Goal: Task Accomplishment & Management: Use online tool/utility

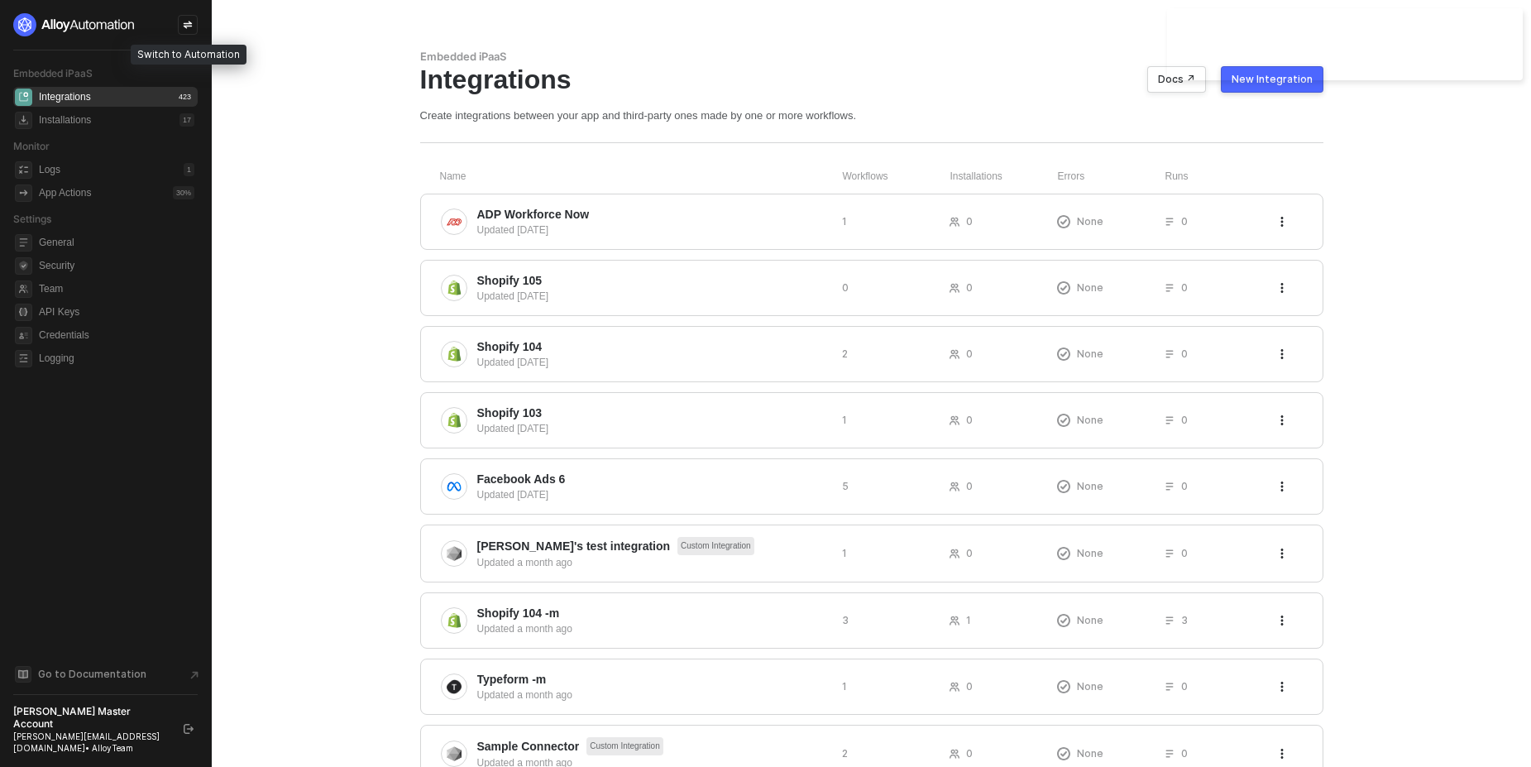
click at [186, 22] on icon "icon-swap" at bounding box center [188, 25] width 10 height 10
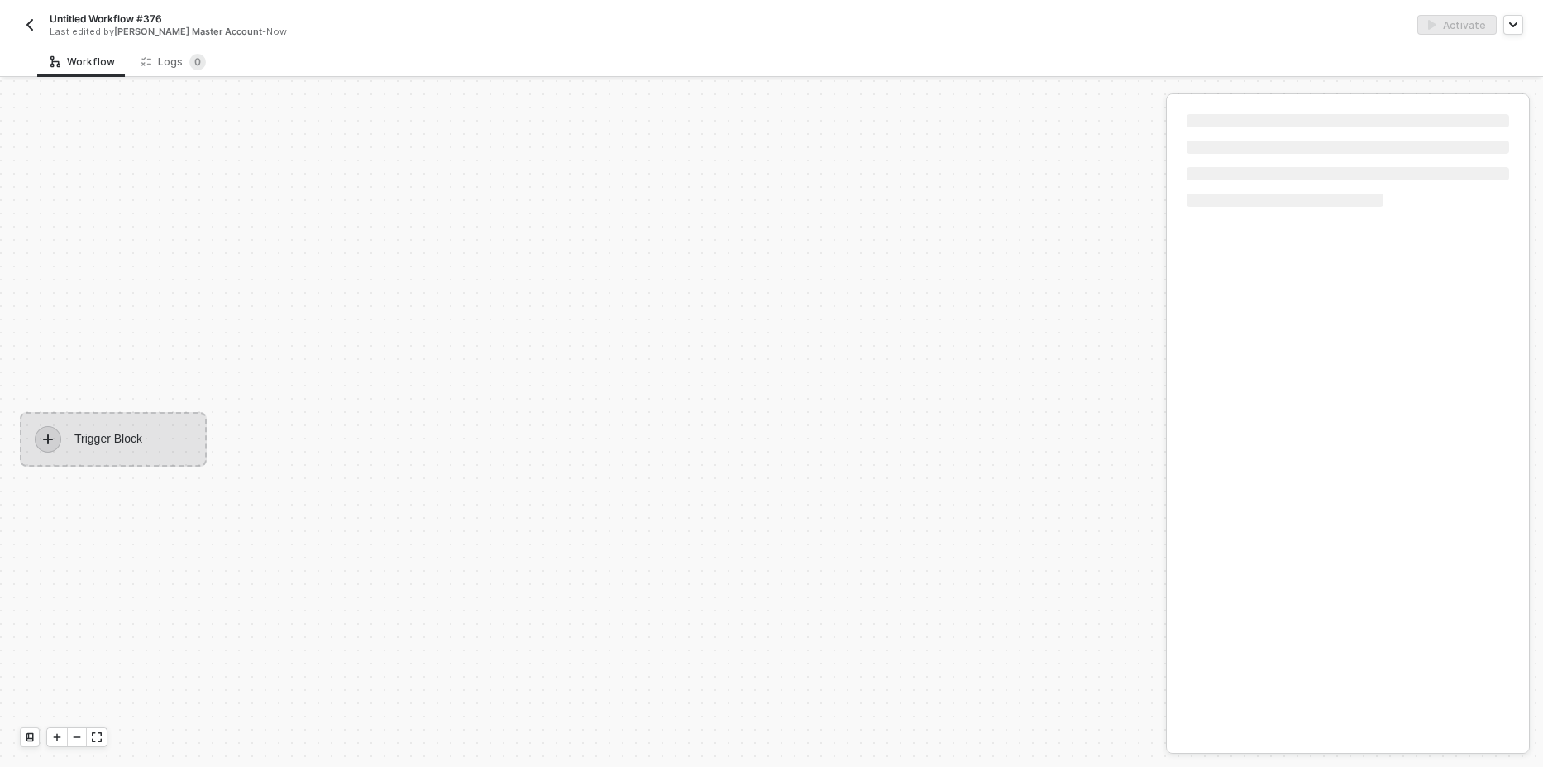
scroll to position [31, 0]
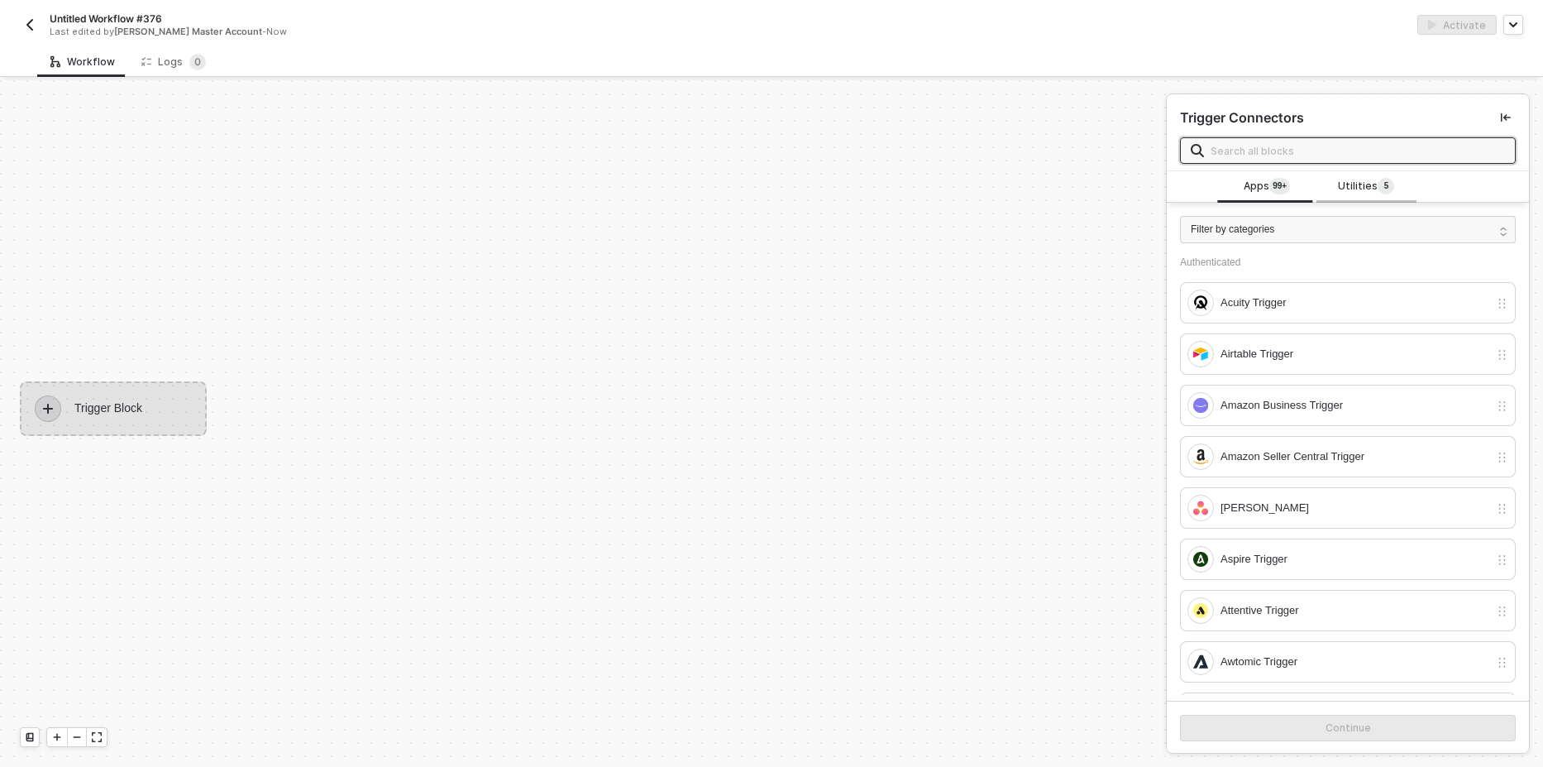
click at [1338, 181] on span "Utilities 5" at bounding box center [1366, 187] width 56 height 18
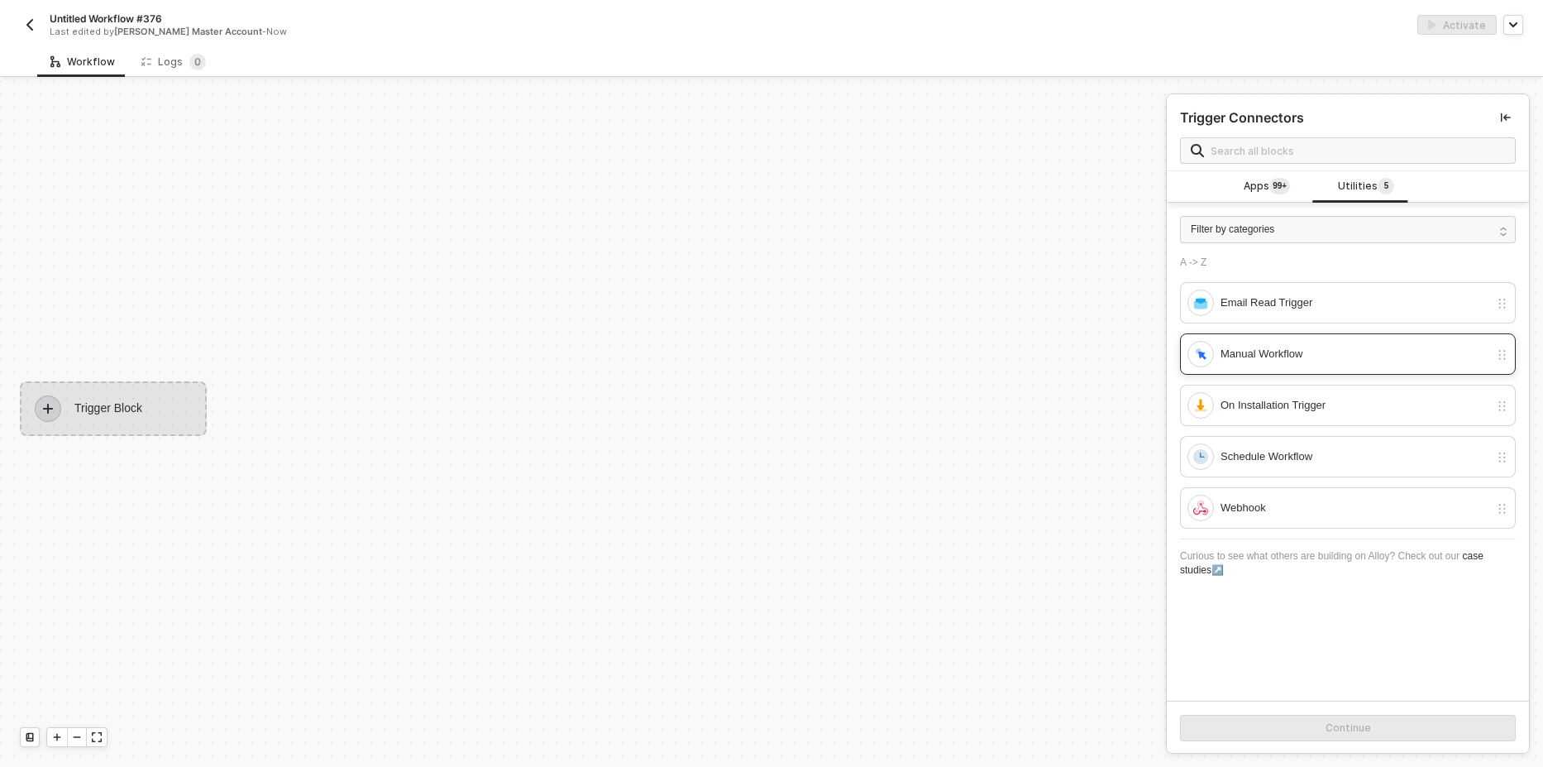
click at [1233, 352] on div "Manual Workflow" at bounding box center [1354, 354] width 269 height 18
click at [1268, 719] on button "Continue" at bounding box center [1348, 727] width 336 height 26
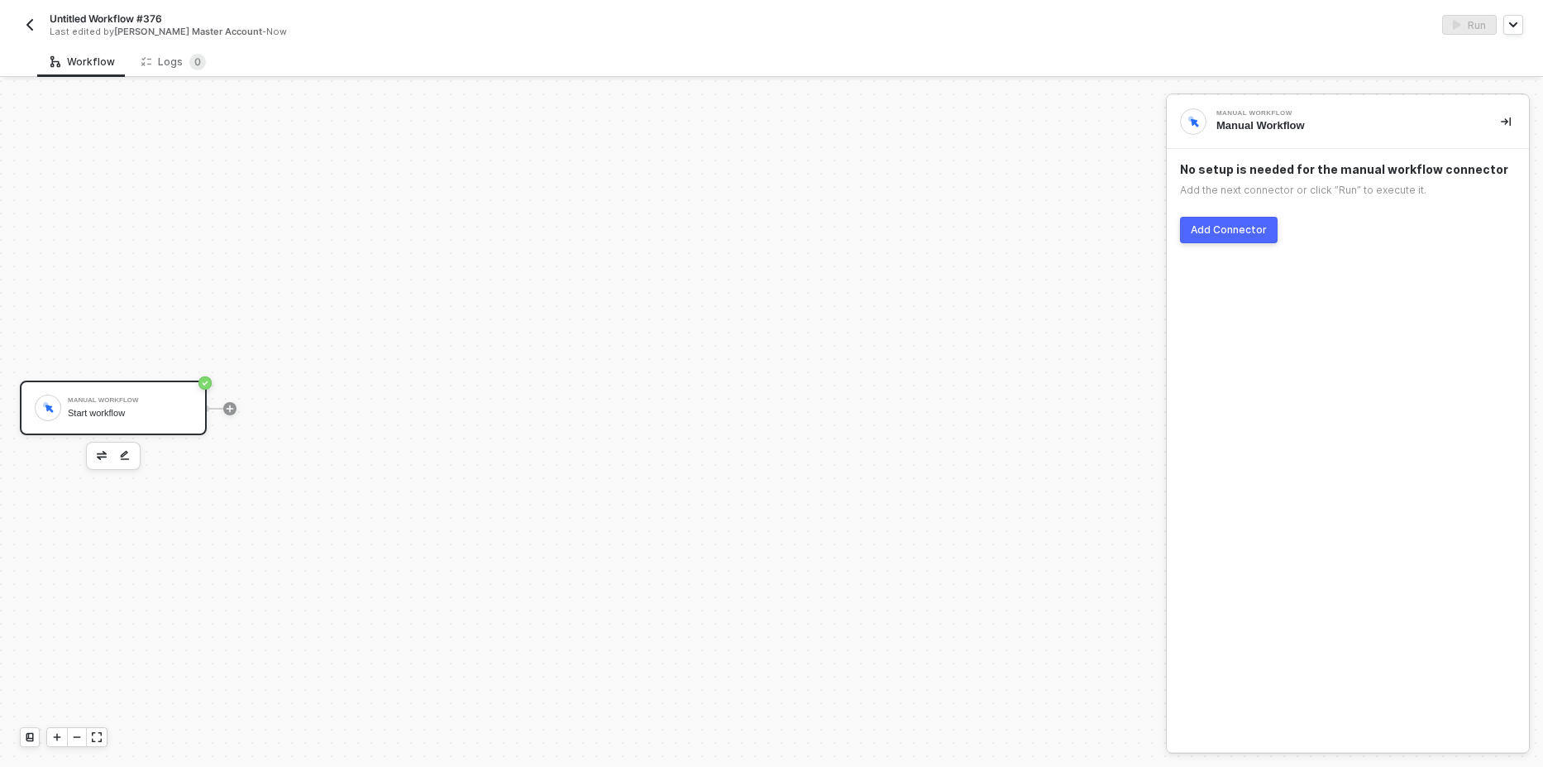
click at [1225, 213] on div "No setup is needed for the manual workflow connector Add the next connector or …" at bounding box center [1348, 202] width 362 height 107
click at [1227, 227] on div "Add Connector" at bounding box center [1229, 229] width 76 height 13
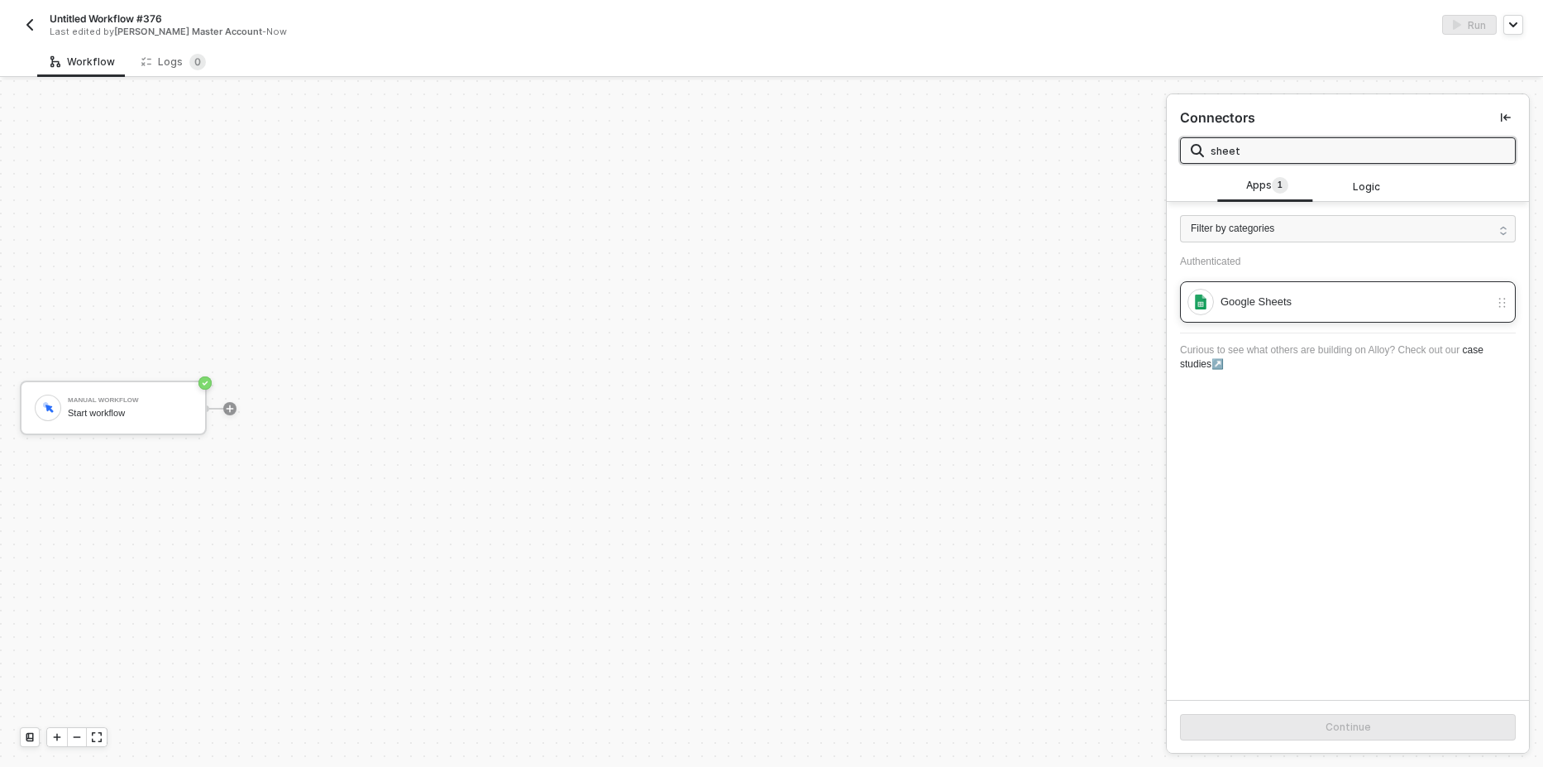
type input "sheet"
click at [1260, 302] on div "Google Sheets" at bounding box center [1354, 302] width 269 height 18
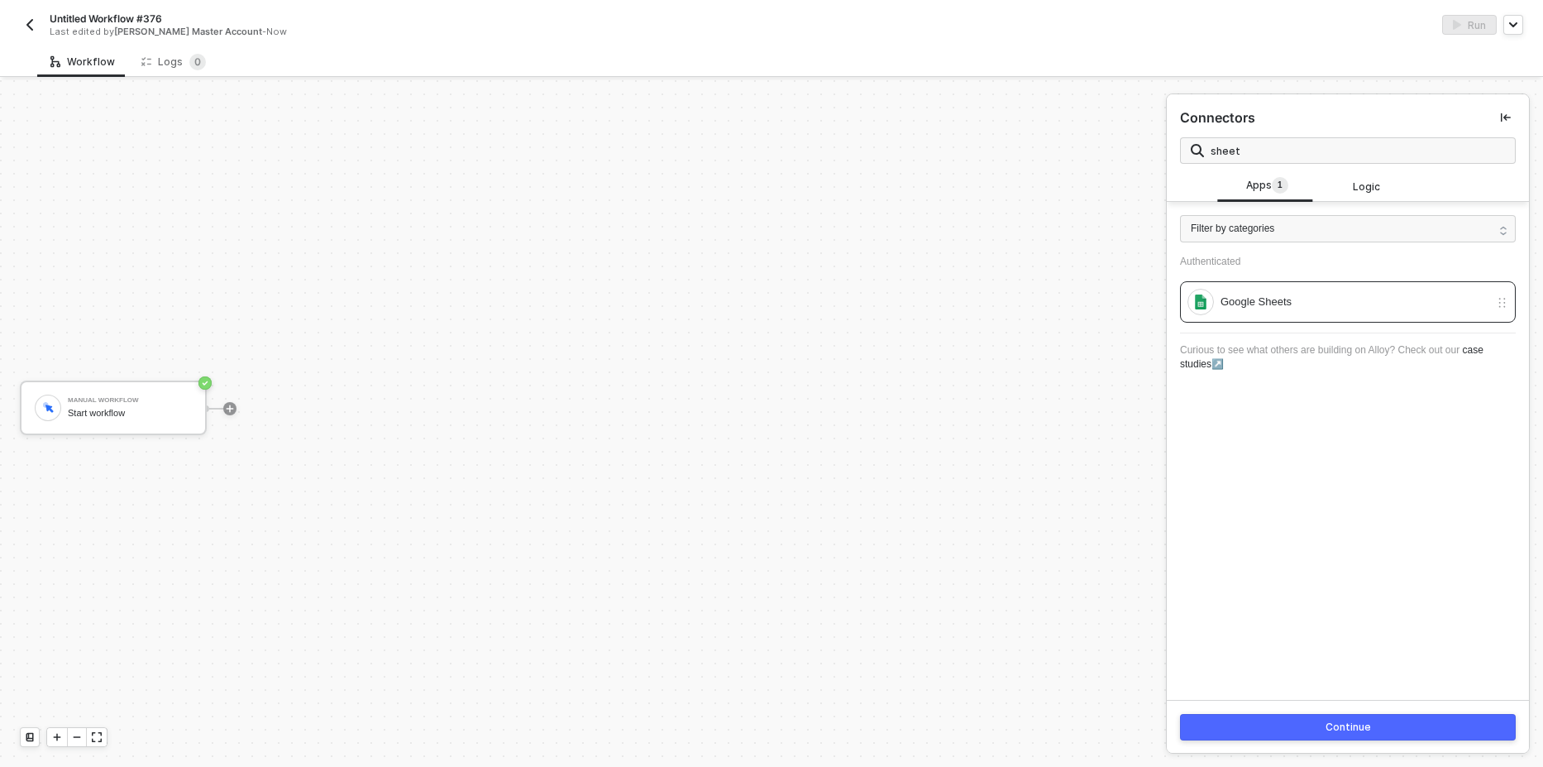
click at [1326, 724] on div "Continue" at bounding box center [1348, 726] width 45 height 13
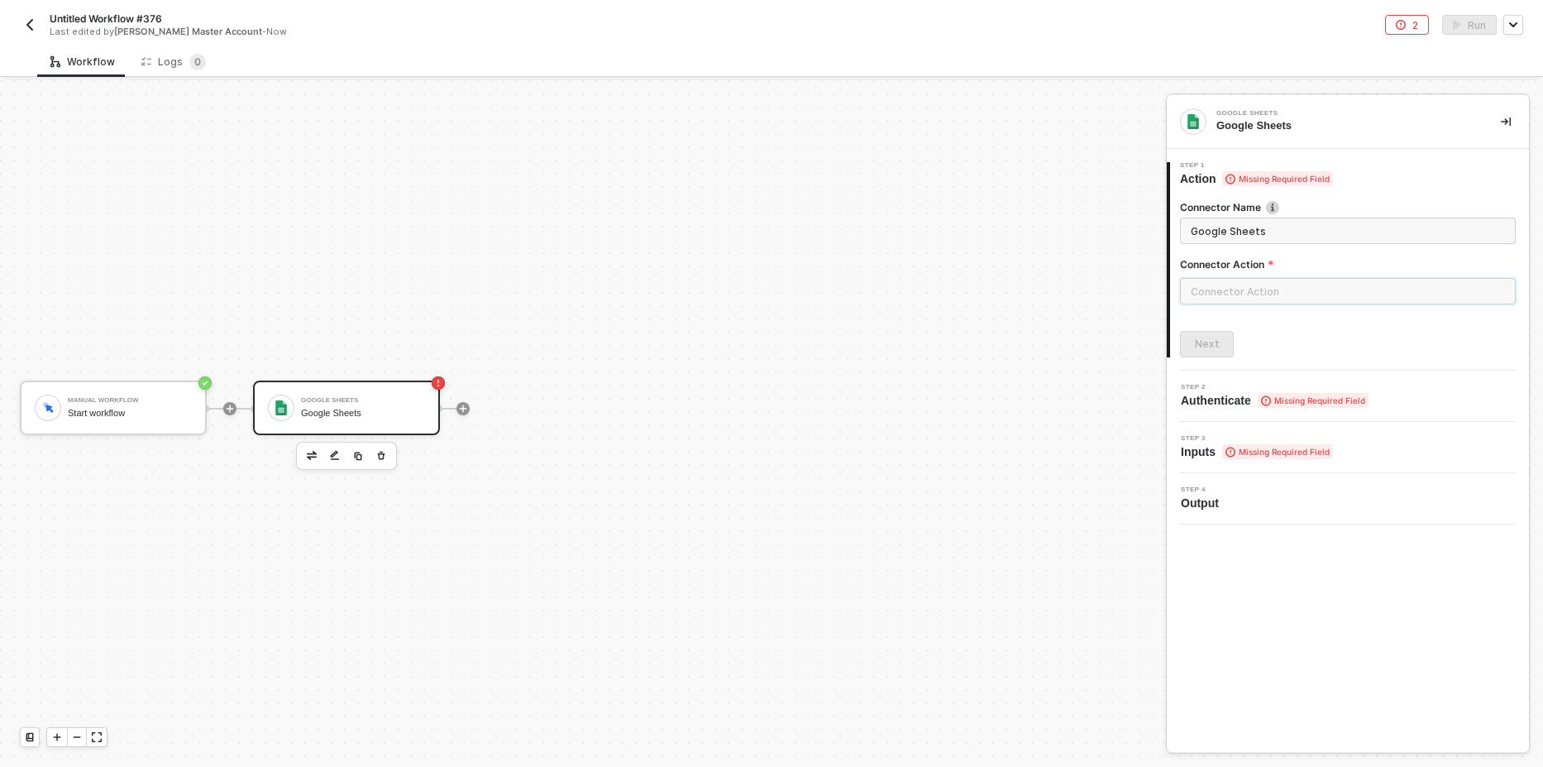
click at [1240, 290] on input "text" at bounding box center [1348, 291] width 336 height 26
click at [995, 209] on div "Actions" at bounding box center [1031, 200] width 267 height 33
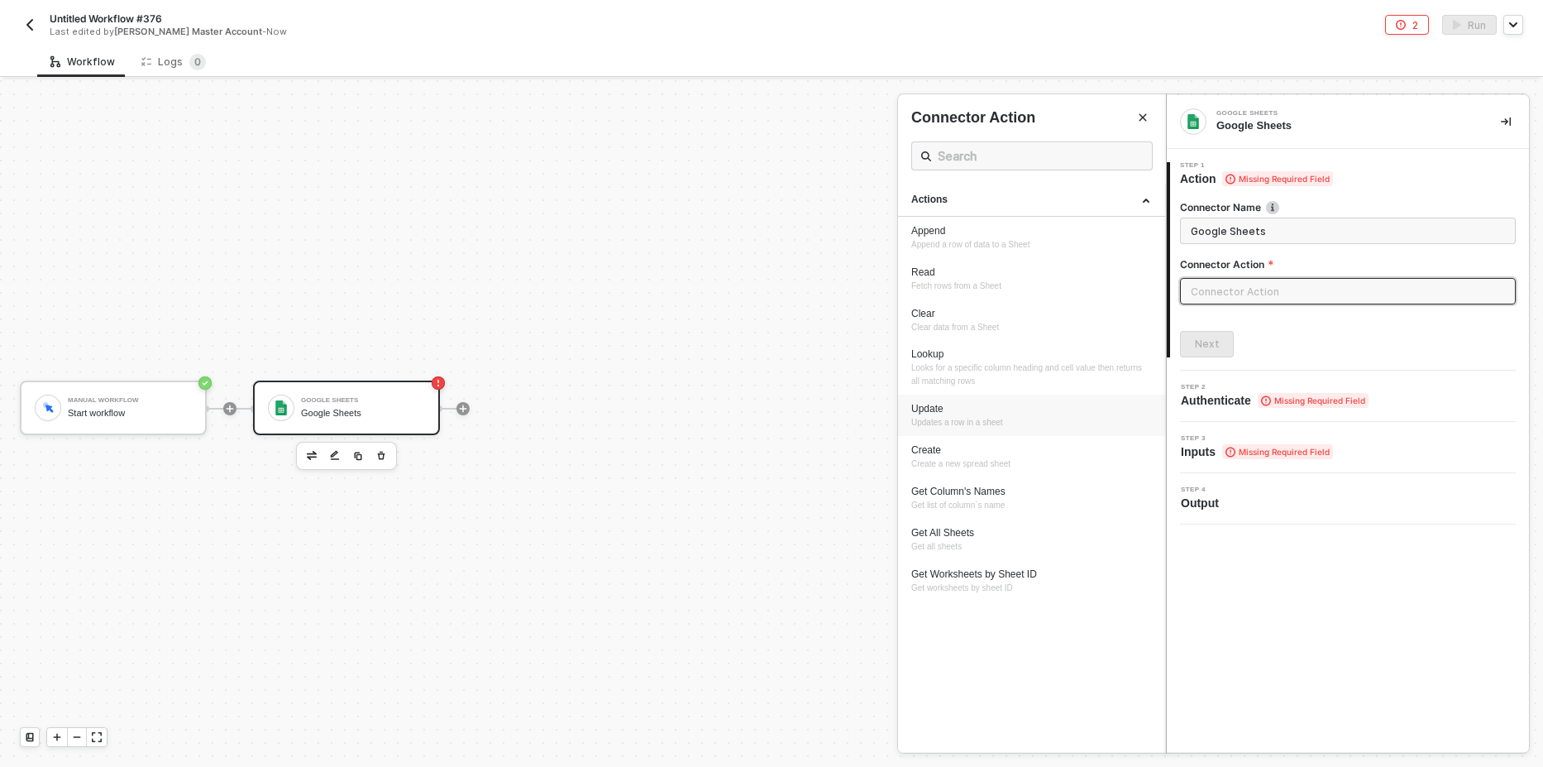
click at [958, 418] on span "Updates a row in a sheet" at bounding box center [957, 422] width 92 height 9
type input "Updates a row in a sheet"
type input "Update"
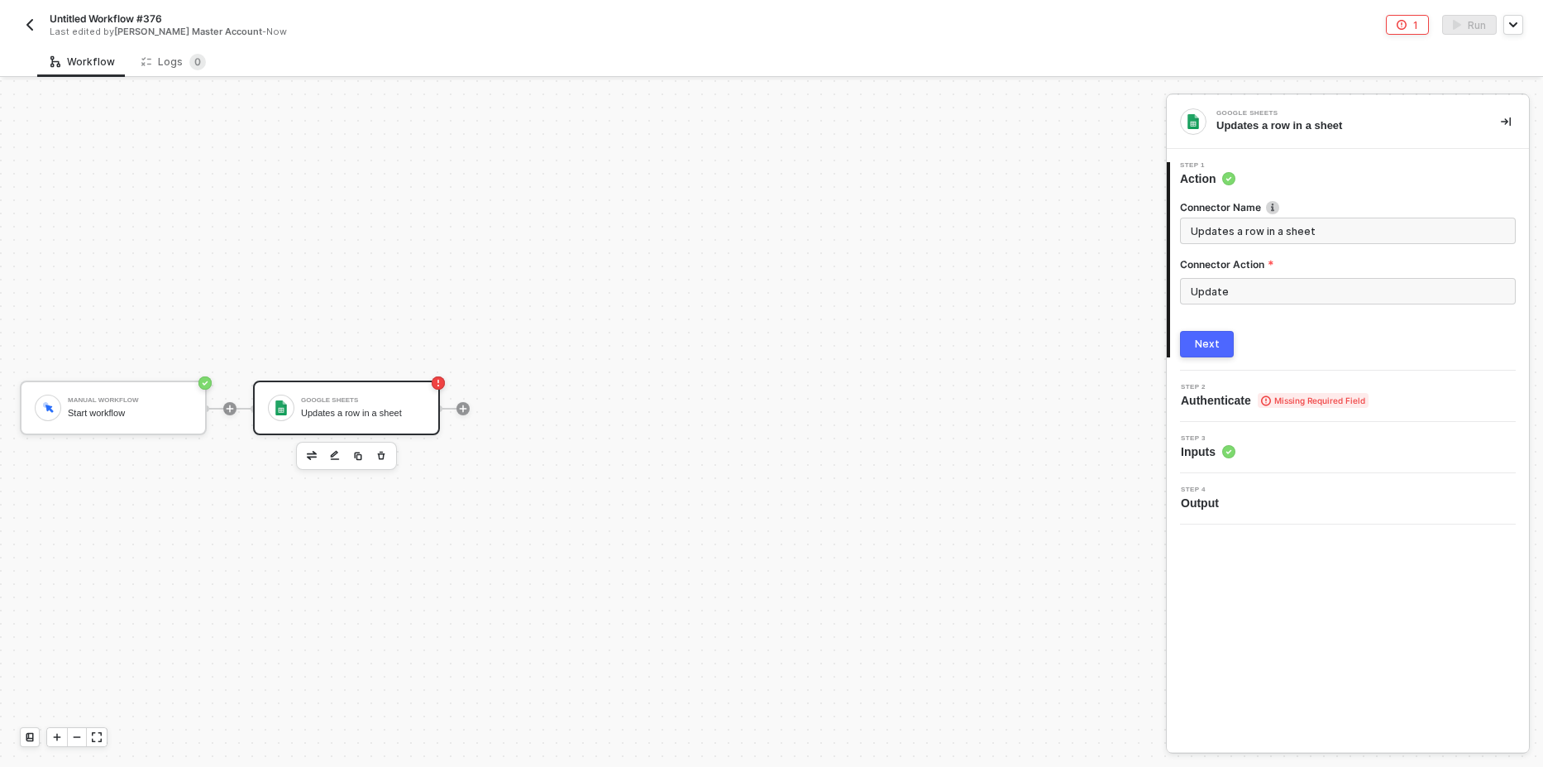
click at [1230, 336] on button "Next" at bounding box center [1207, 344] width 54 height 26
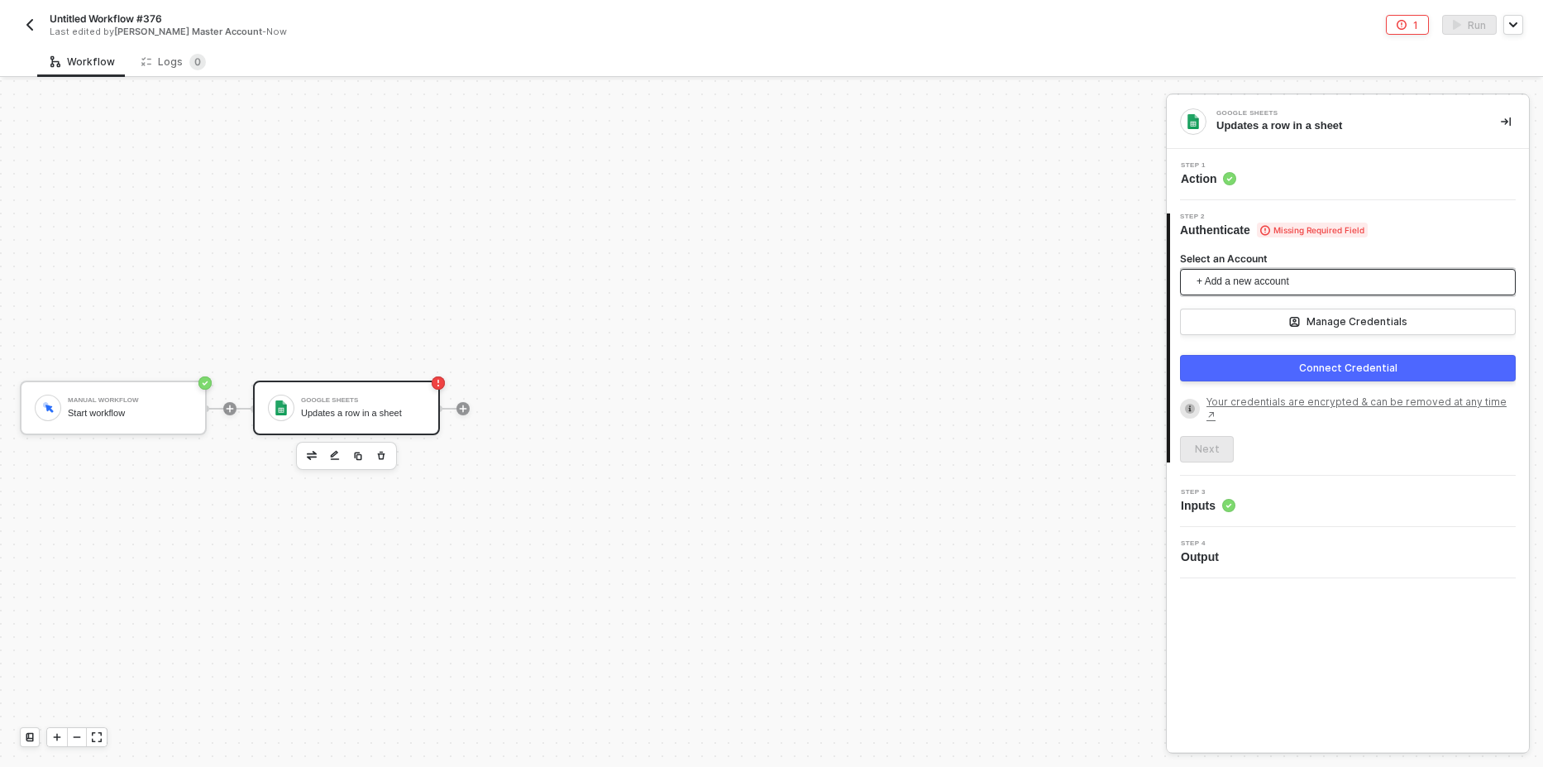
click at [1302, 281] on span "+ Add a new account" at bounding box center [1351, 282] width 309 height 26
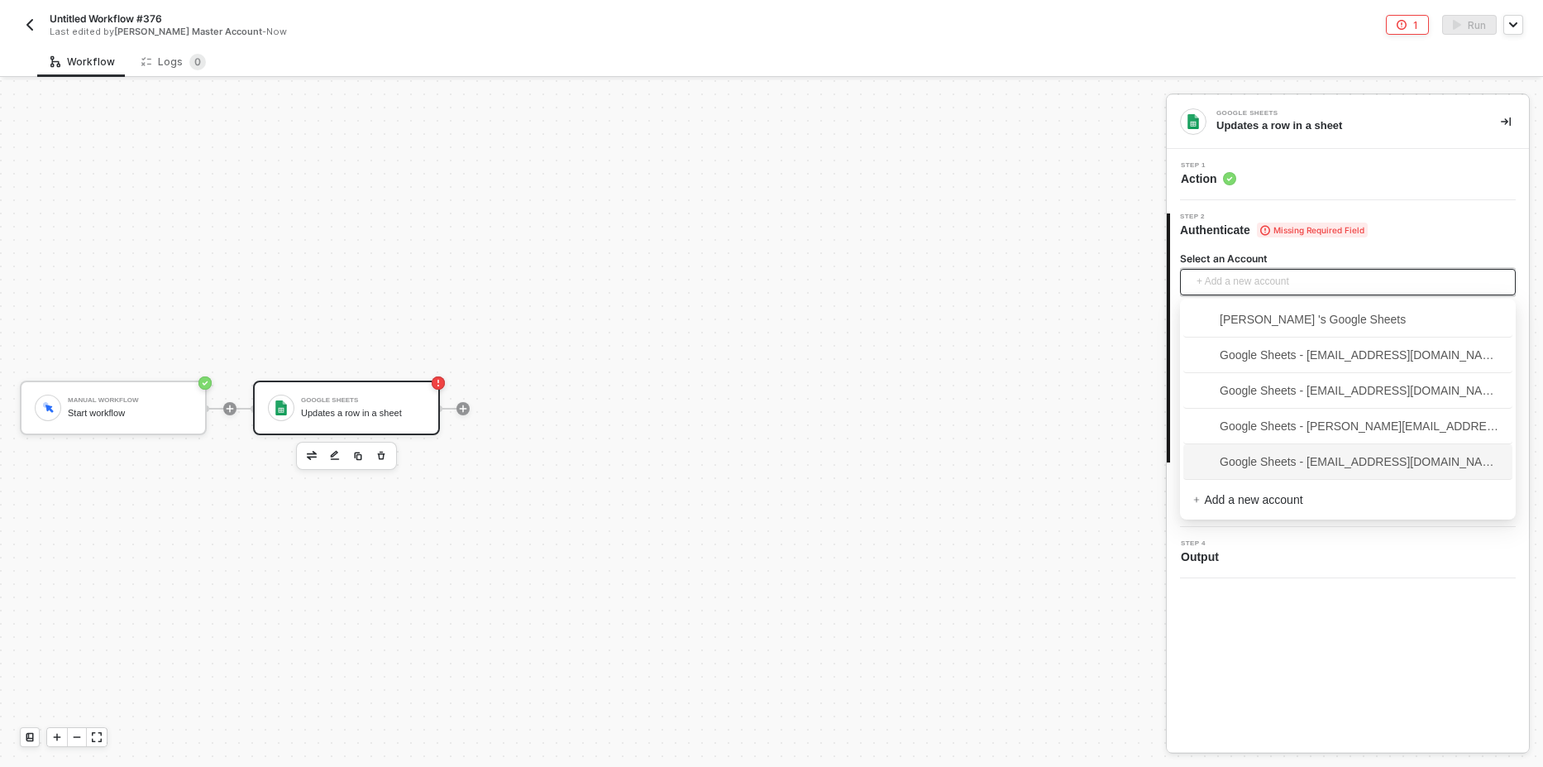
click at [1316, 462] on span "Google Sheets - [EMAIL_ADDRESS][DOMAIN_NAME]" at bounding box center [1347, 461] width 309 height 18
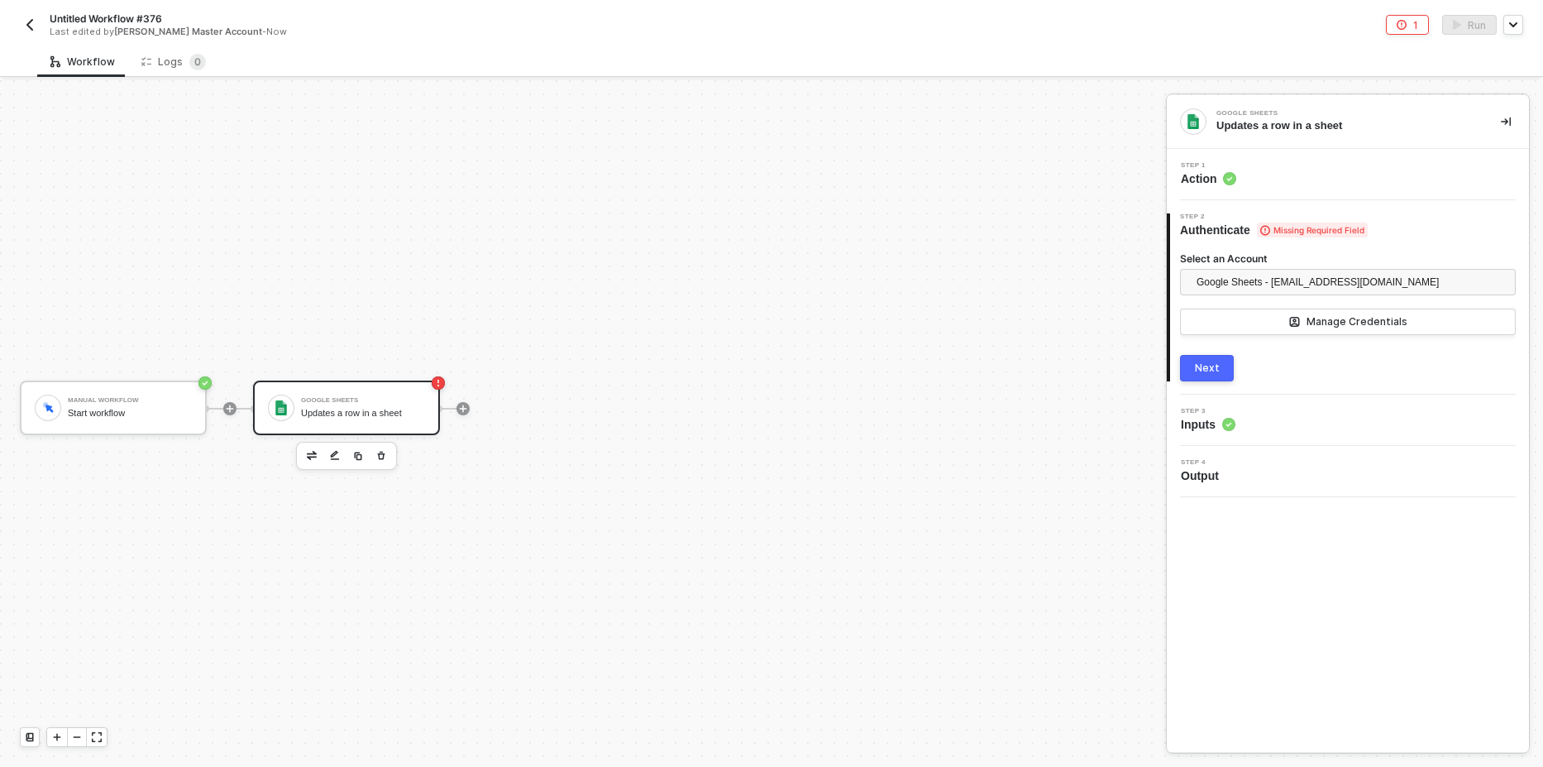
click at [1212, 379] on button "Next" at bounding box center [1207, 368] width 54 height 26
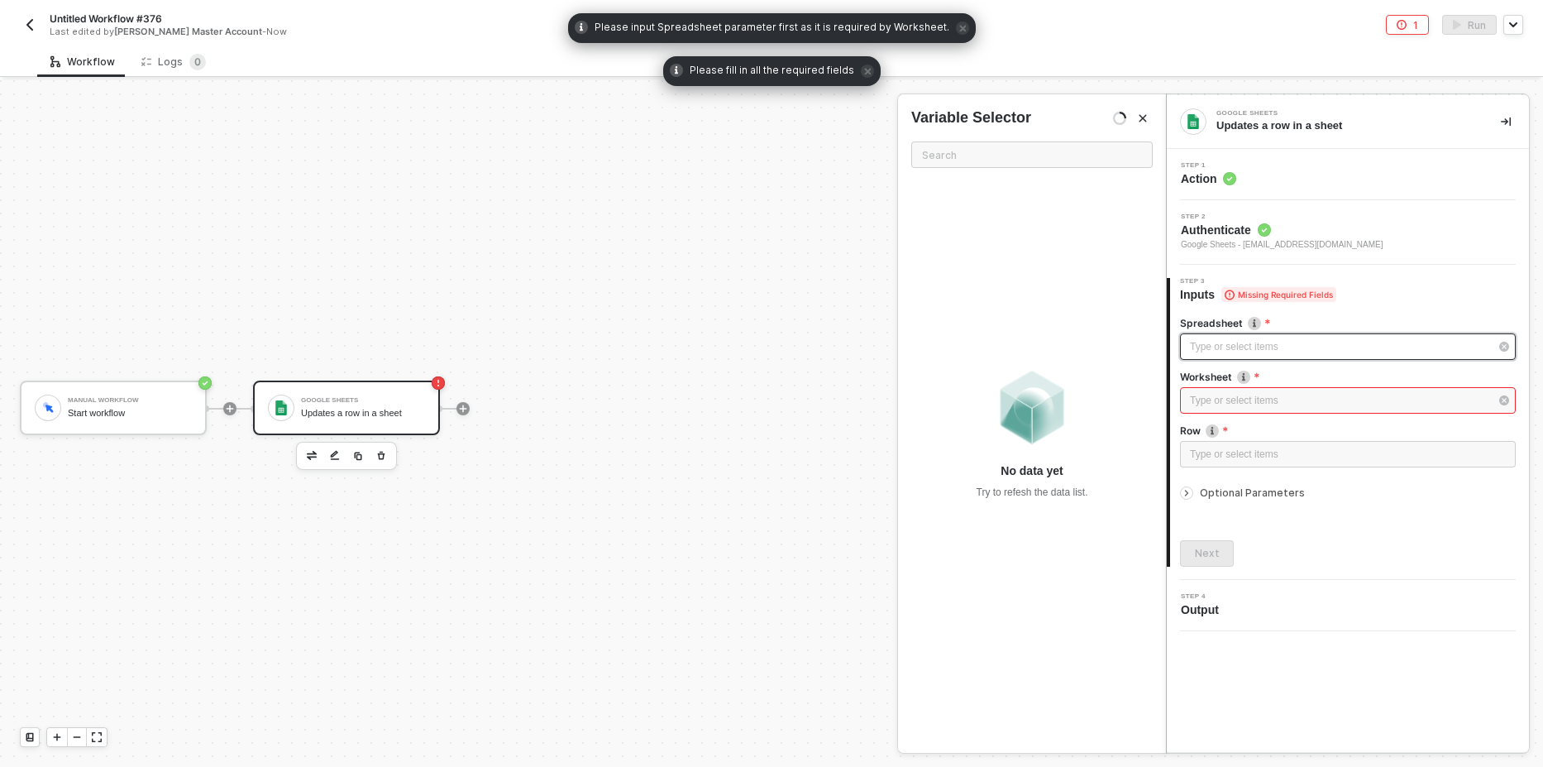
click at [1240, 350] on div "Type or select items ﻿" at bounding box center [1339, 347] width 299 height 16
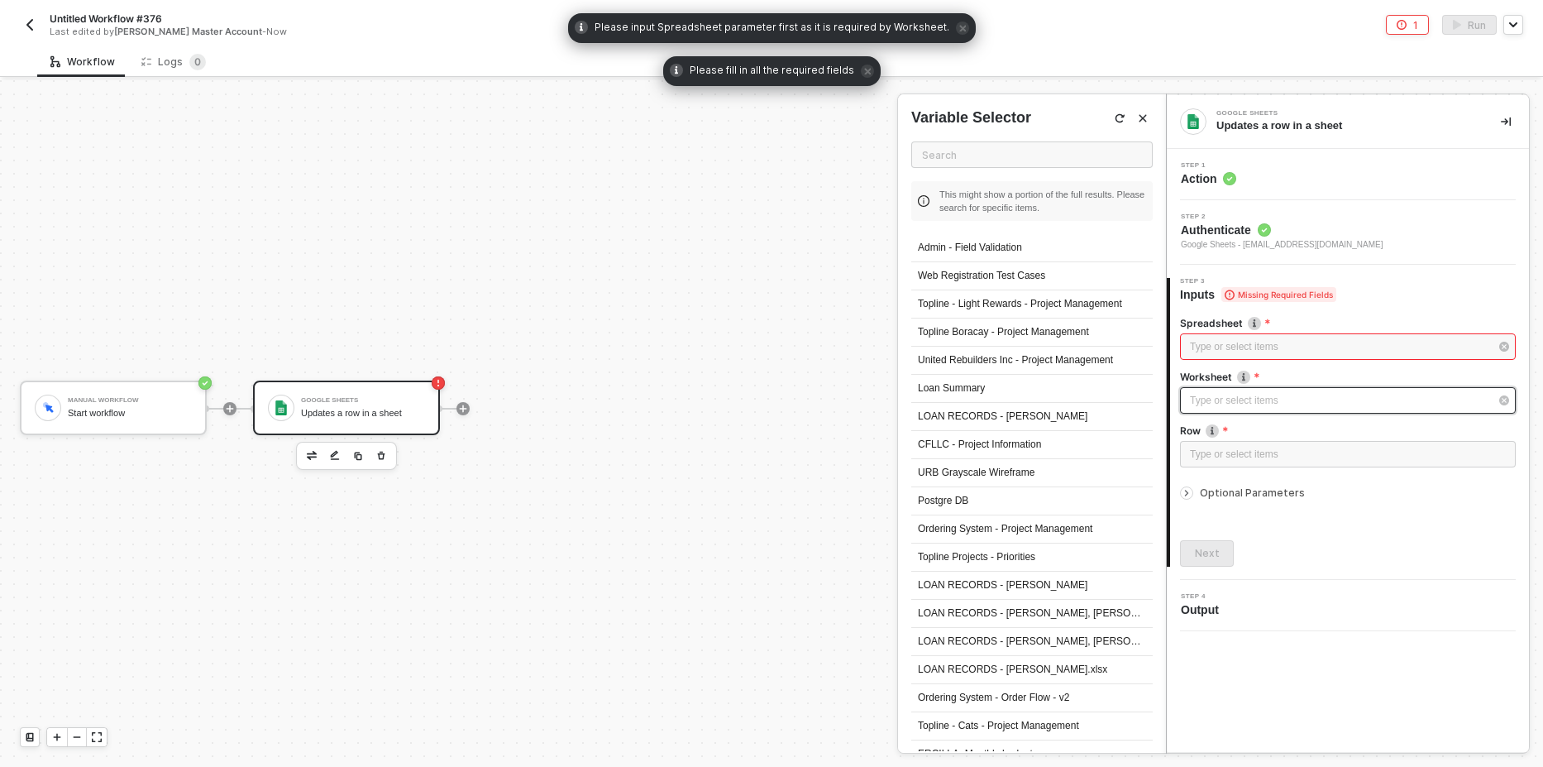
click at [1255, 404] on div "Type or select items ﻿" at bounding box center [1339, 401] width 299 height 16
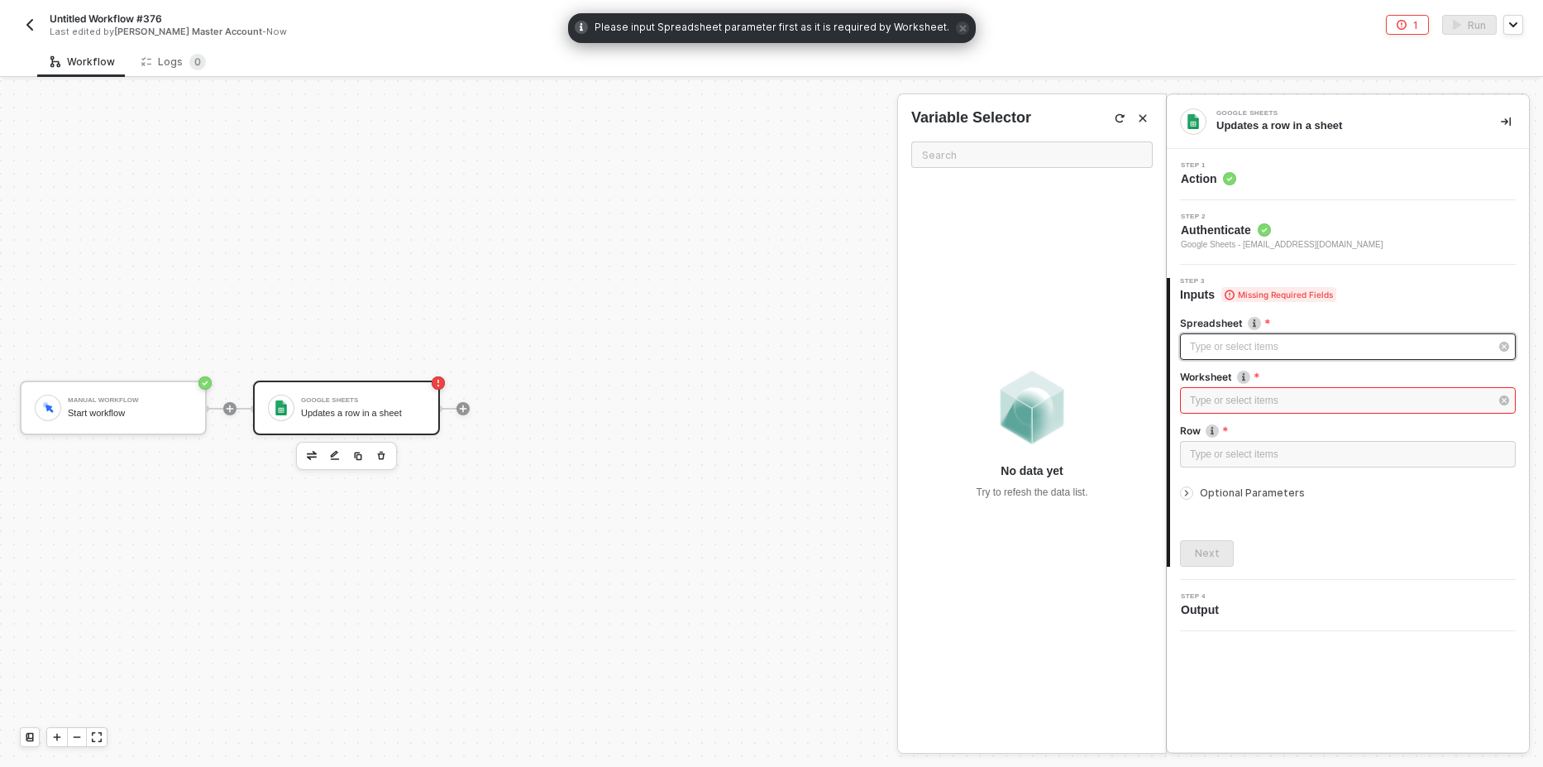
click at [1242, 350] on div "Type or select items ﻿" at bounding box center [1339, 347] width 299 height 16
click at [1227, 345] on div "Type or select items ﻿" at bounding box center [1339, 347] width 299 height 16
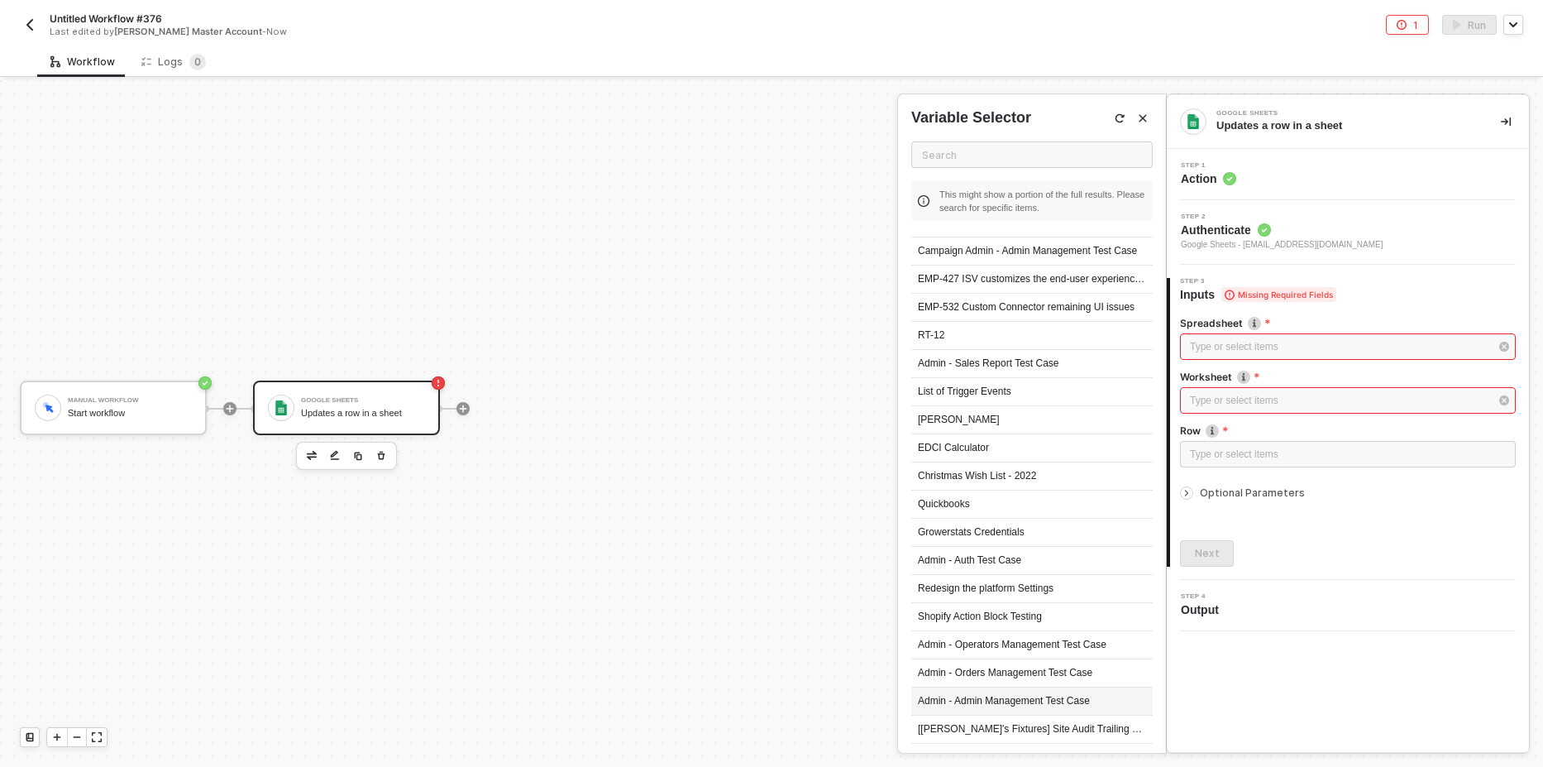
scroll to position [7534, 0]
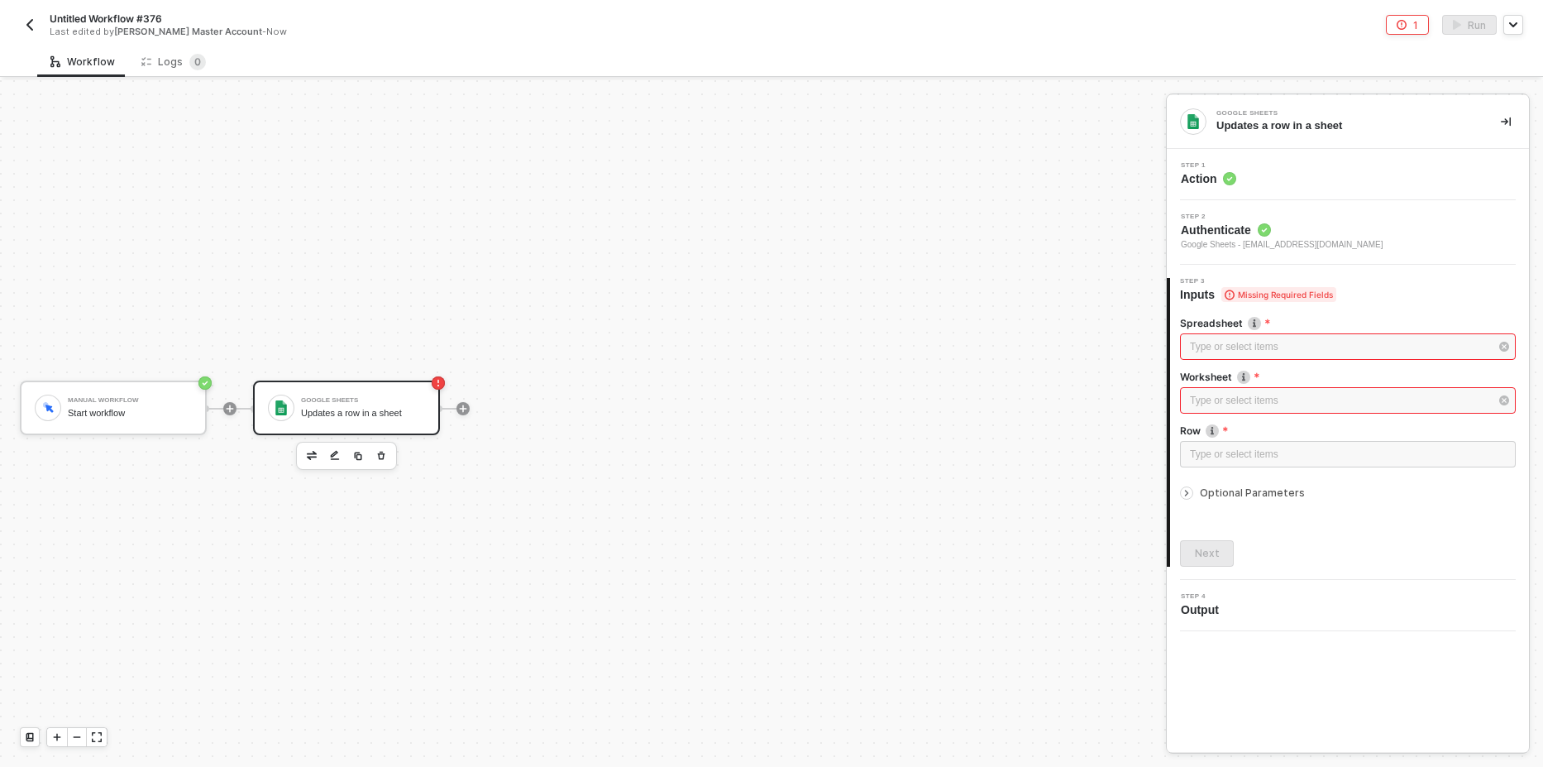
click at [1388, 652] on div "Google Sheets Updates a row in a sheet Step 1 Action Step 2 Authenticate Google…" at bounding box center [1348, 423] width 362 height 657
click at [1338, 235] on div "Step 2 Authenticate Google Sheets - [EMAIL_ADDRESS][DOMAIN_NAME]" at bounding box center [1350, 232] width 358 height 38
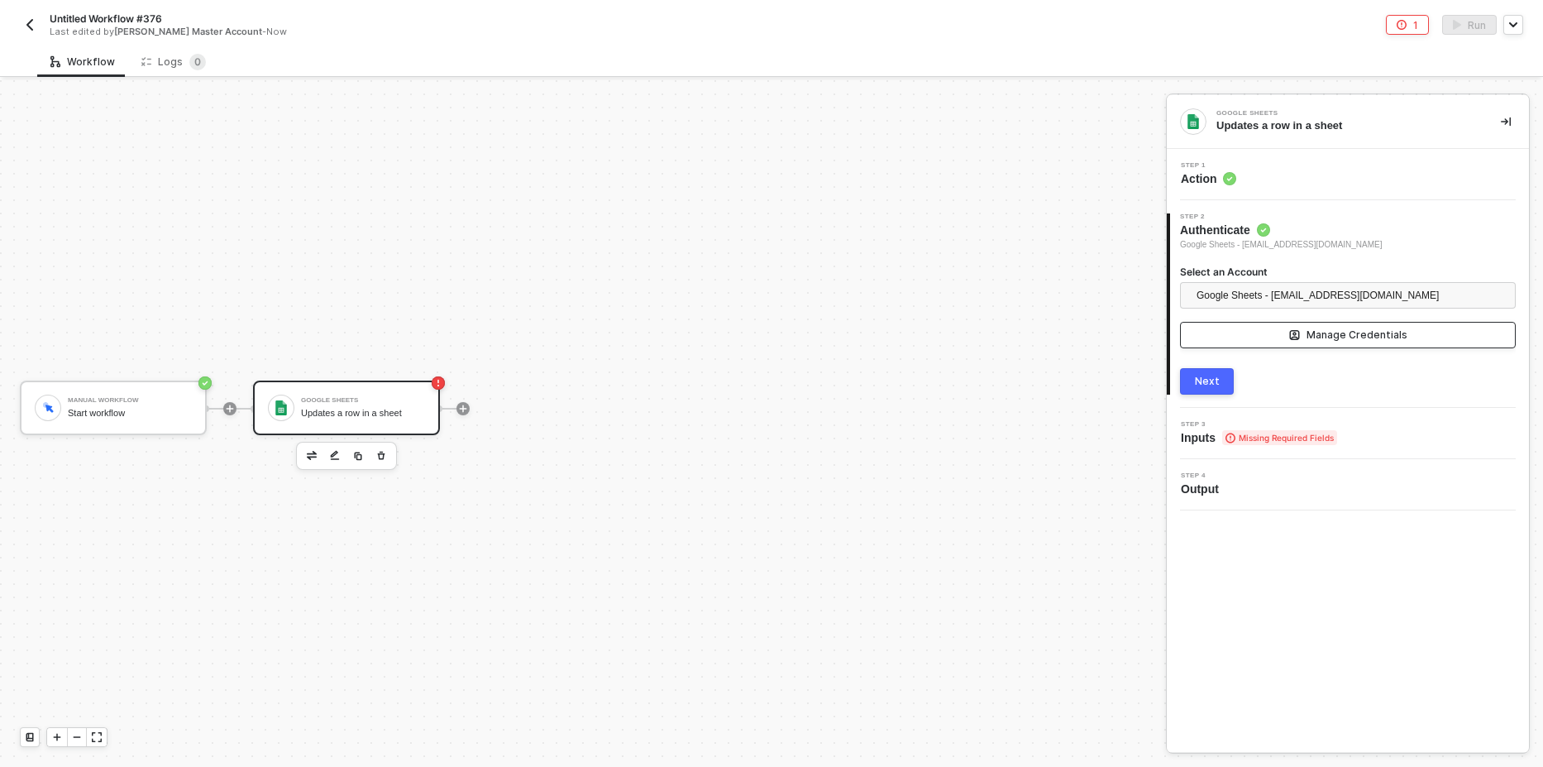
click at [1308, 340] on button "Manage Credentials" at bounding box center [1348, 335] width 336 height 26
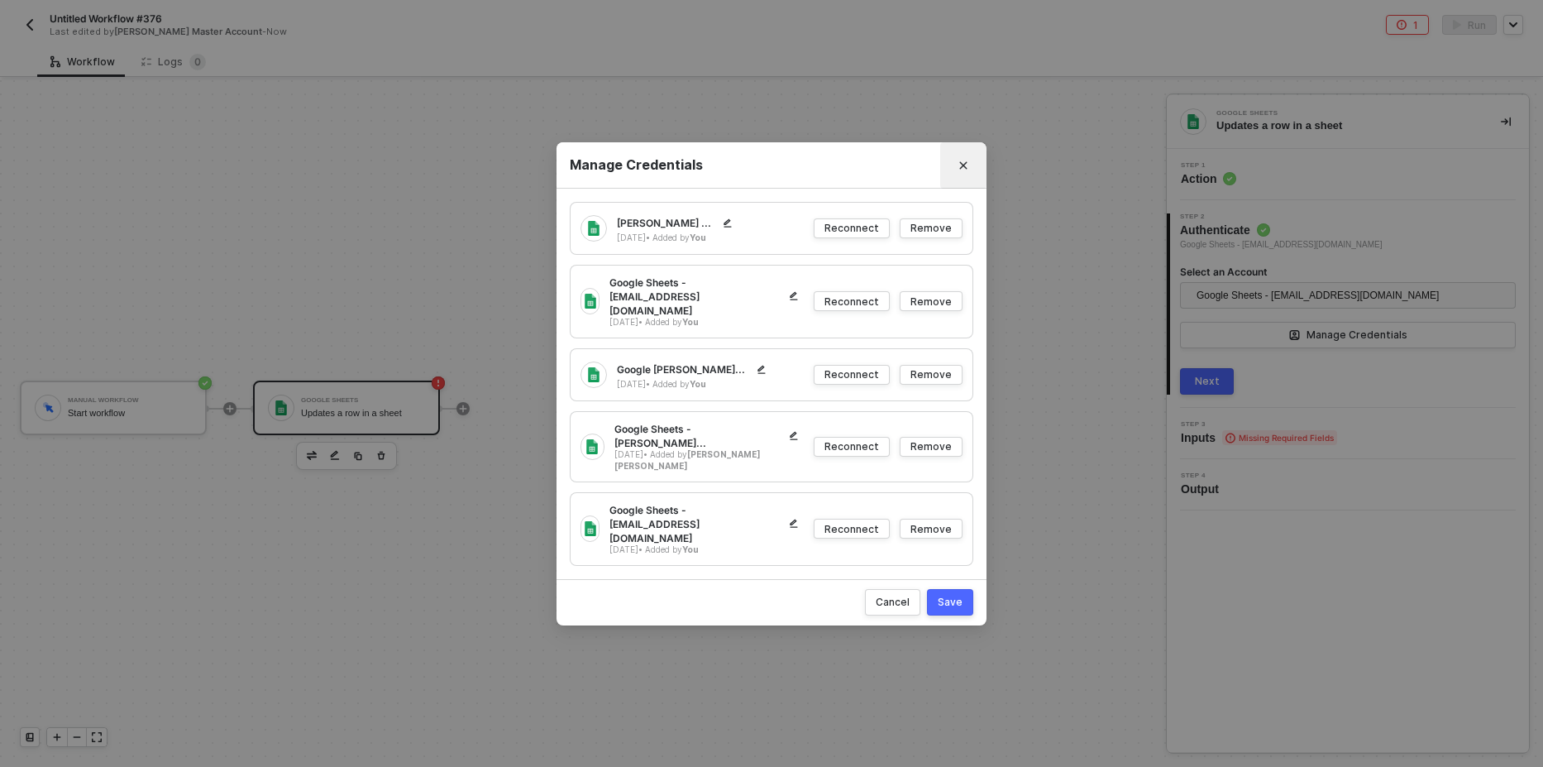
click at [966, 179] on button "Close" at bounding box center [963, 165] width 26 height 26
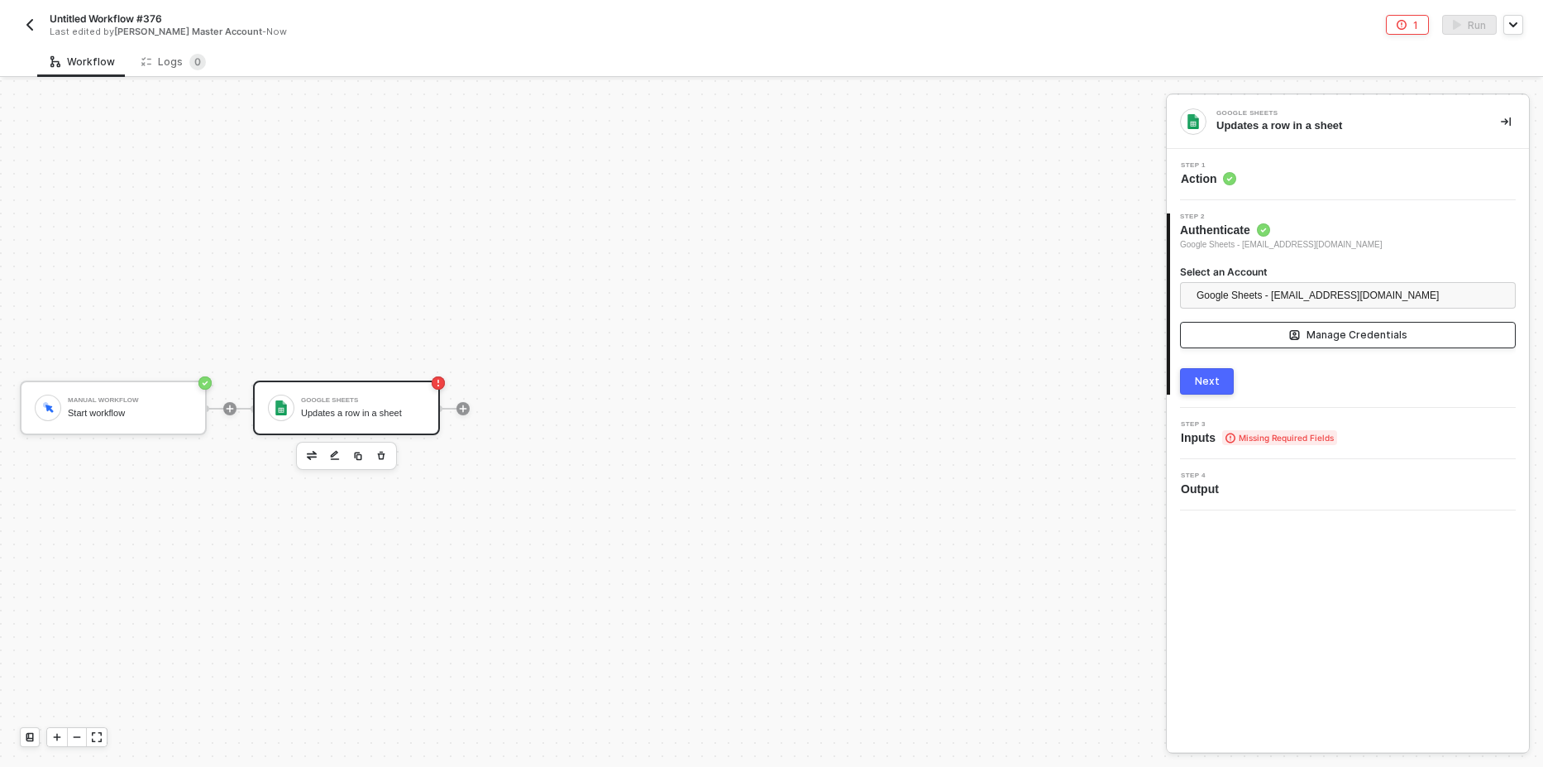
click at [1299, 337] on icon "icon-manage-credentials" at bounding box center [1294, 335] width 10 height 10
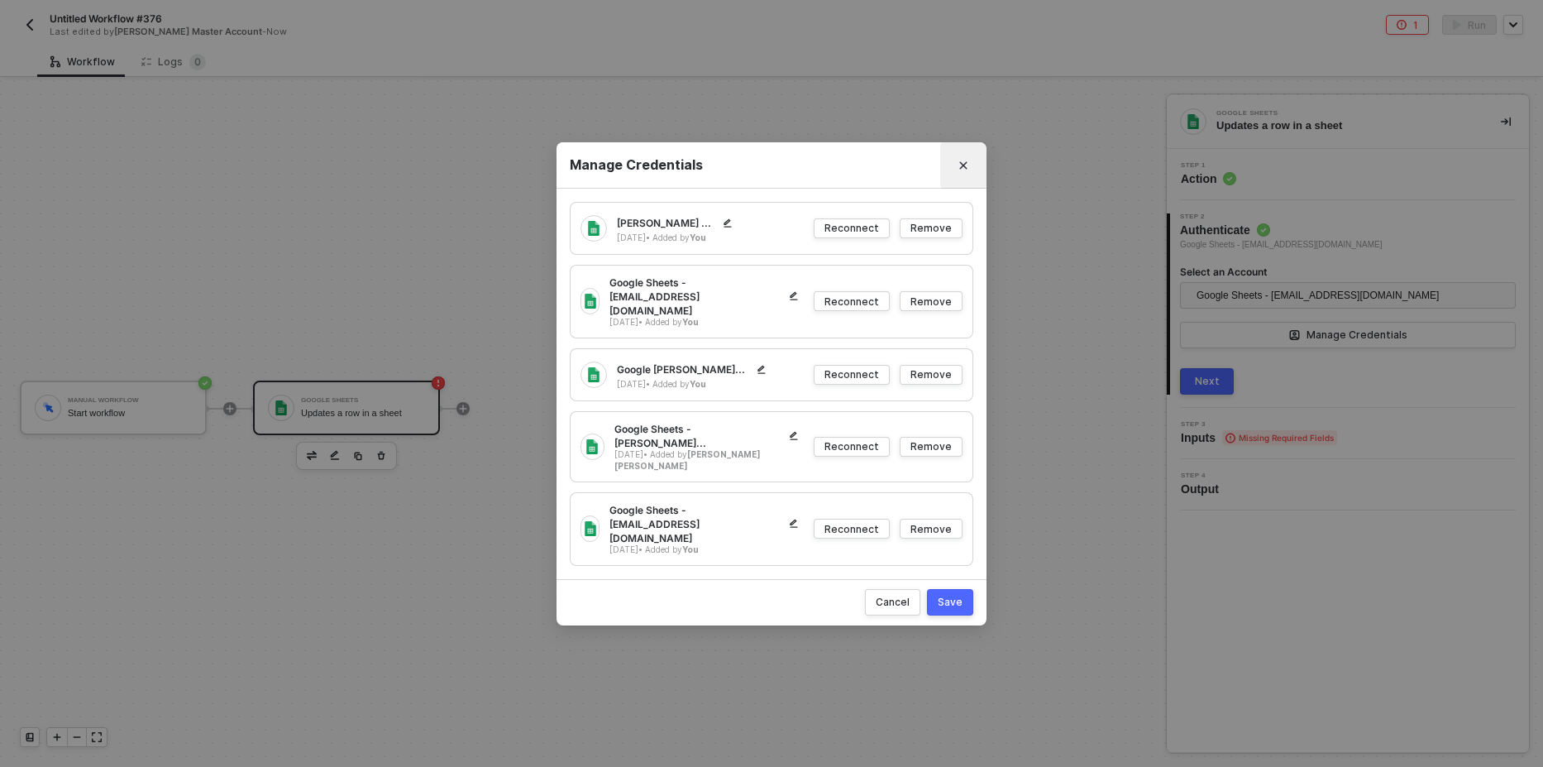
click at [963, 170] on icon "Close" at bounding box center [963, 165] width 10 height 10
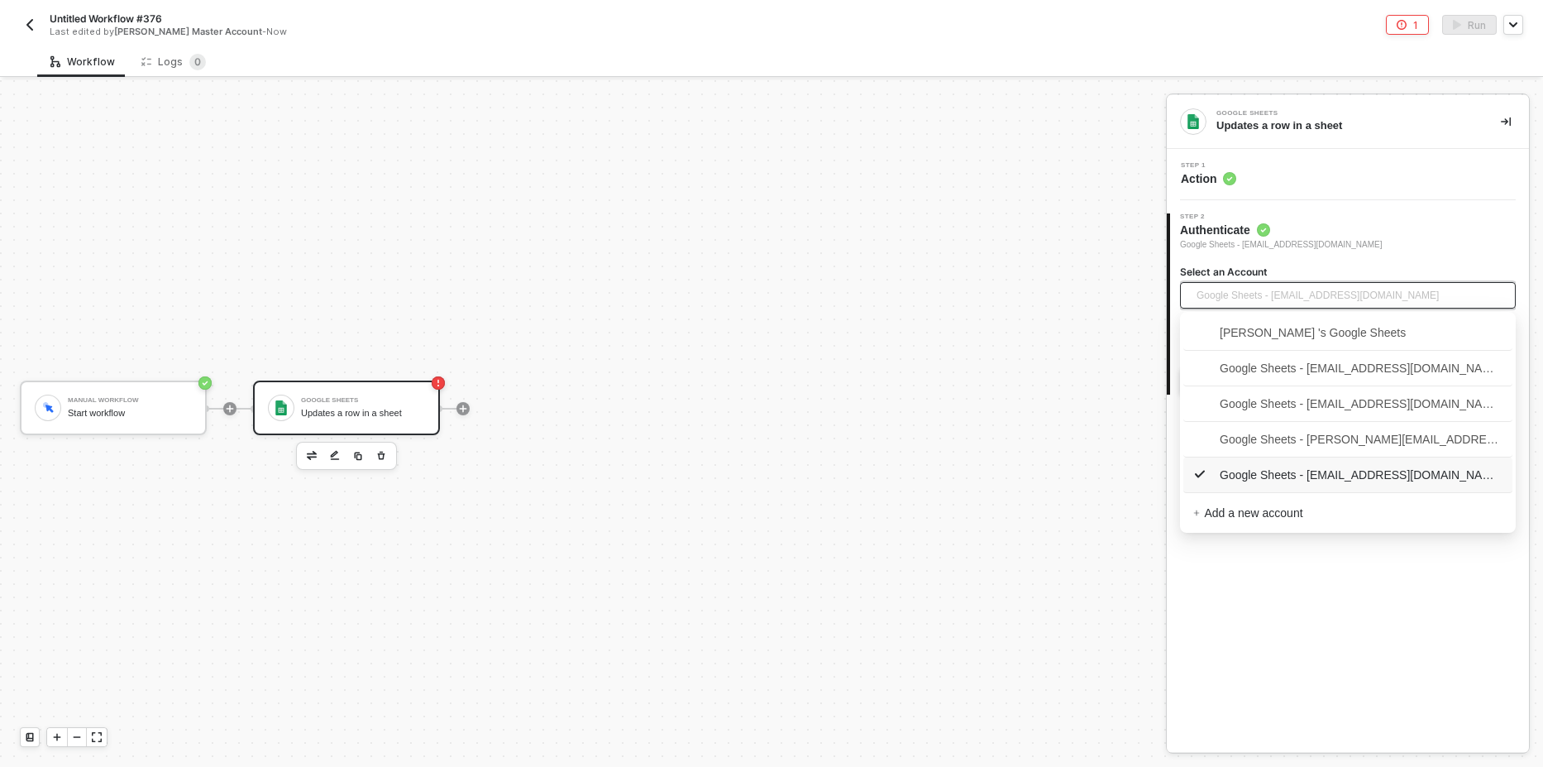
click at [1241, 294] on span "Google Sheets - [EMAIL_ADDRESS][DOMAIN_NAME]" at bounding box center [1318, 295] width 242 height 25
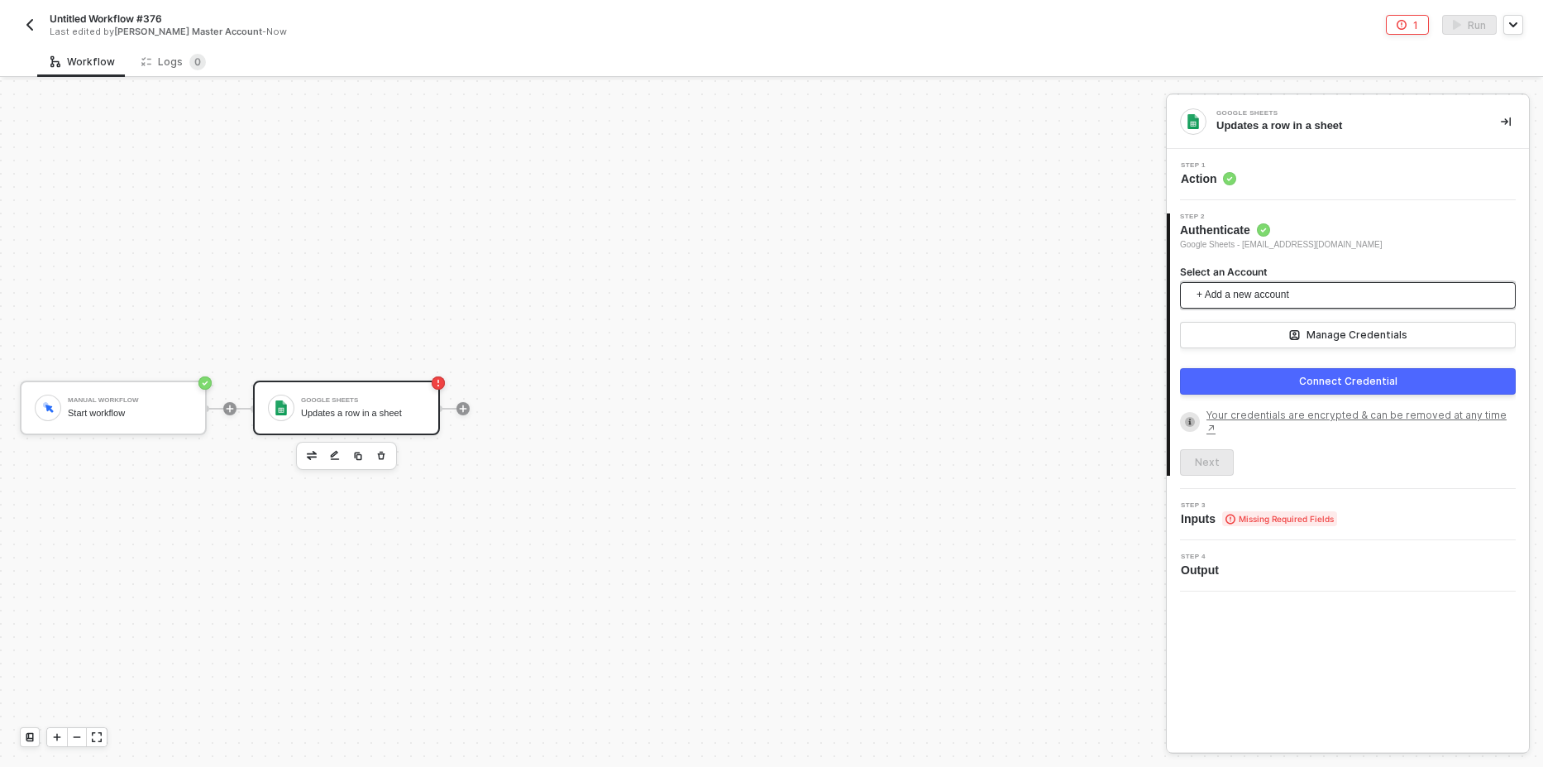
click at [1254, 293] on span "+ Add a new account" at bounding box center [1351, 295] width 309 height 26
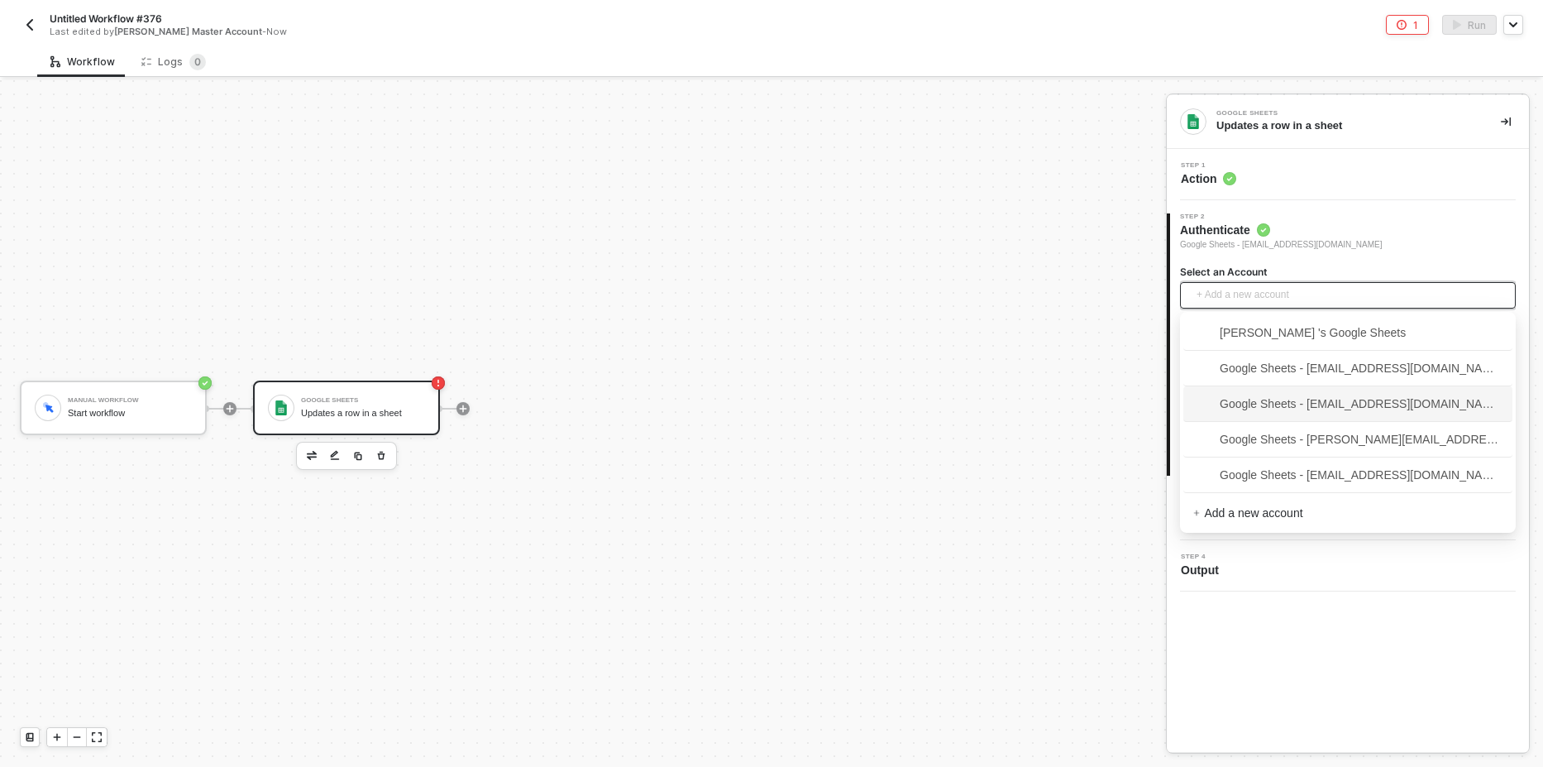
click at [1372, 399] on span "Google Sheets - [EMAIL_ADDRESS][DOMAIN_NAME]" at bounding box center [1347, 403] width 309 height 18
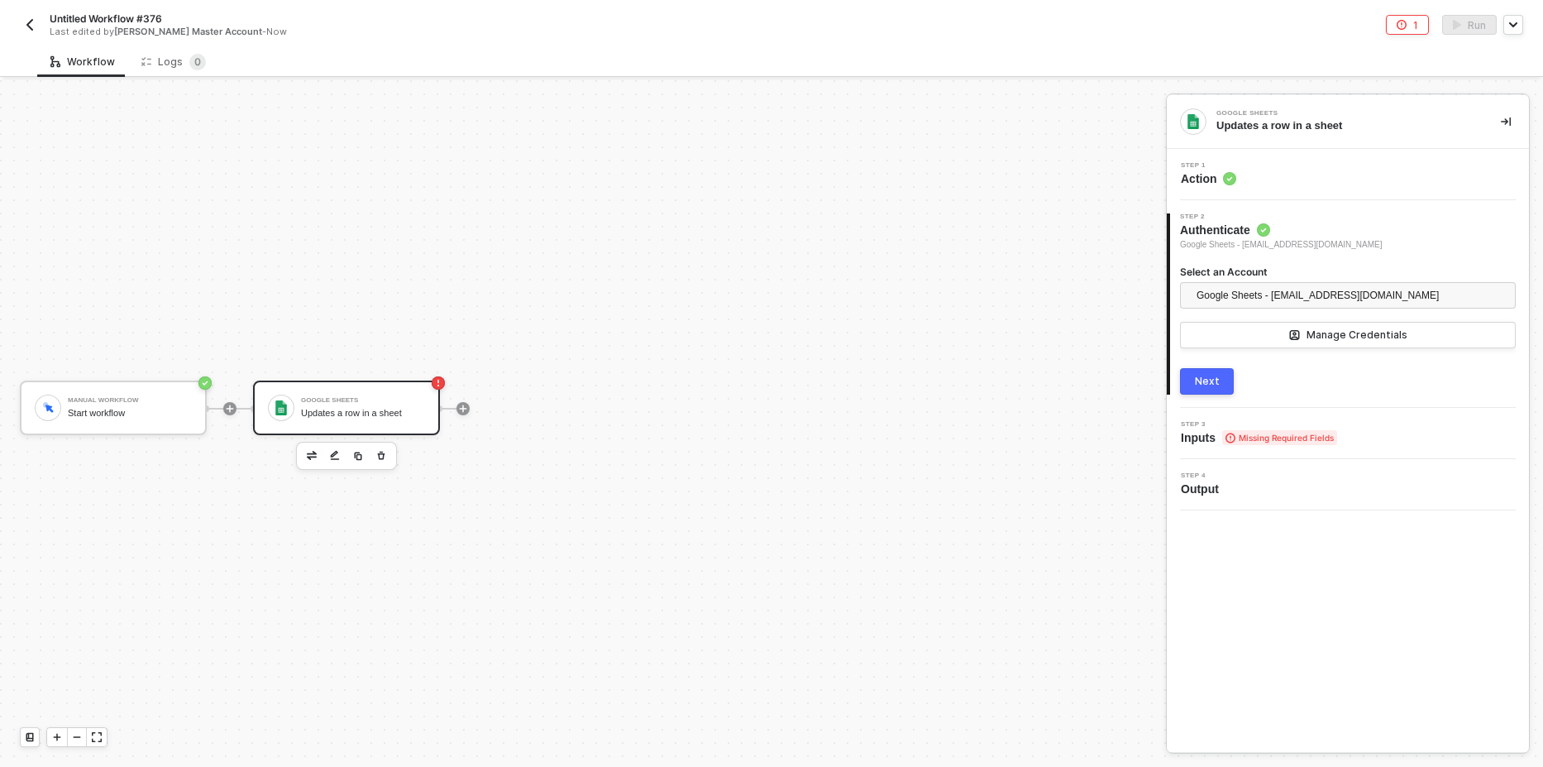
click at [1218, 373] on button "Next" at bounding box center [1207, 381] width 54 height 26
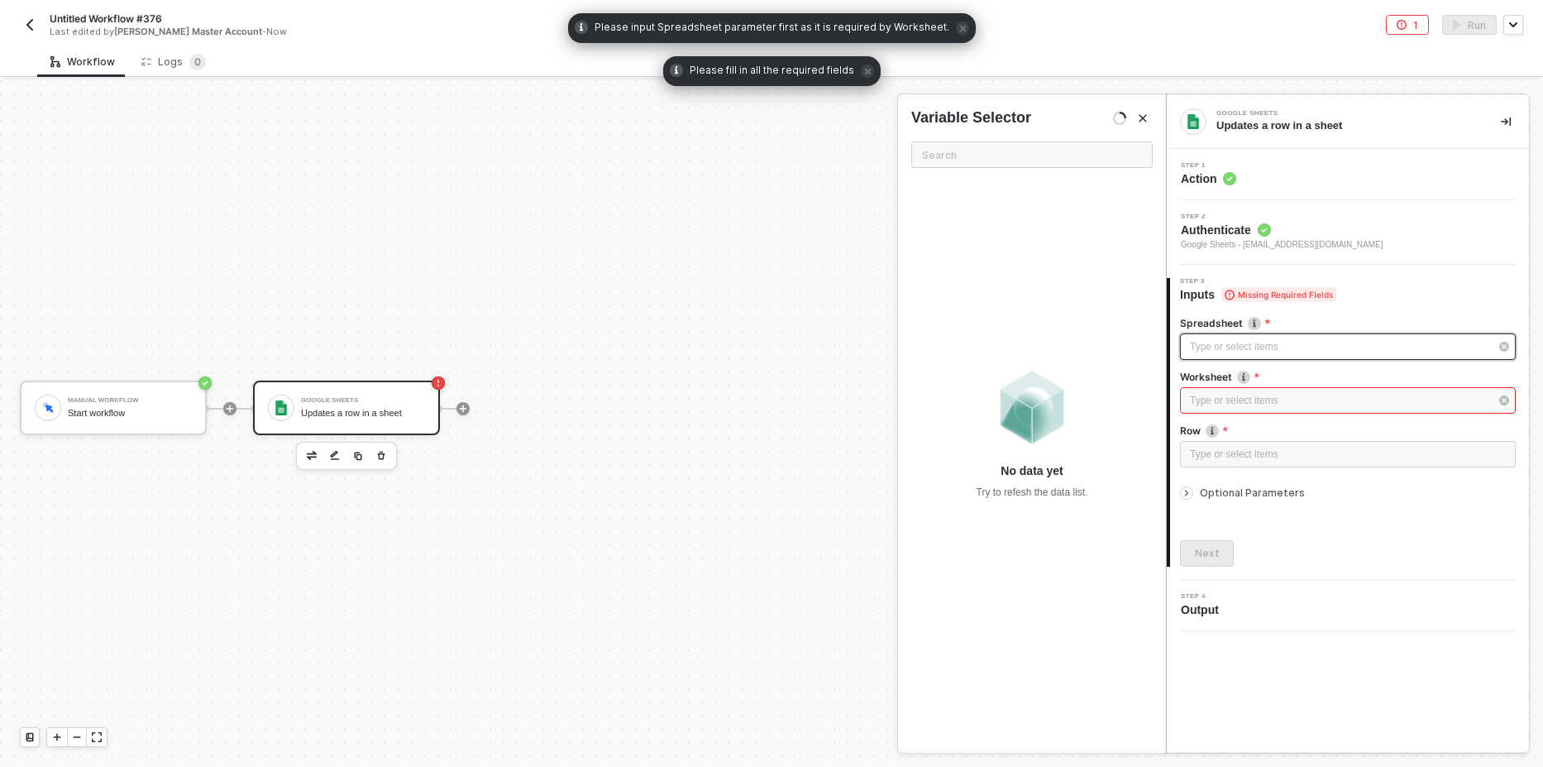
click at [1237, 352] on div "Type or select items ﻿" at bounding box center [1339, 347] width 299 height 16
click at [1120, 122] on img "button" at bounding box center [1120, 118] width 10 height 10
click at [1269, 359] on div "Type or select items ﻿" at bounding box center [1348, 346] width 336 height 26
click at [1290, 233] on span "Authenticate" at bounding box center [1282, 230] width 203 height 17
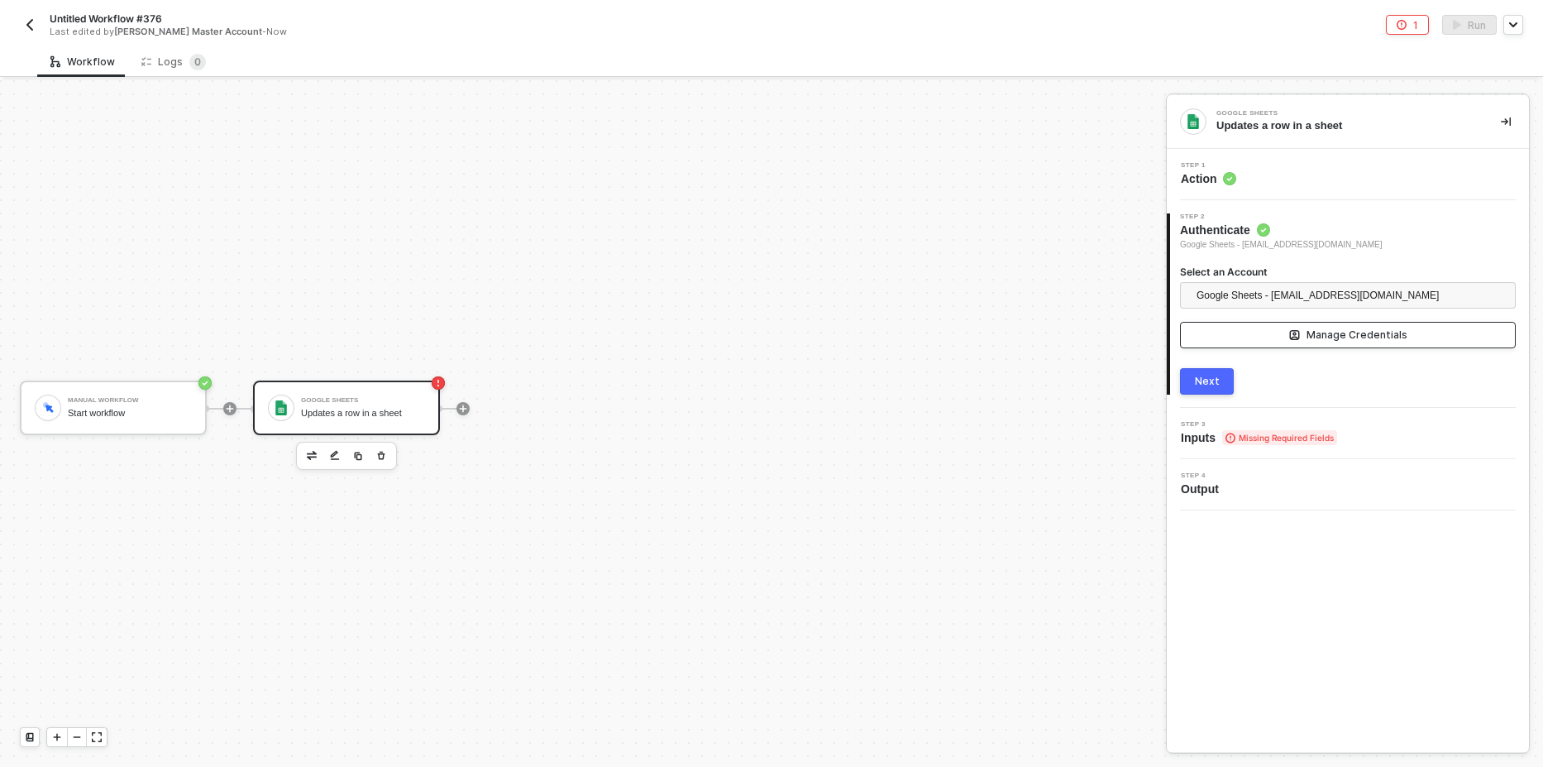
click at [1335, 330] on div "Manage Credentials" at bounding box center [1356, 334] width 101 height 13
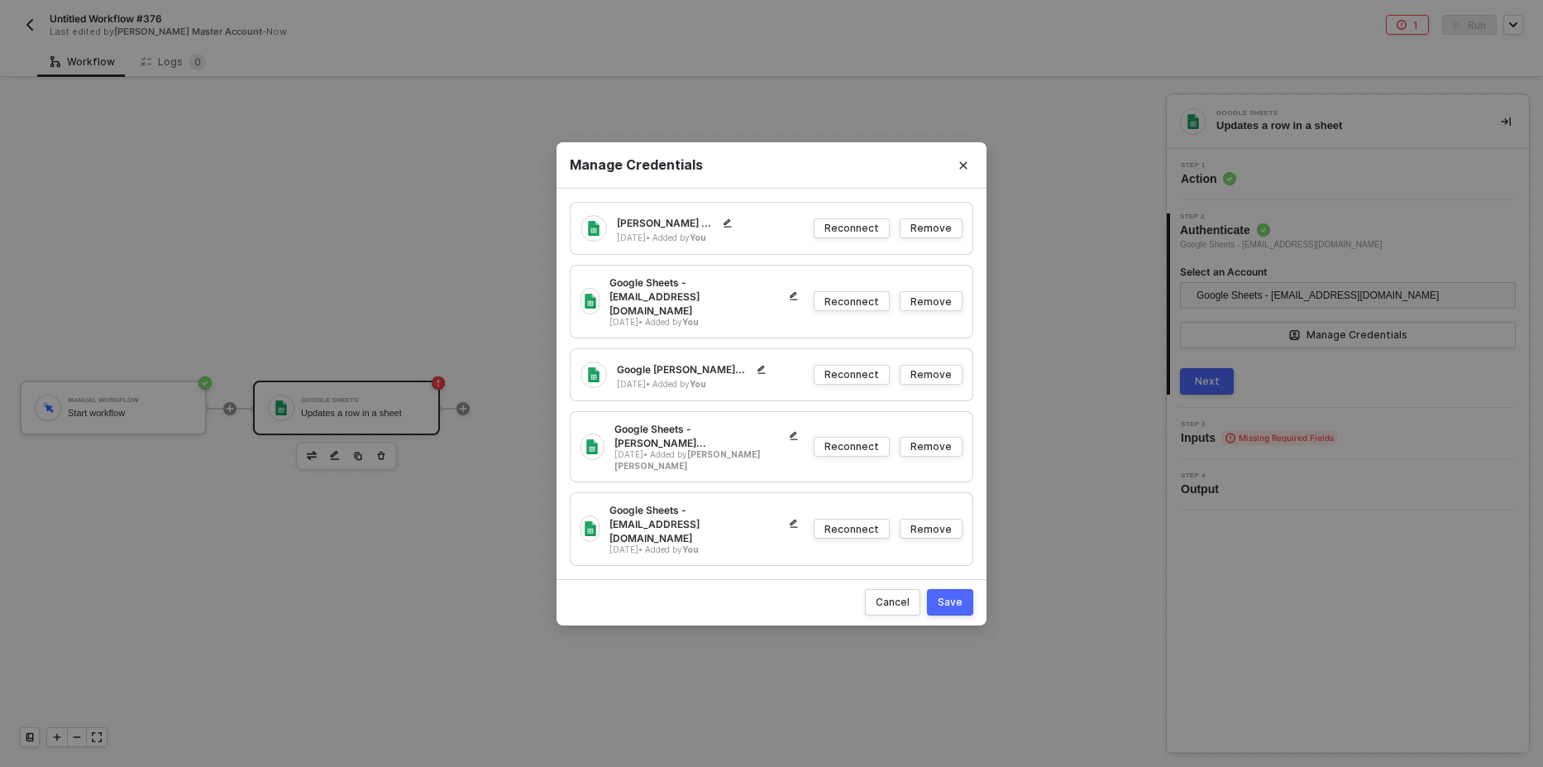
drag, startPoint x: 1295, startPoint y: 391, endPoint x: 1286, endPoint y: 391, distance: 9.1
click at [1292, 391] on div "Manage Credentials [PERSON_NAME] ... [DATE] • Added by You Reconnect Remove Goo…" at bounding box center [771, 383] width 1543 height 767
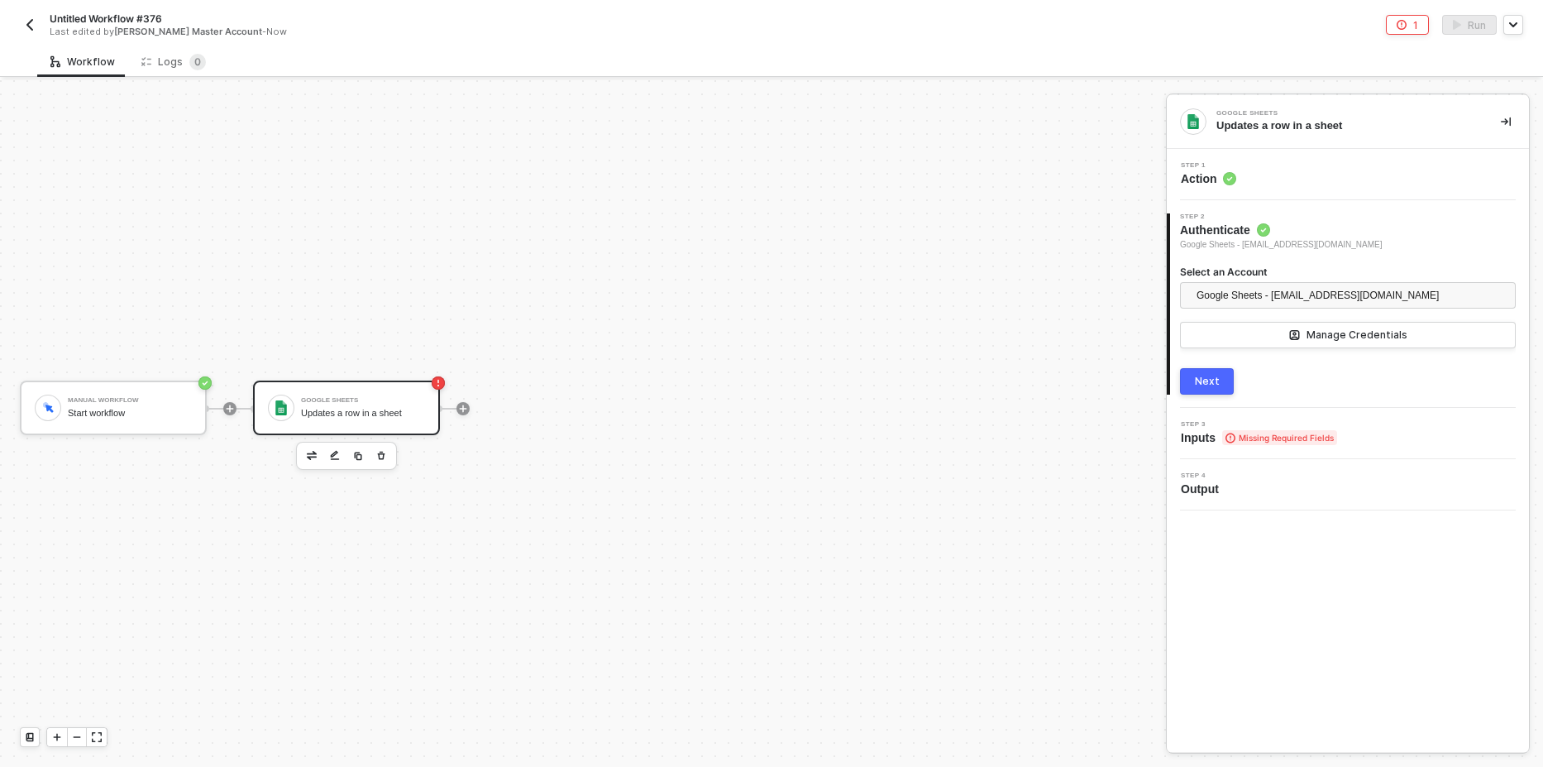
click at [1210, 381] on div "Next" at bounding box center [1207, 381] width 25 height 13
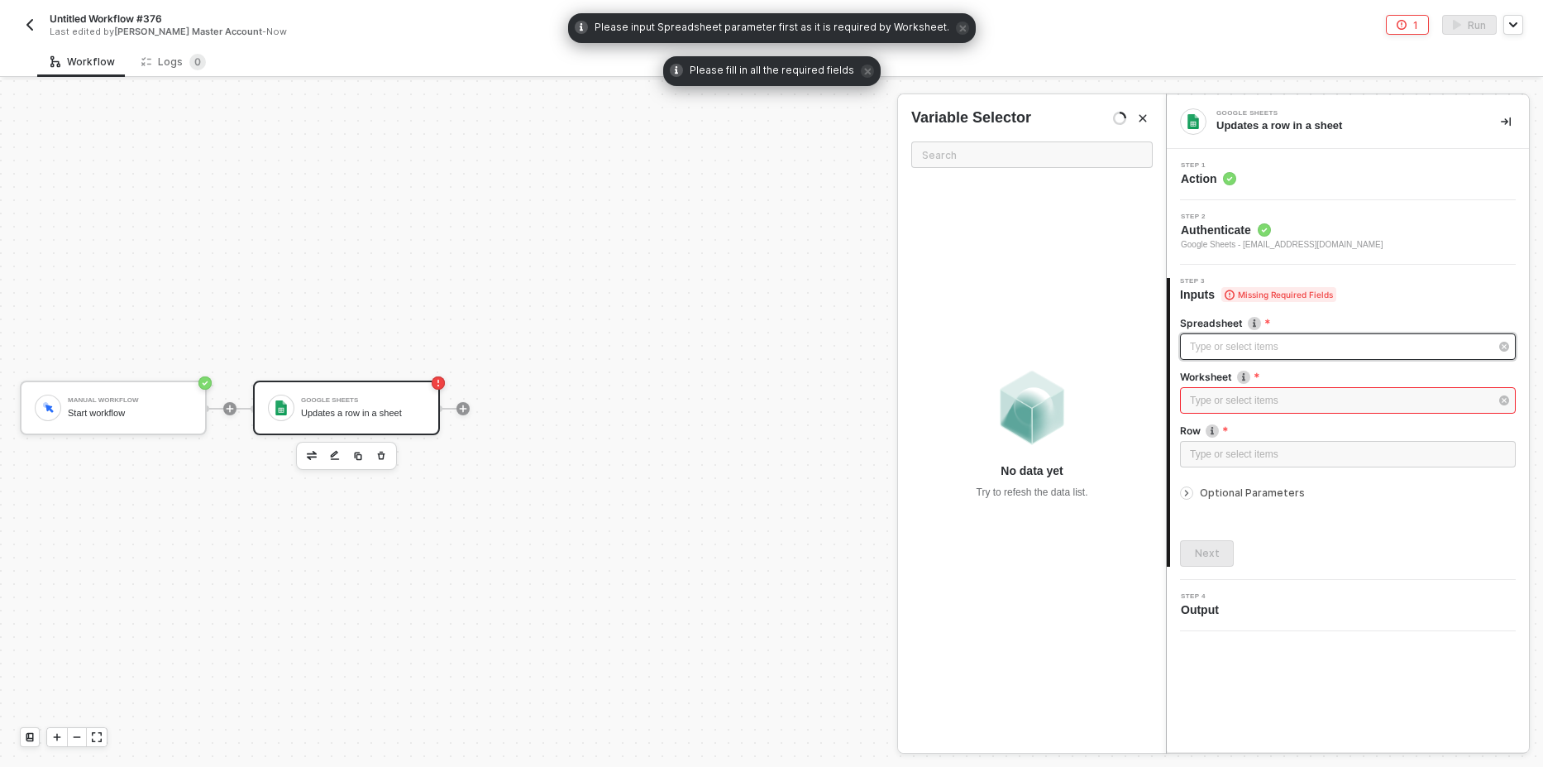
click at [1288, 340] on div "Type or select items ﻿" at bounding box center [1339, 347] width 299 height 16
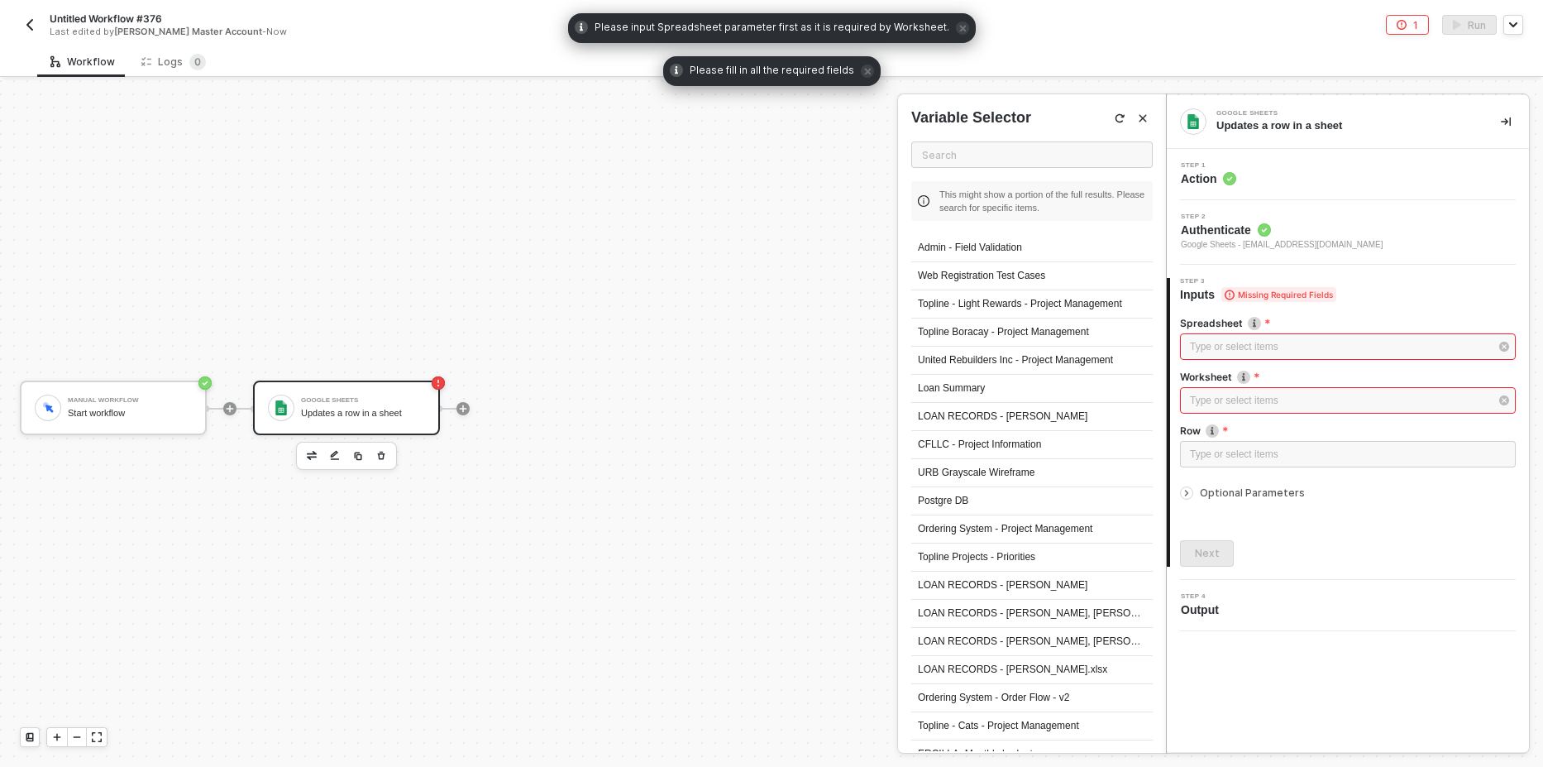
click at [1316, 236] on div "Step 2 Authenticate Google Sheets - [EMAIL_ADDRESS][DOMAIN_NAME]" at bounding box center [1350, 232] width 358 height 38
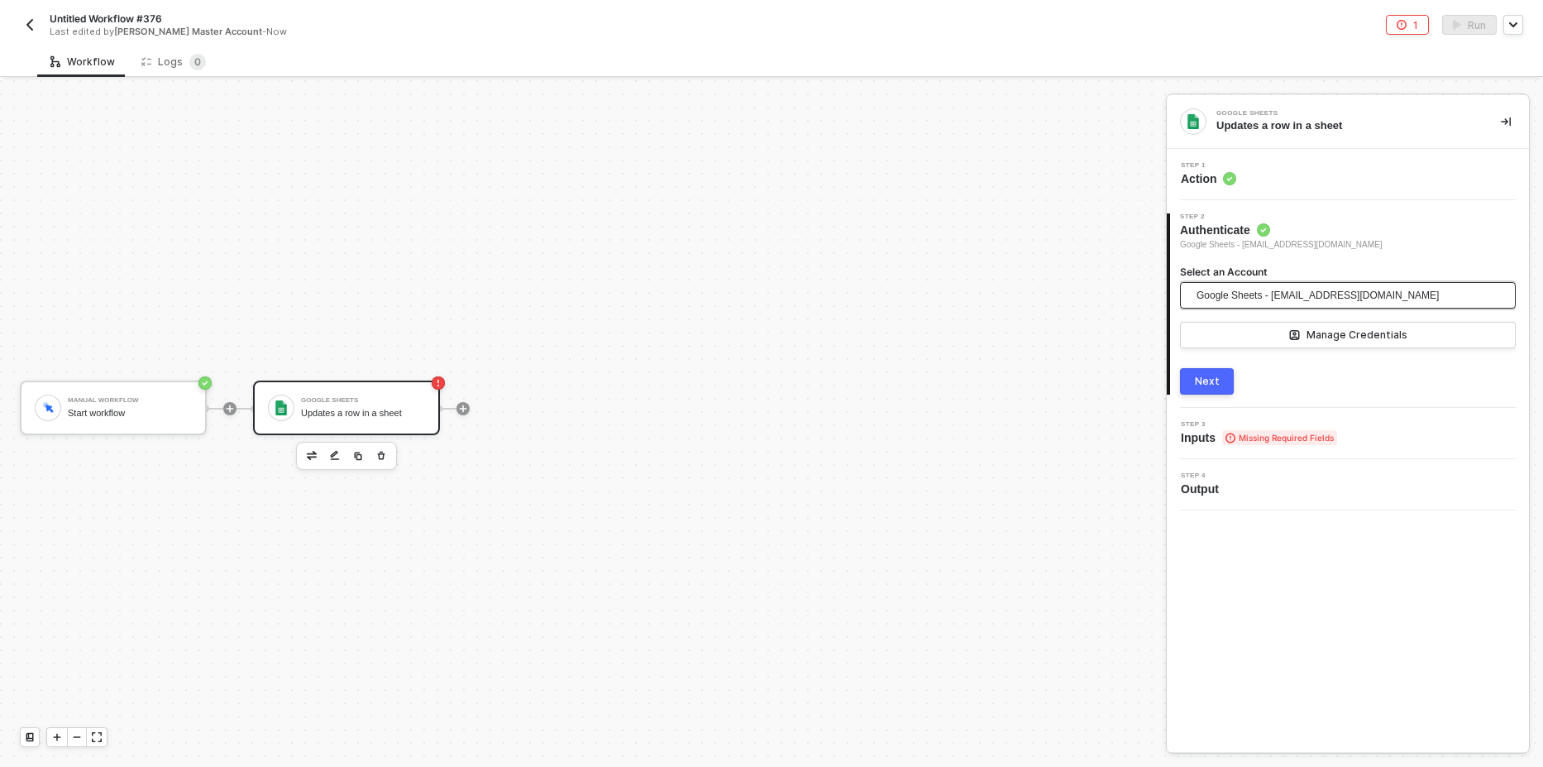
click at [1292, 299] on span "Google Sheets - [EMAIL_ADDRESS][DOMAIN_NAME]" at bounding box center [1318, 295] width 242 height 25
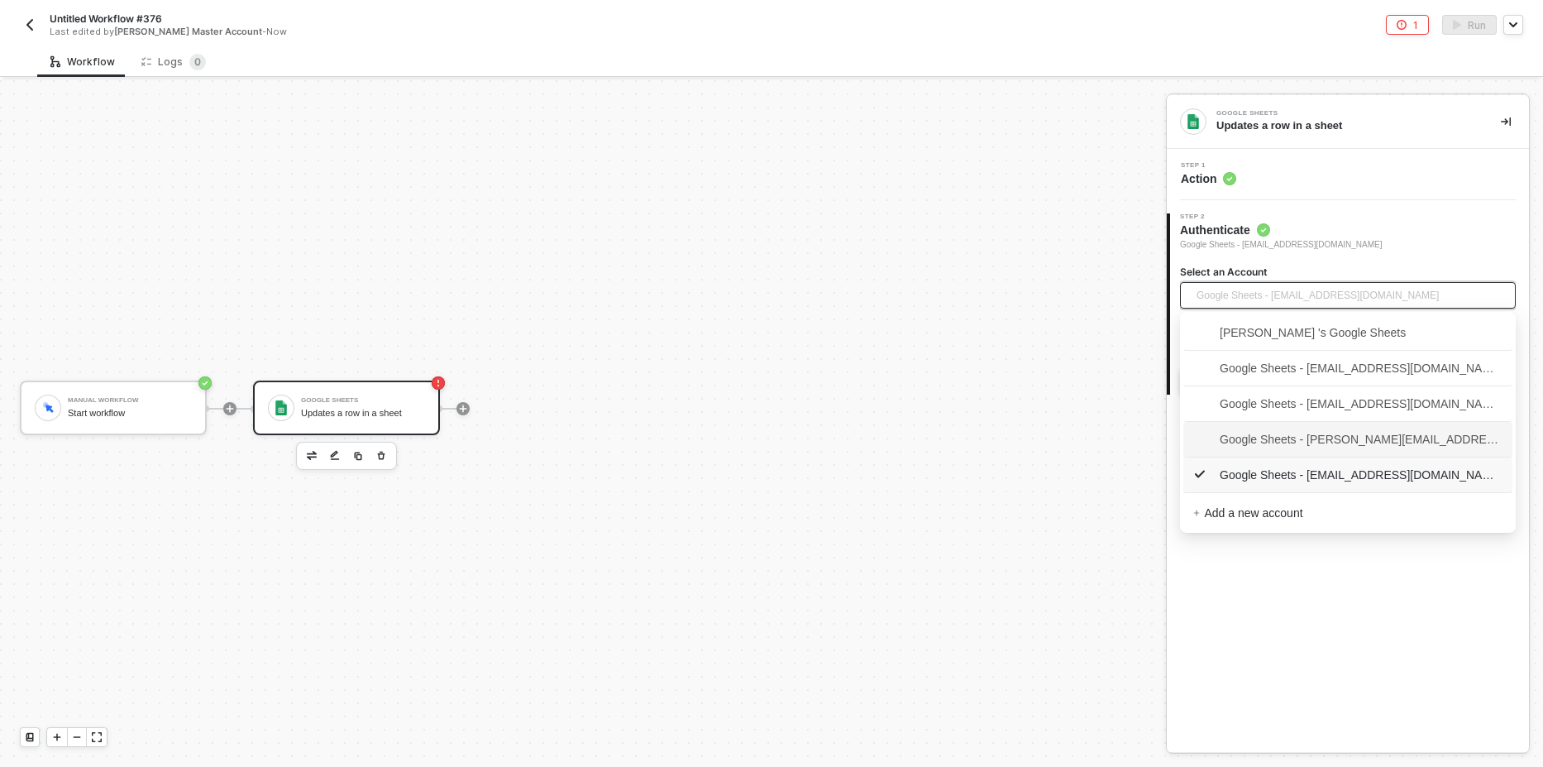
click at [1316, 438] on span "Google Sheets - [PERSON_NAME][EMAIL_ADDRESS][DOMAIN_NAME]" at bounding box center [1347, 439] width 309 height 18
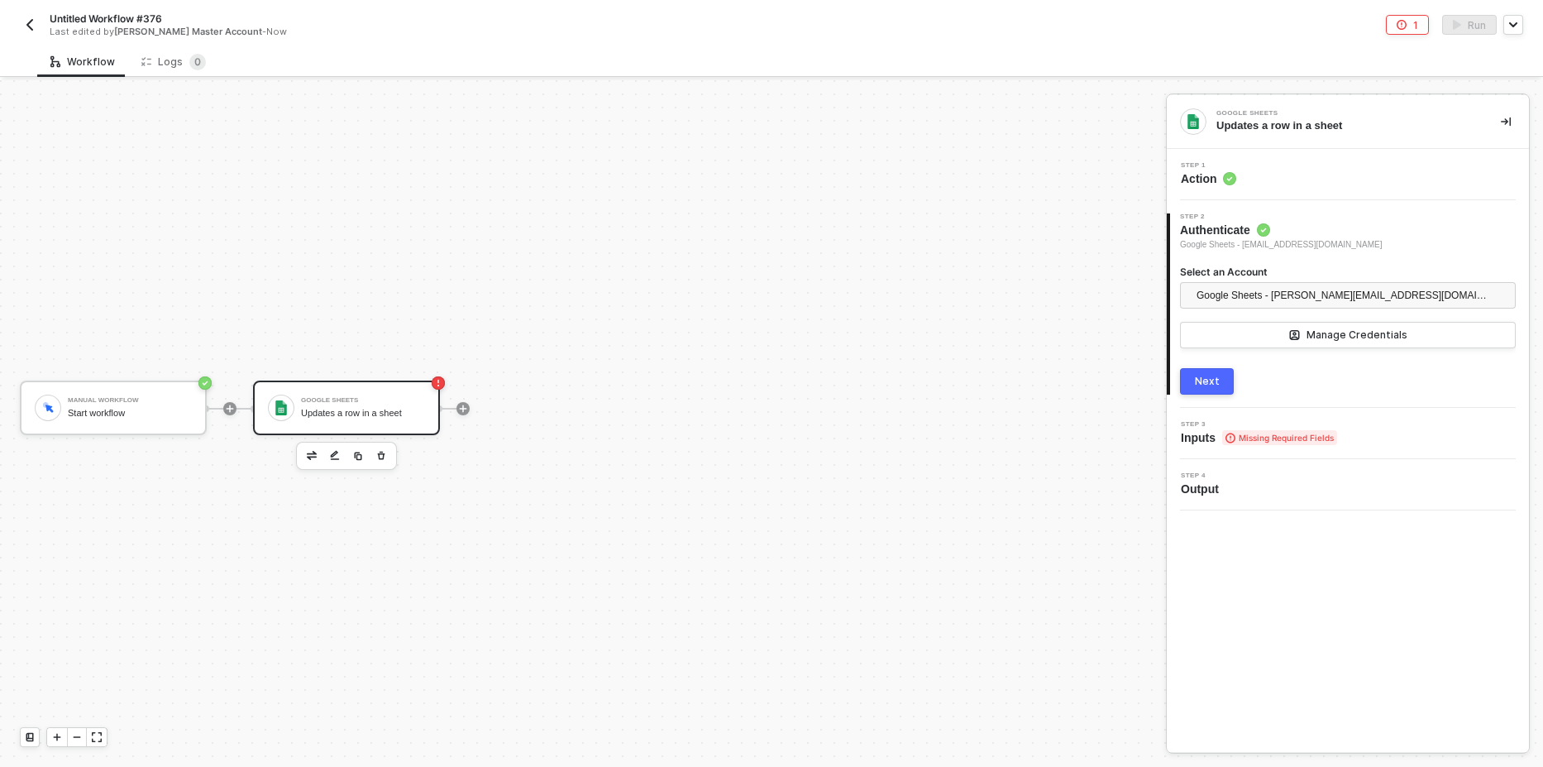
click at [1217, 376] on div "Next" at bounding box center [1207, 381] width 25 height 13
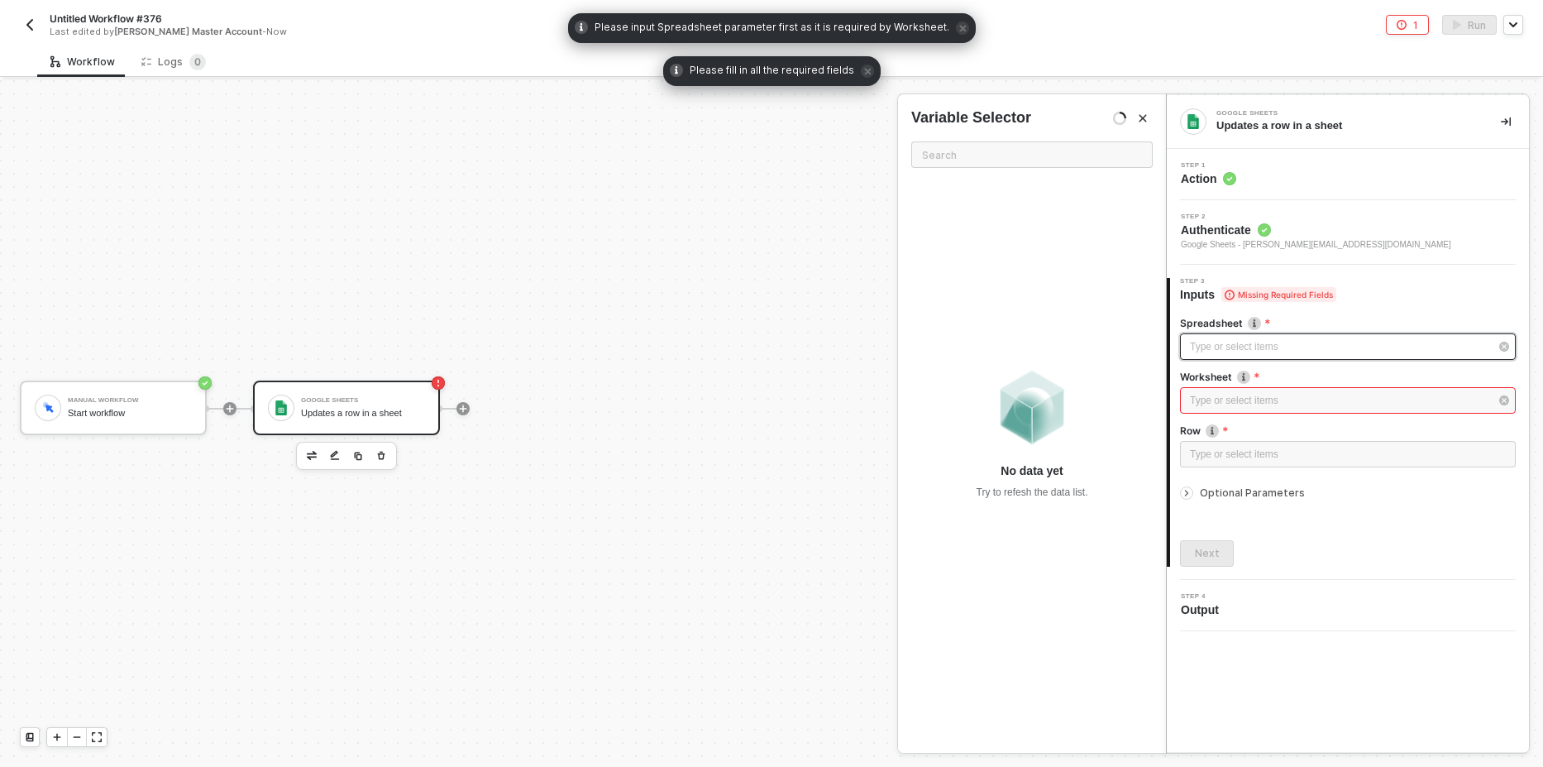
click at [1260, 346] on div "Type or select items ﻿" at bounding box center [1339, 347] width 299 height 16
click at [1147, 122] on icon "Close" at bounding box center [1143, 118] width 10 height 10
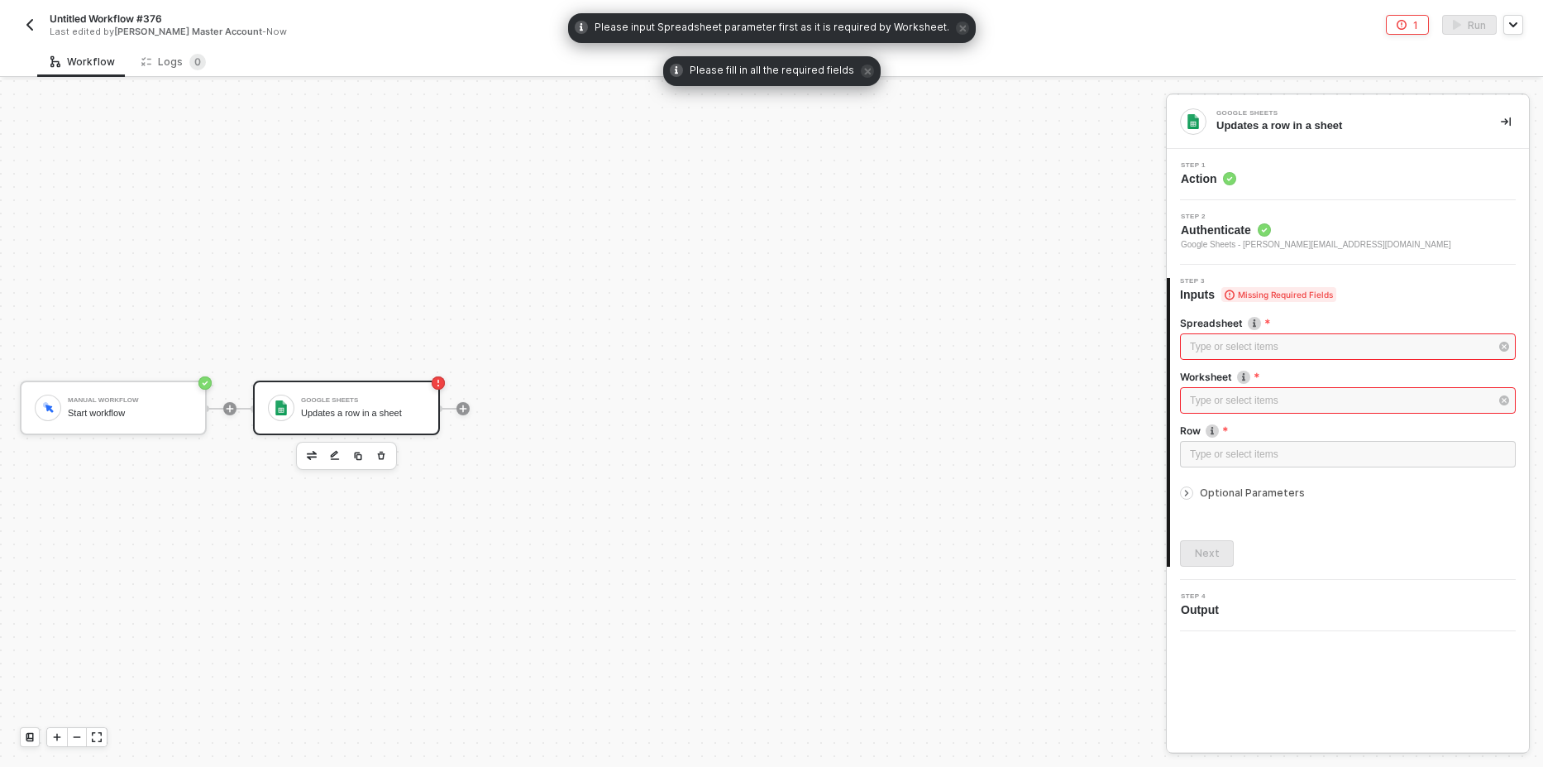
click at [1357, 238] on div "Step 2 Authenticate Google Sheets - [PERSON_NAME][EMAIL_ADDRESS][DOMAIN_NAME]" at bounding box center [1350, 232] width 358 height 38
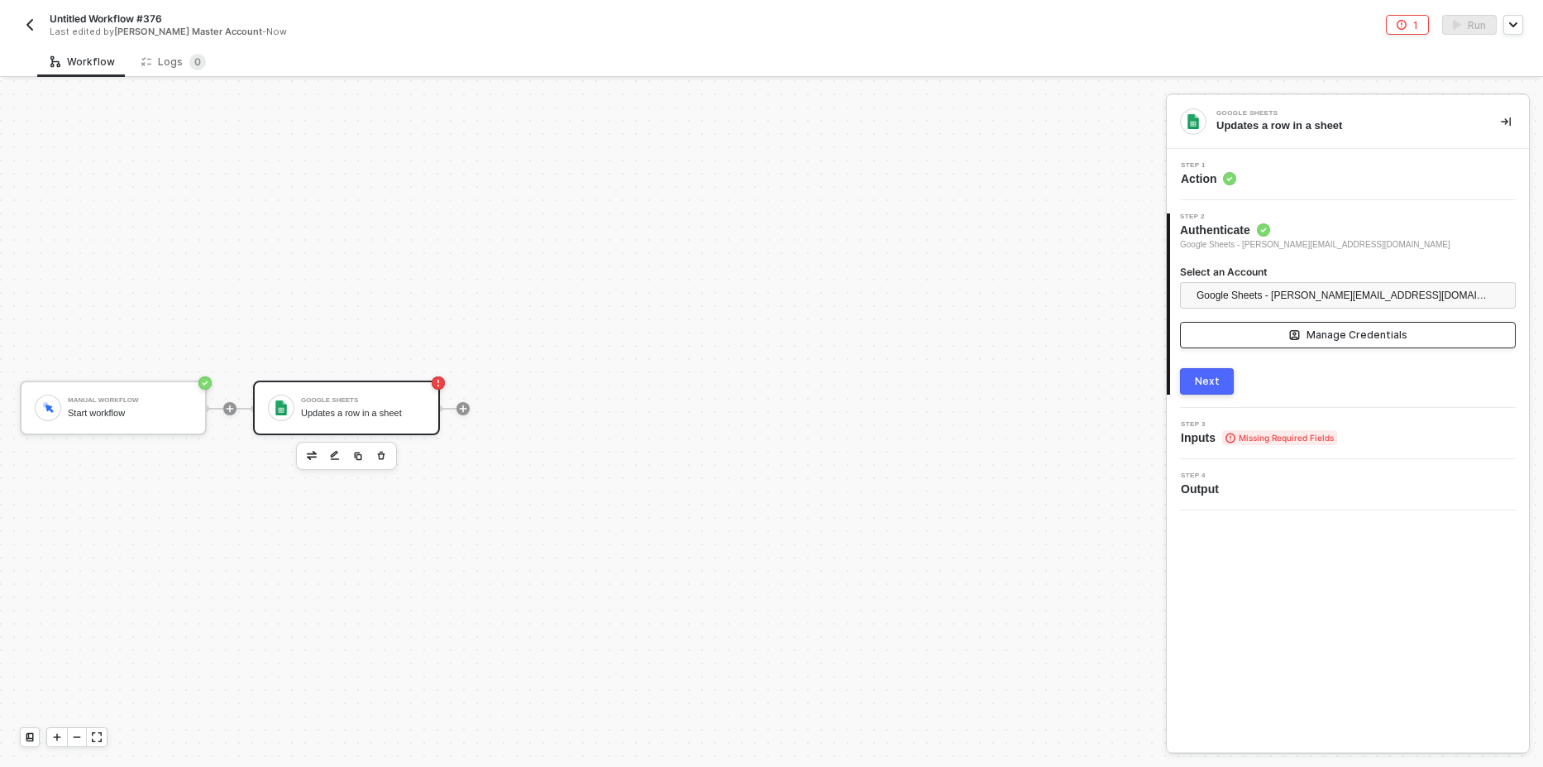
click at [1281, 337] on button "Manage Credentials" at bounding box center [1348, 335] width 336 height 26
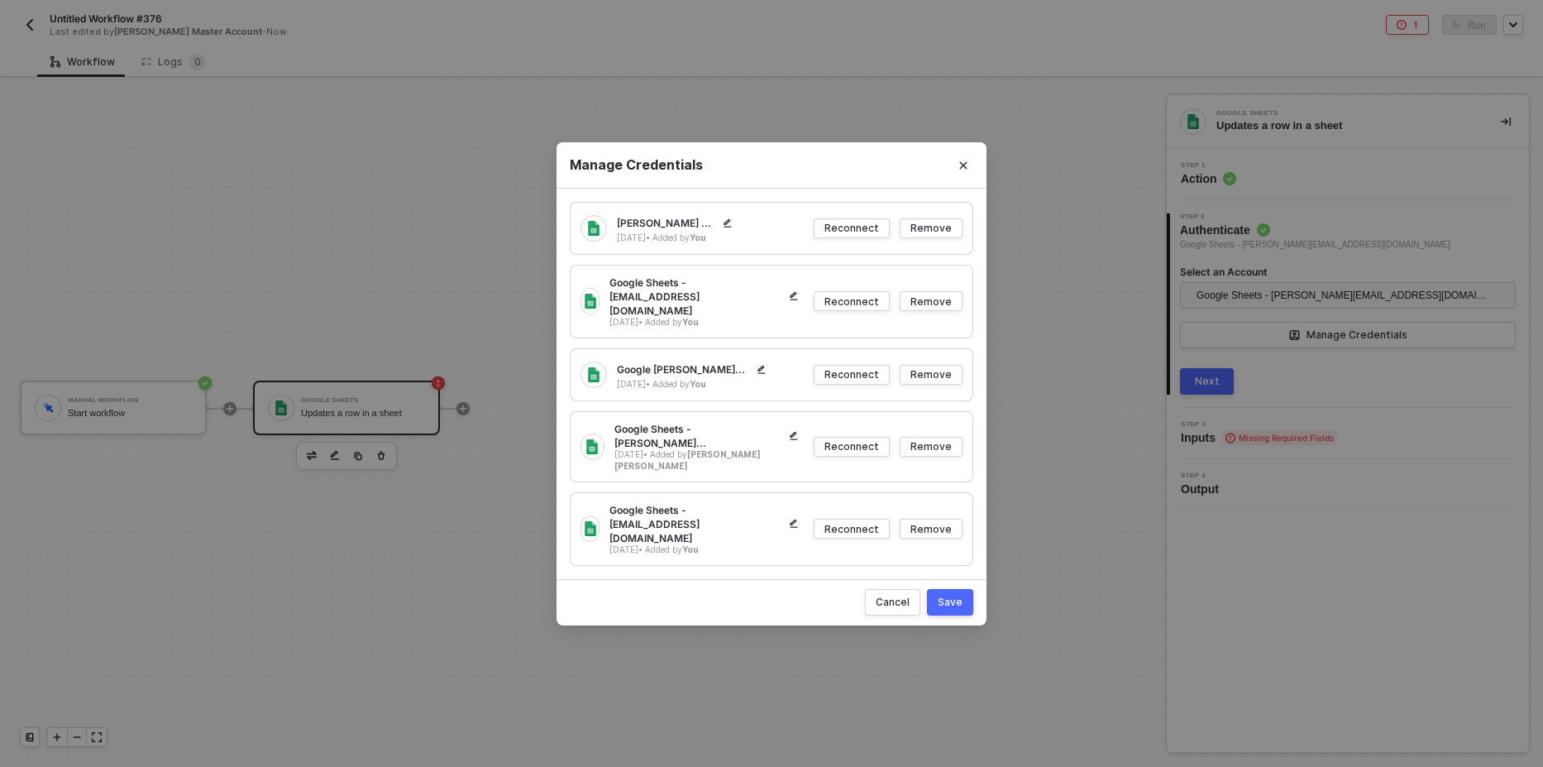
click at [1128, 342] on div "Manage Credentials [PERSON_NAME] ... [DATE] • Added by You Reconnect Remove Goo…" at bounding box center [771, 383] width 1543 height 767
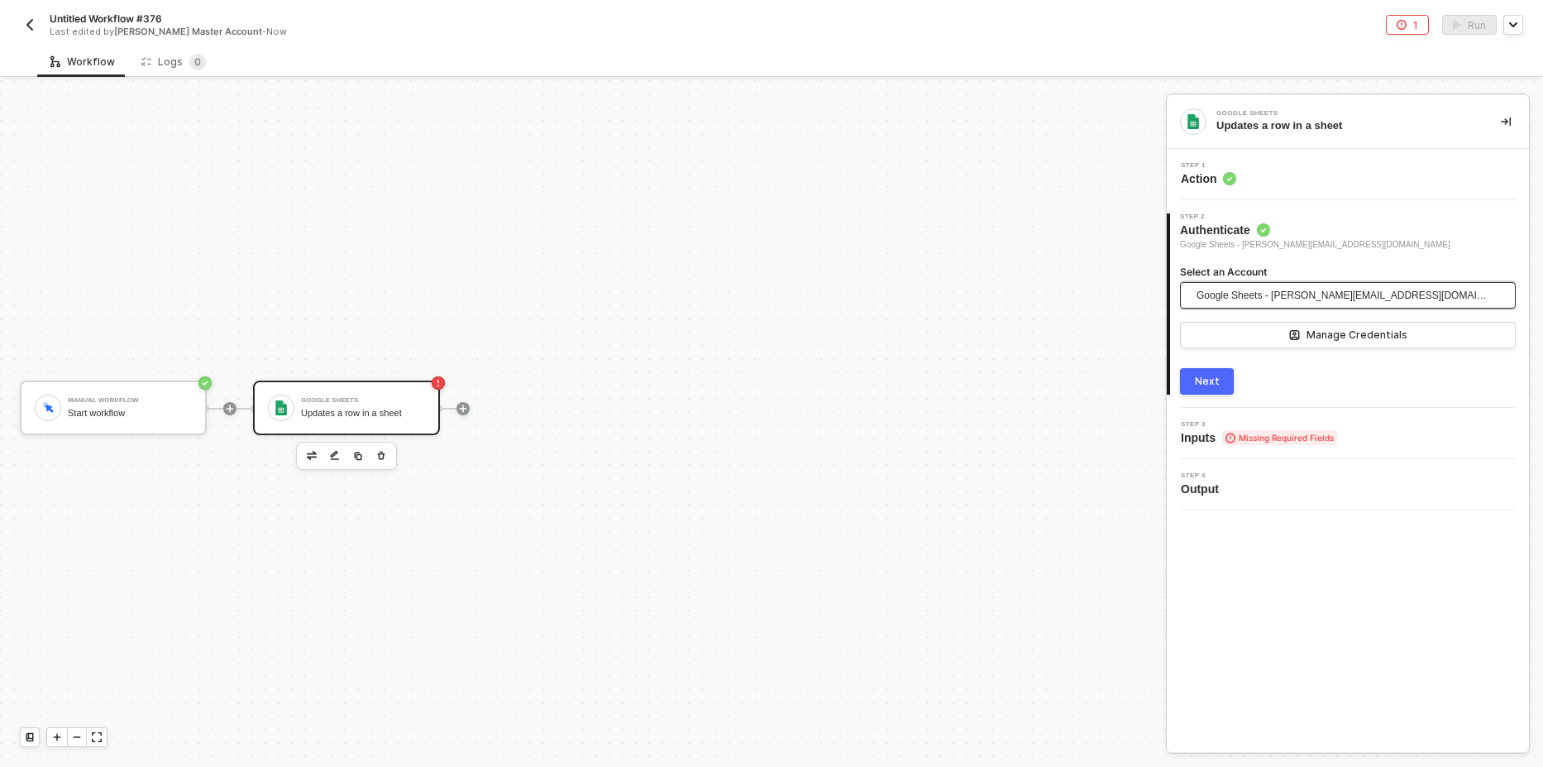
click at [1236, 292] on span "Google Sheets - [PERSON_NAME][EMAIL_ADDRESS][DOMAIN_NAME]" at bounding box center [1344, 295] width 294 height 25
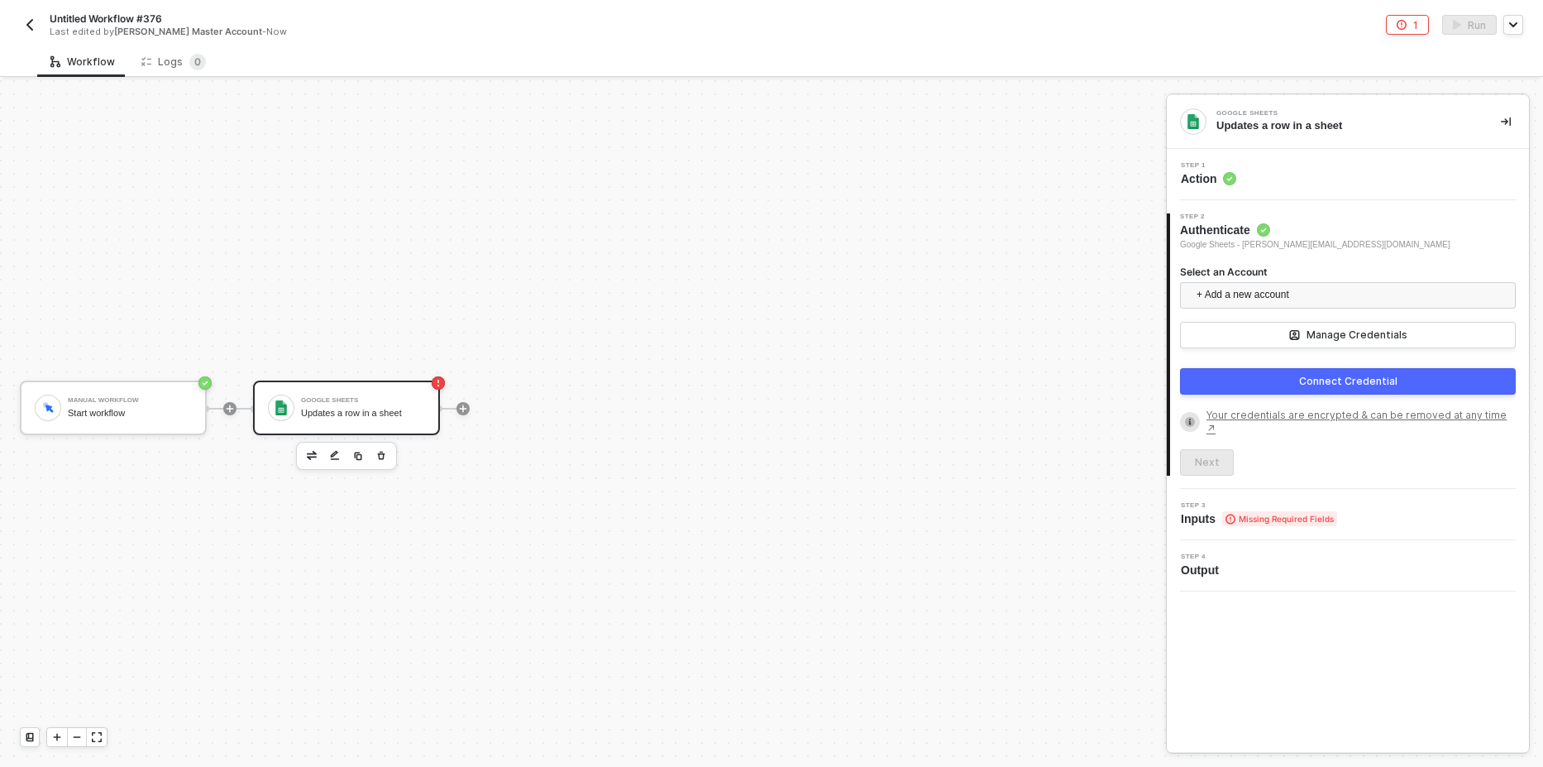
click at [1324, 375] on div "Connect Credential" at bounding box center [1348, 381] width 98 height 13
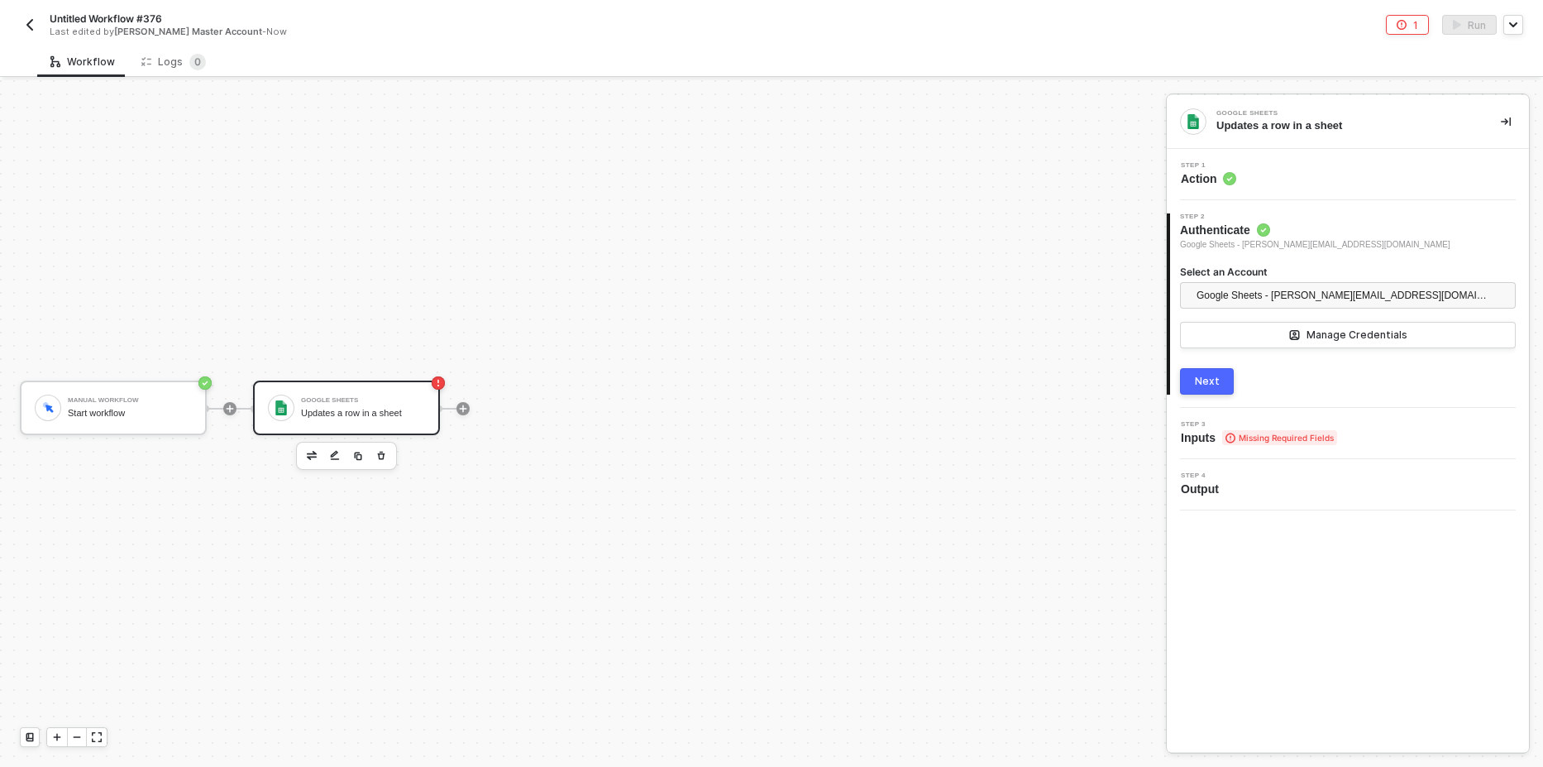
click at [1200, 381] on div "Next" at bounding box center [1207, 381] width 25 height 13
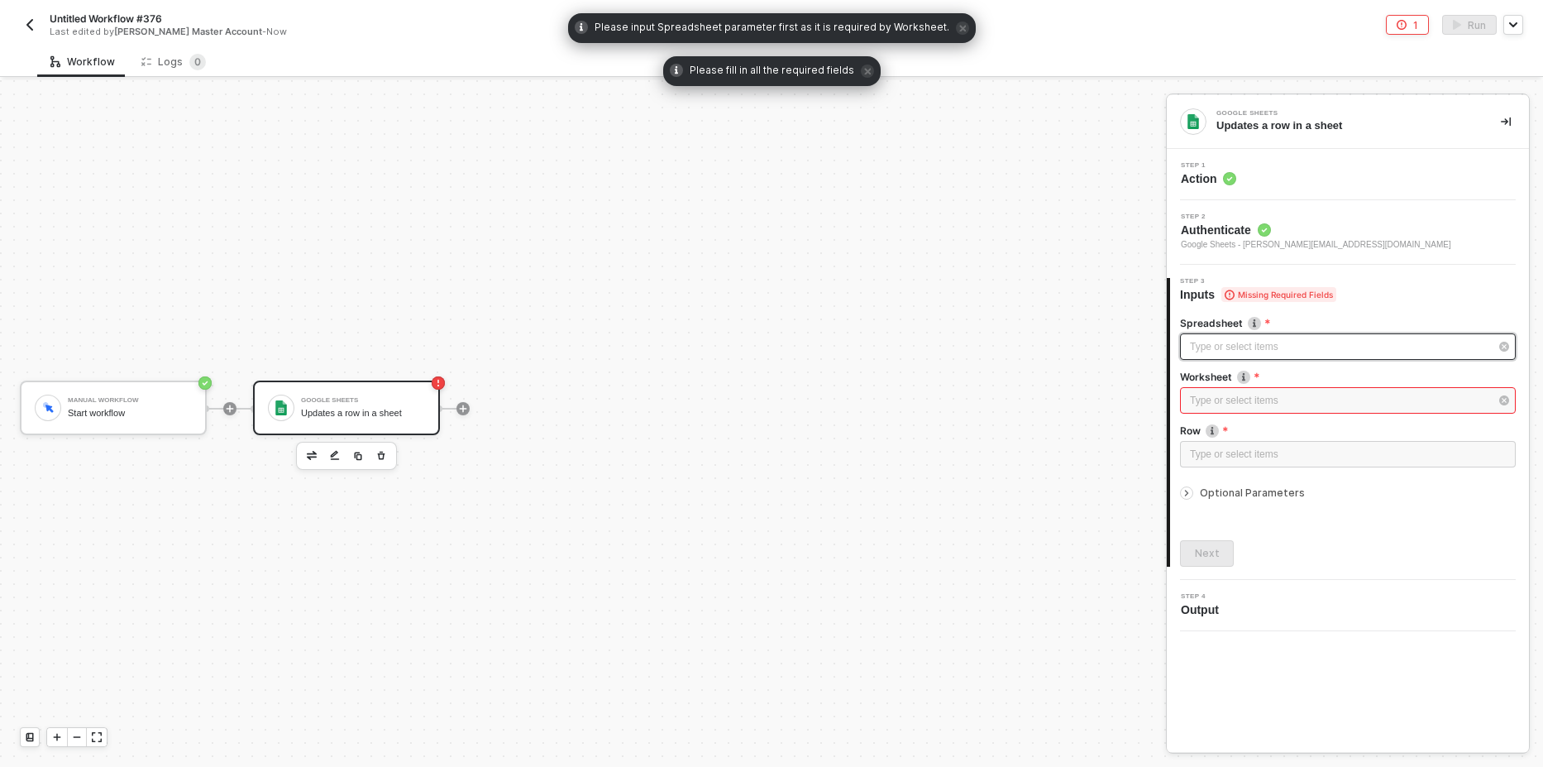
click at [1226, 347] on div "Type or select items ﻿" at bounding box center [1339, 347] width 299 height 16
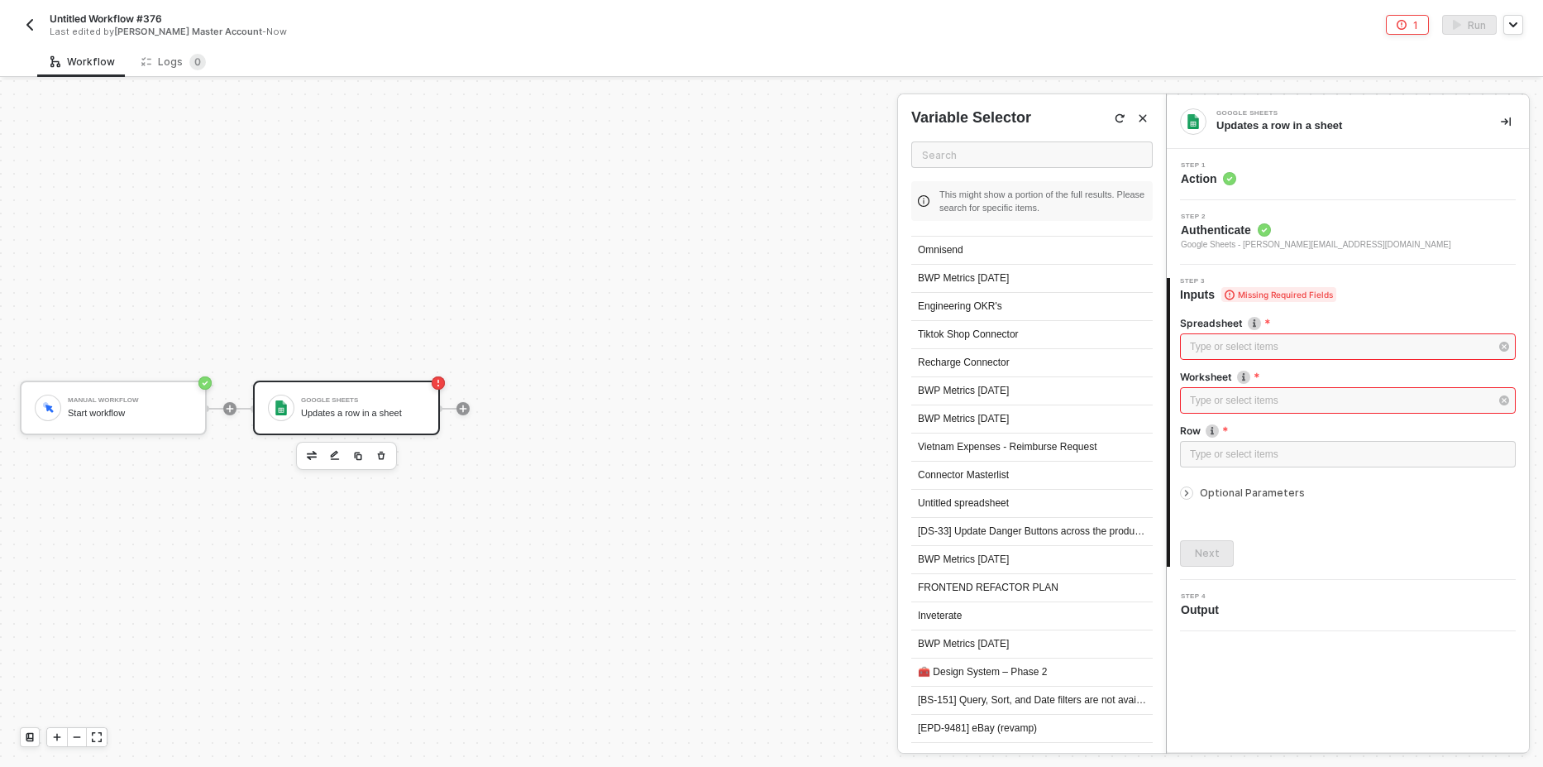
scroll to position [7931, 0]
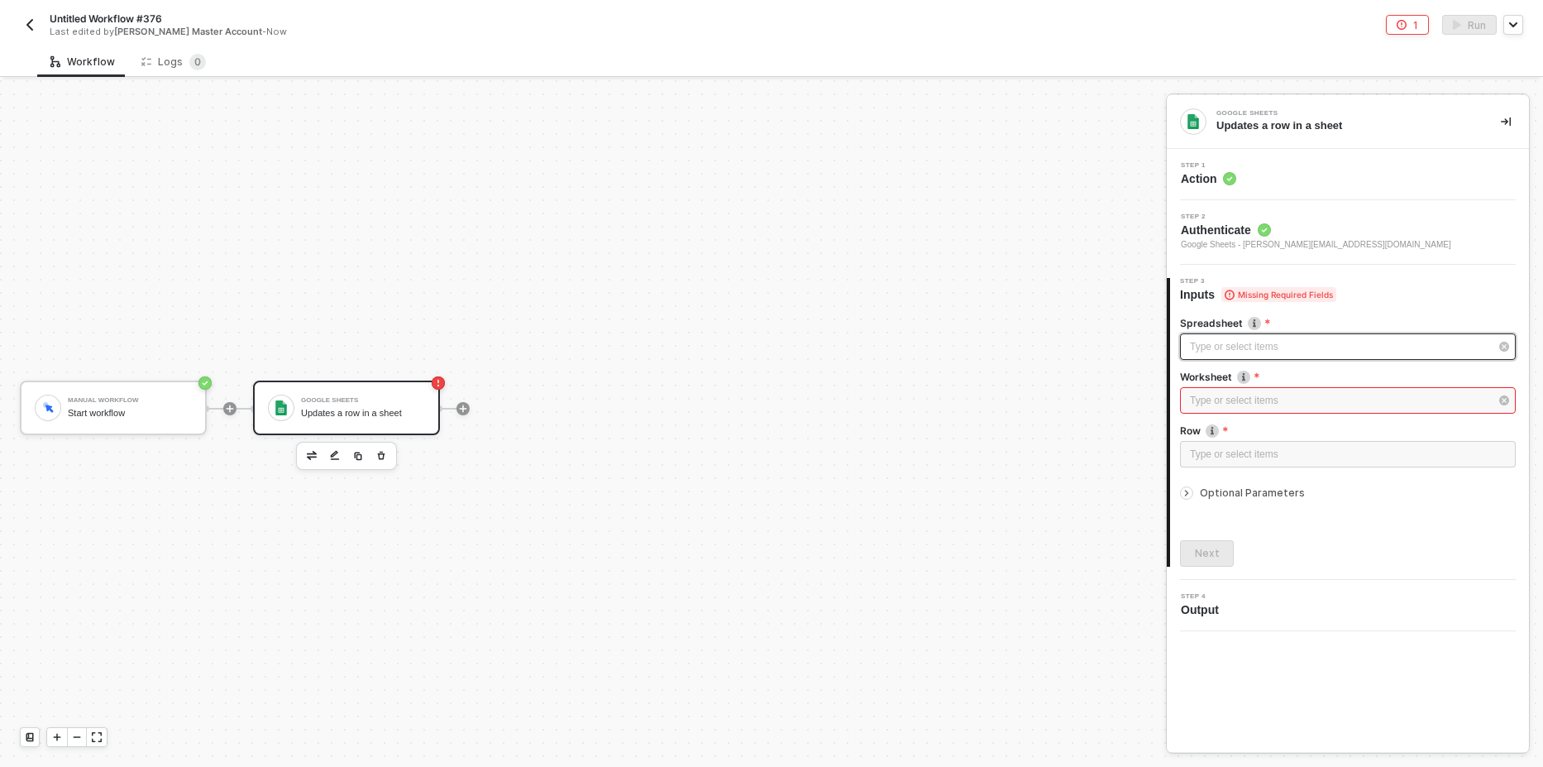
click at [1205, 351] on div "Type or select items ﻿" at bounding box center [1339, 347] width 299 height 16
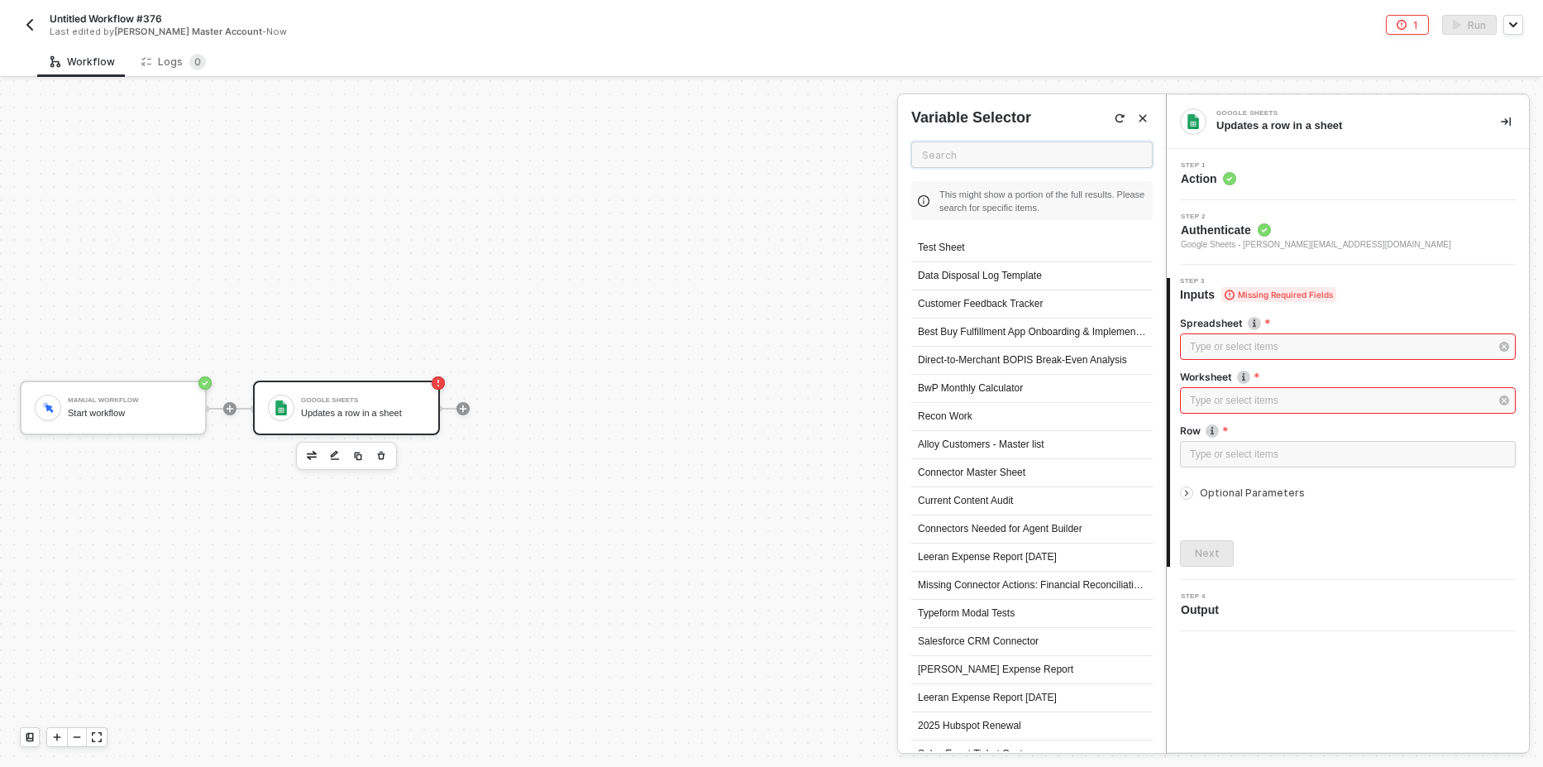
click at [995, 154] on input "text" at bounding box center [1031, 154] width 241 height 26
click at [1001, 248] on div "Test Sheet" at bounding box center [1031, 248] width 241 height 28
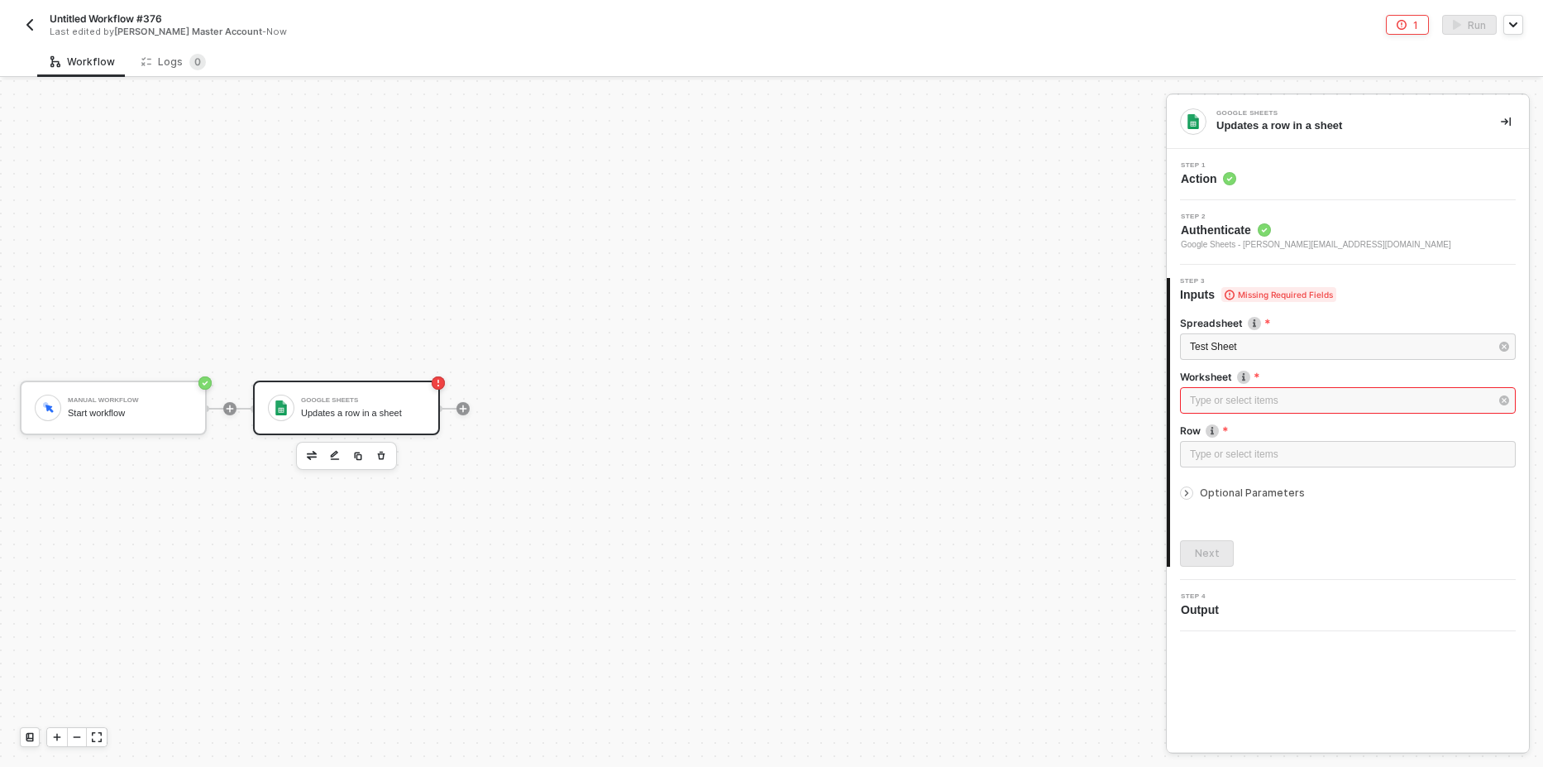
click at [1211, 385] on div "Worksheet" at bounding box center [1348, 378] width 336 height 17
click at [1215, 389] on div "Type or select items ﻿" at bounding box center [1348, 400] width 336 height 26
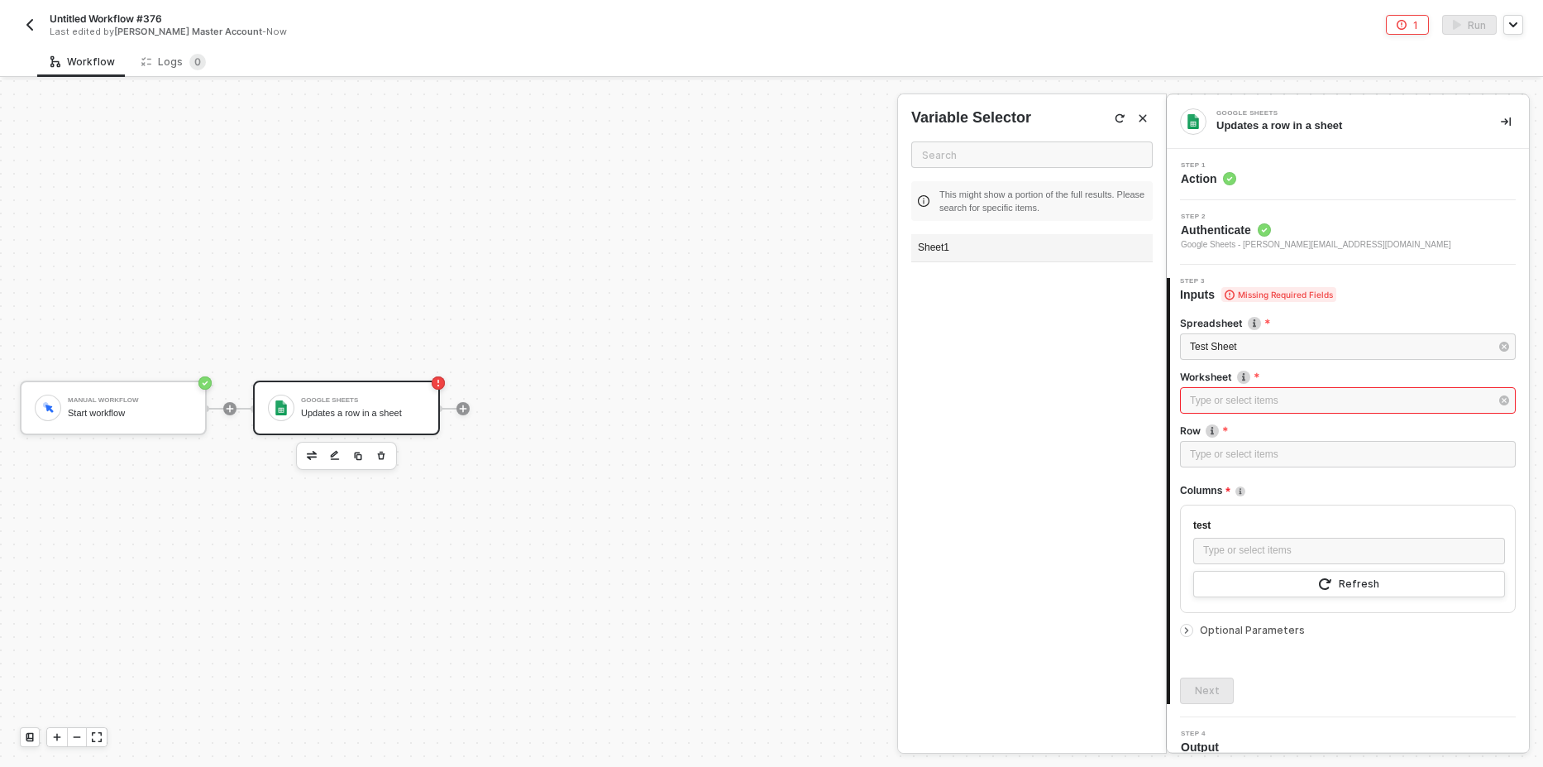
click at [938, 247] on div "Sheet1" at bounding box center [1031, 248] width 241 height 28
click at [1238, 457] on div "Type or select items ﻿" at bounding box center [1348, 455] width 316 height 16
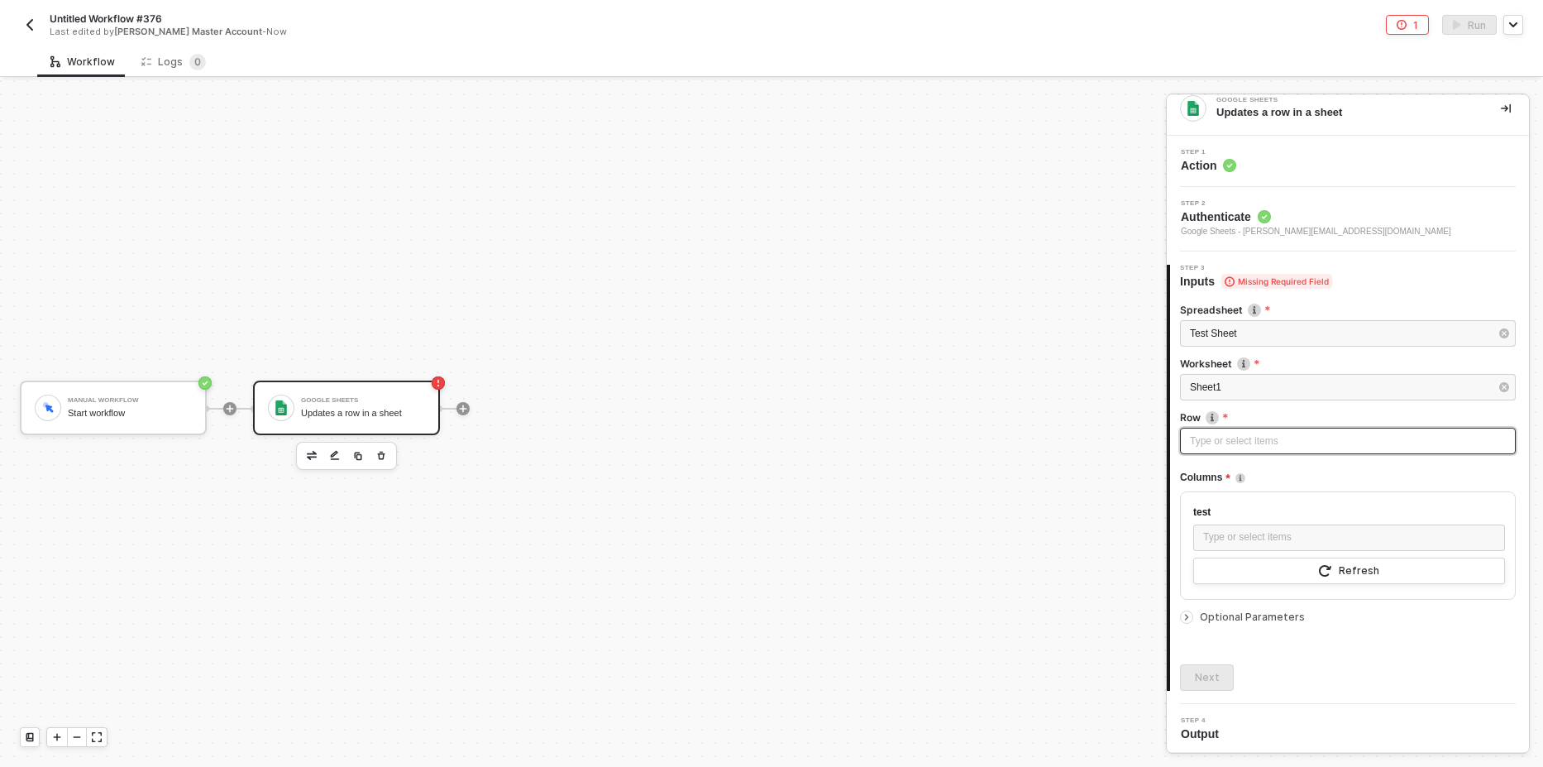
scroll to position [17, 0]
click at [1197, 616] on div at bounding box center [1190, 613] width 20 height 18
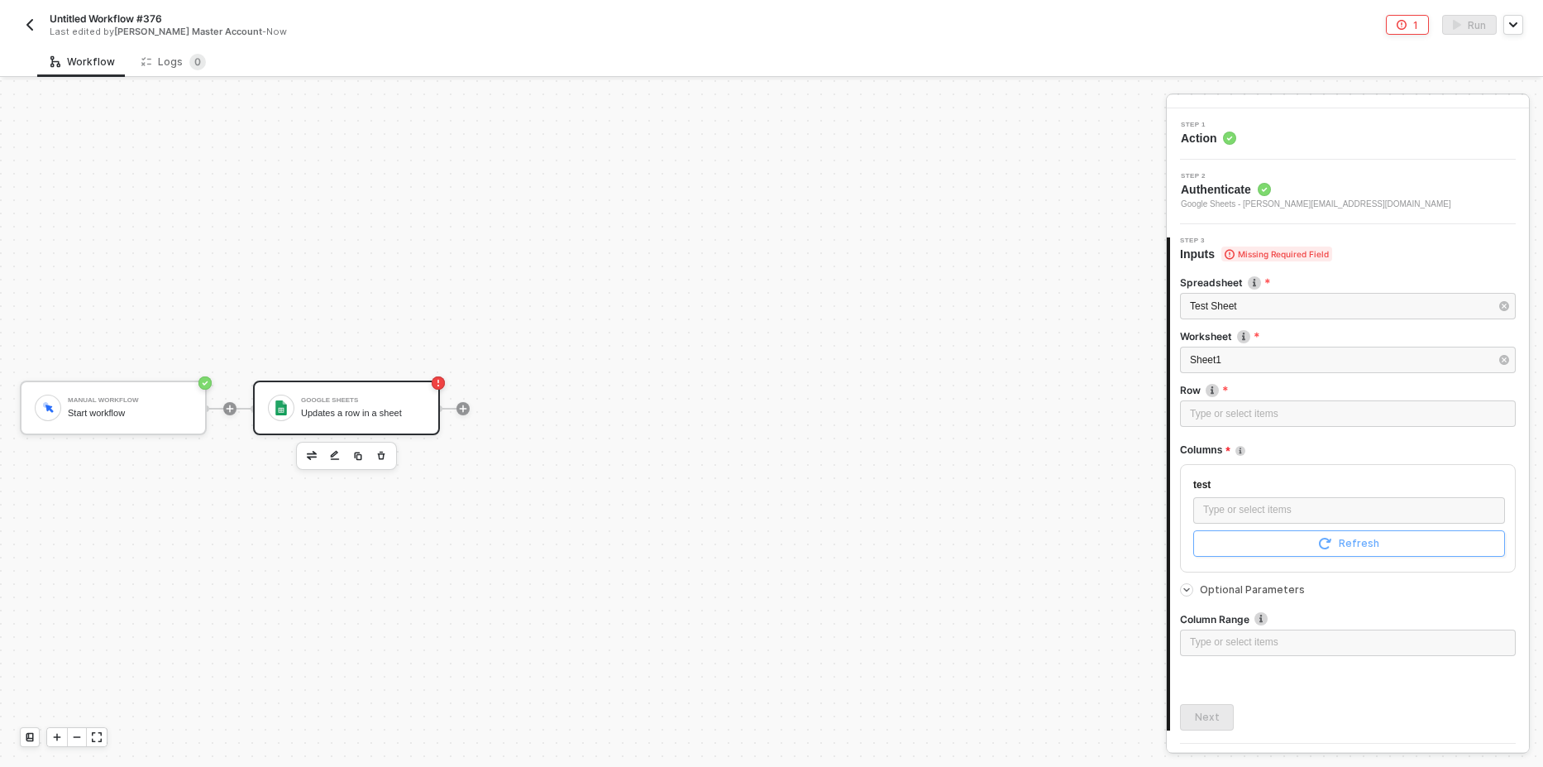
scroll to position [0, 0]
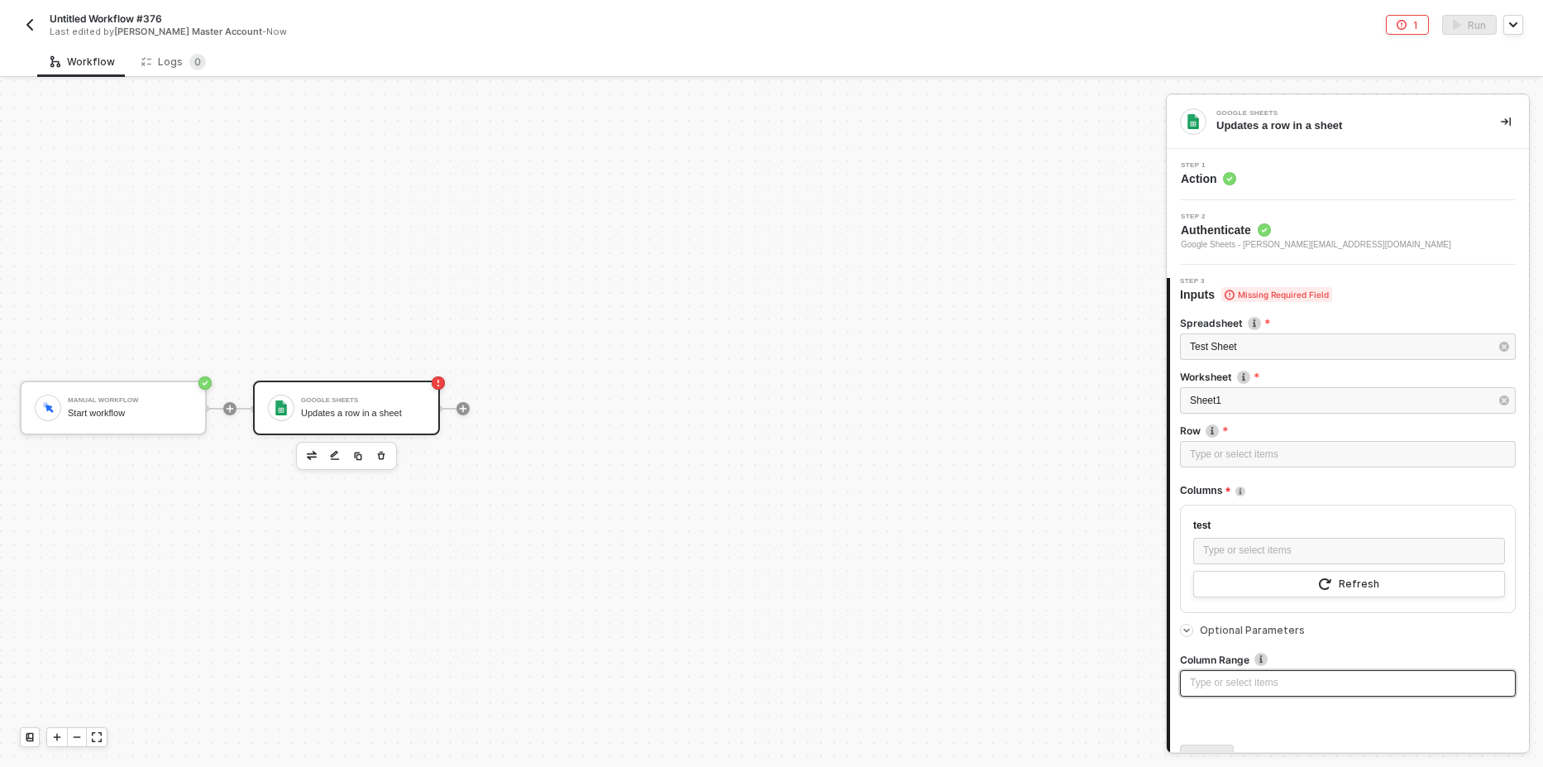
click at [1259, 674] on div "Type or select items ﻿" at bounding box center [1348, 683] width 336 height 26
click at [1260, 461] on div "Type or select items ﻿" at bounding box center [1348, 455] width 316 height 16
click at [1239, 461] on div "Type or select items ﻿" at bounding box center [1348, 455] width 316 height 16
click at [1216, 455] on div "Type or select items ﻿" at bounding box center [1348, 455] width 316 height 16
click at [1276, 454] on div "Type or select items ﻿" at bounding box center [1348, 455] width 316 height 16
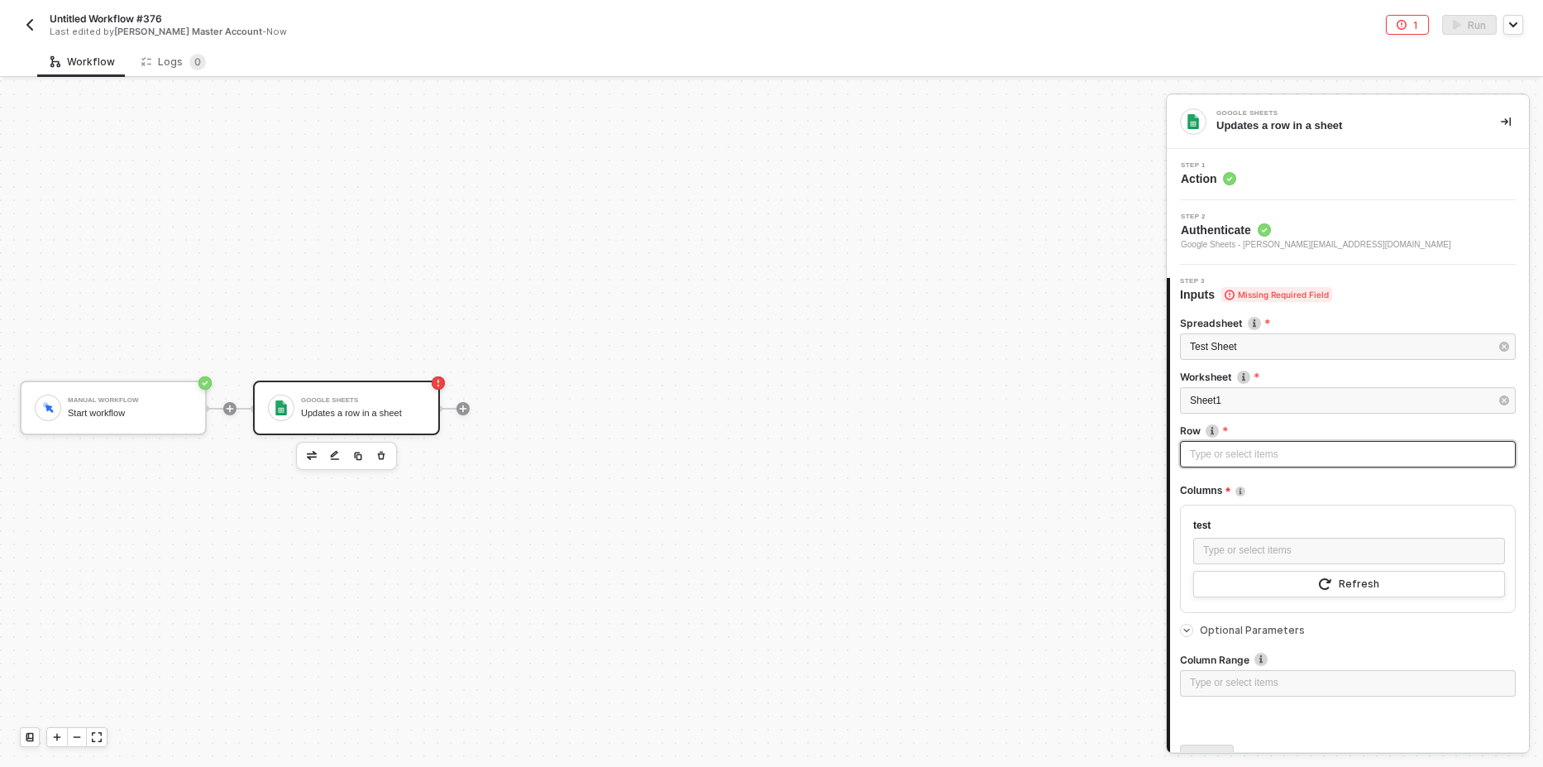
click at [1273, 464] on div "Type or select items ﻿" at bounding box center [1348, 454] width 336 height 26
click at [1216, 457] on div "Type or select items ﻿" at bounding box center [1348, 455] width 316 height 16
click at [1231, 451] on div "Type or select items ﻿" at bounding box center [1348, 455] width 316 height 16
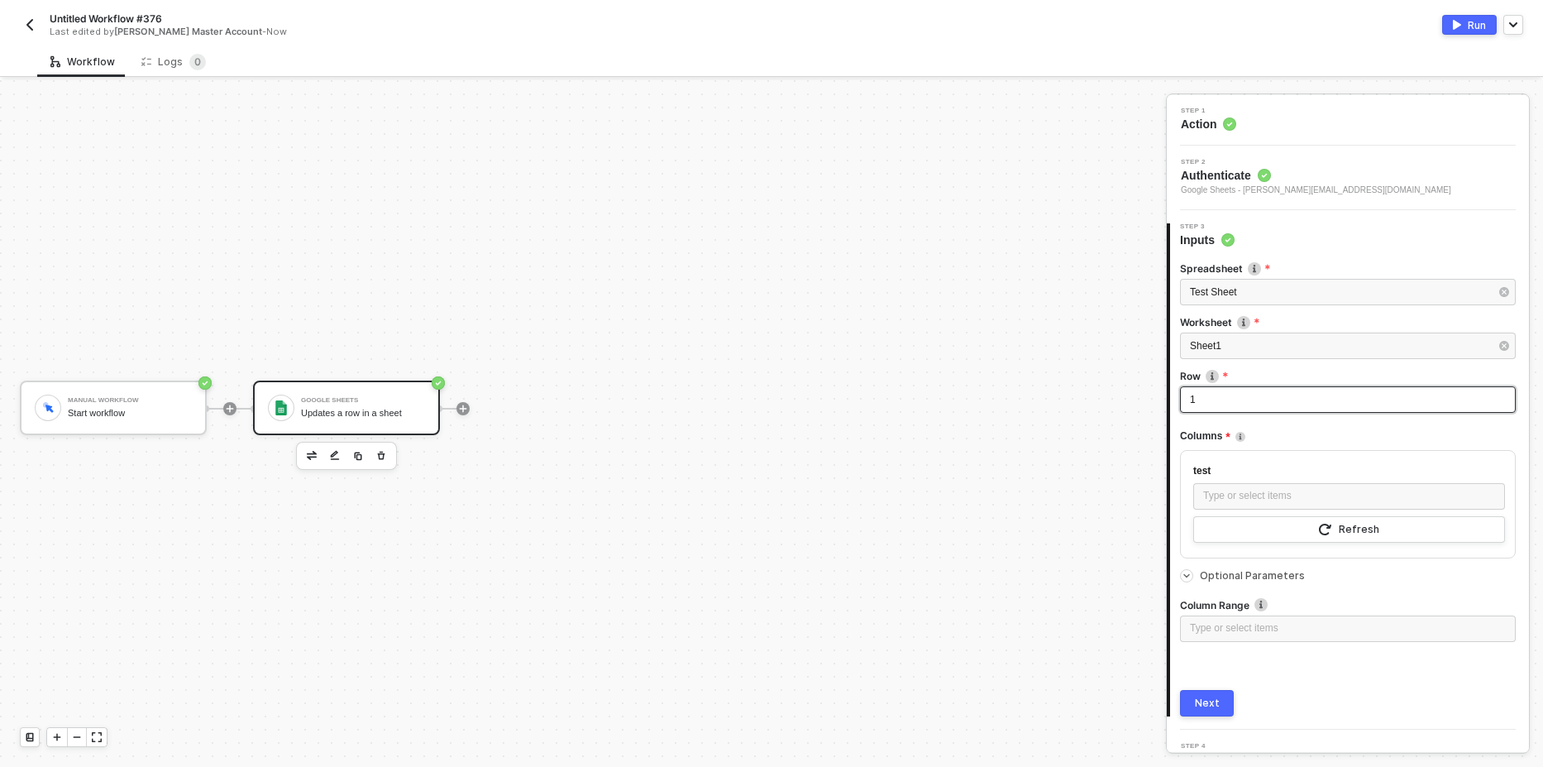
scroll to position [84, 0]
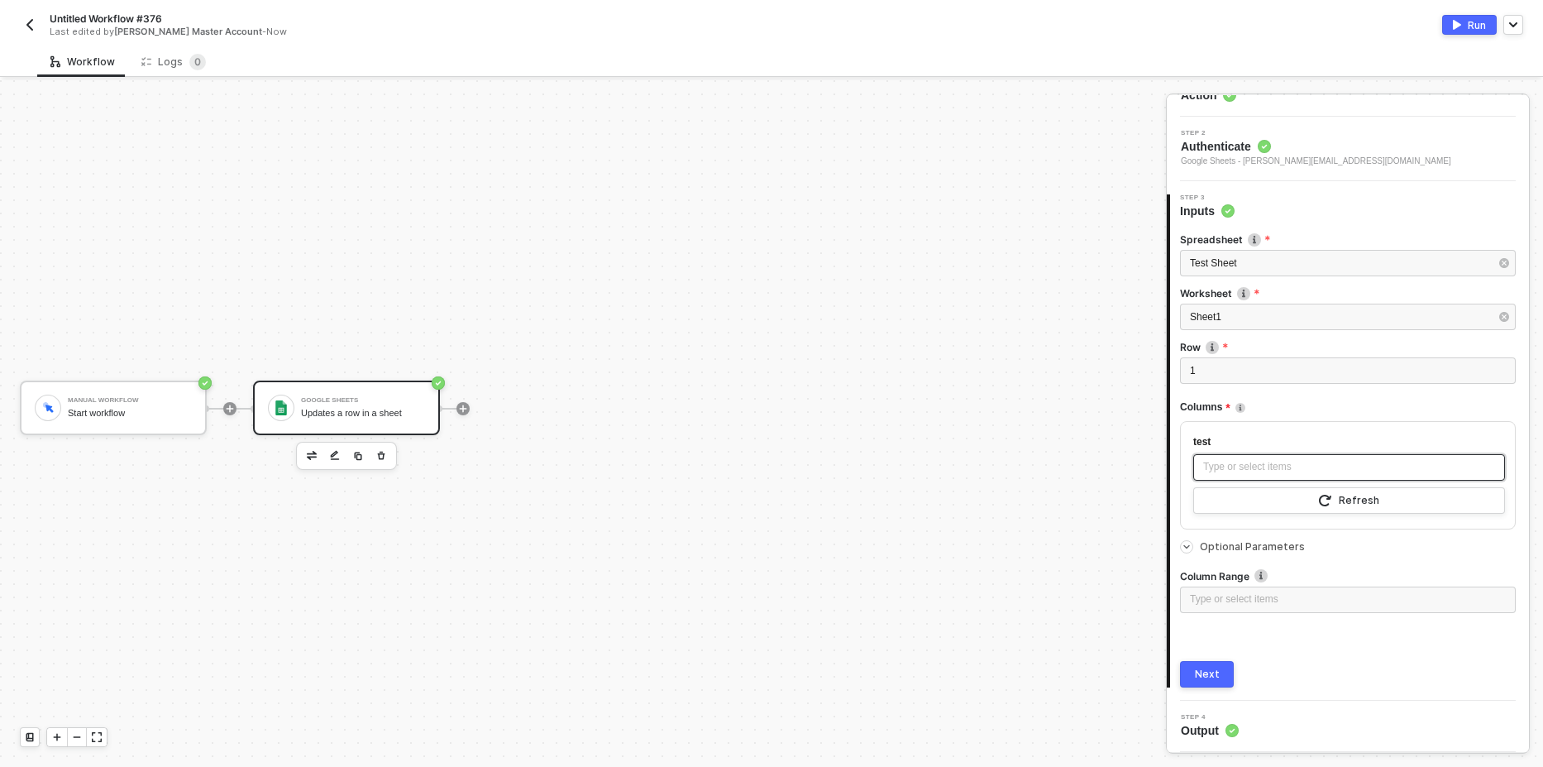
click at [1227, 463] on div "Type or select items ﻿" at bounding box center [1349, 467] width 292 height 16
click at [1352, 507] on button "Refresh" at bounding box center [1349, 500] width 312 height 26
click at [1210, 375] on div "1" at bounding box center [1348, 371] width 316 height 16
click at [1311, 505] on button "Refresh" at bounding box center [1349, 500] width 312 height 26
click at [1217, 367] on div "2" at bounding box center [1348, 371] width 316 height 16
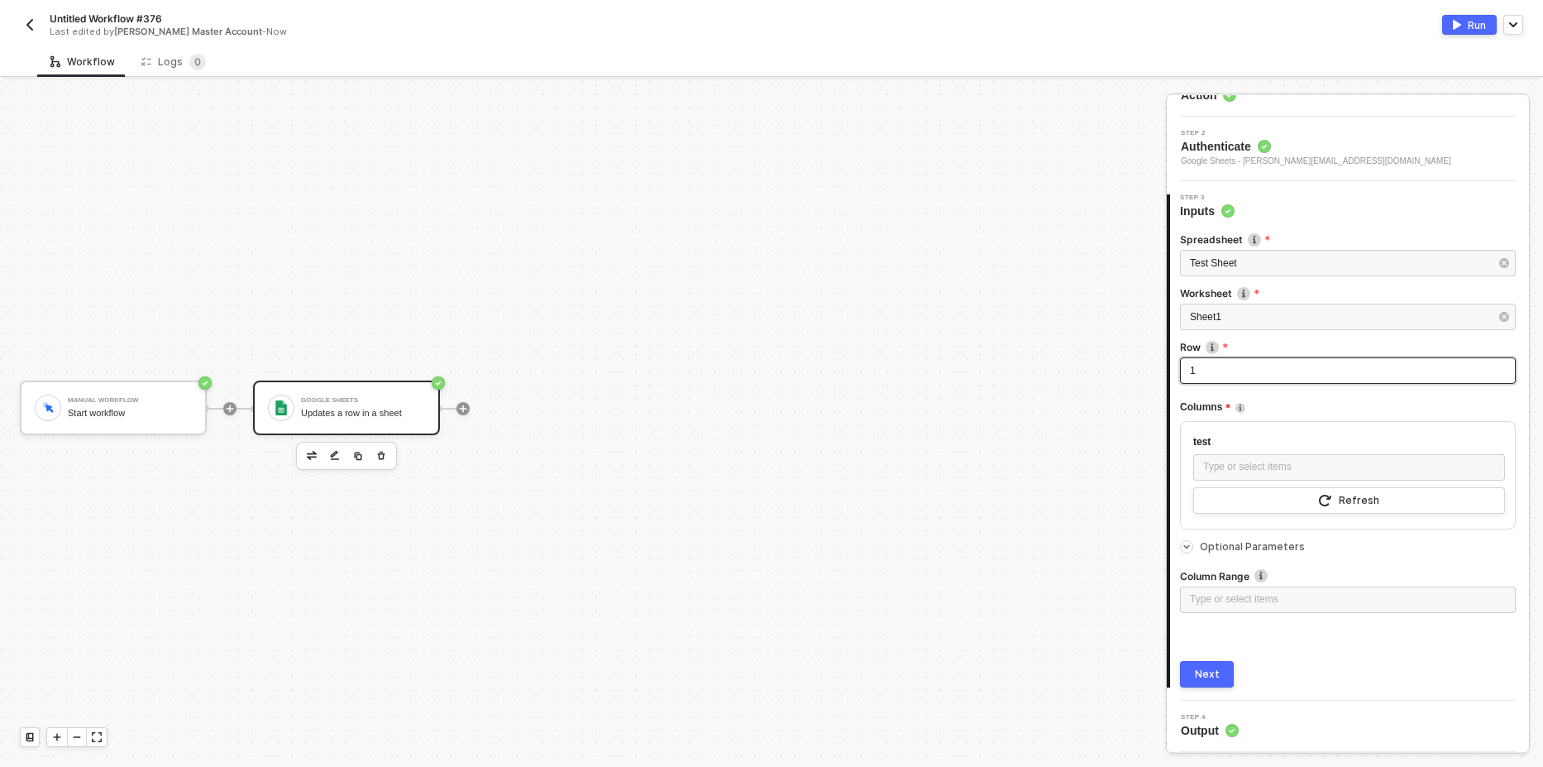
scroll to position [0, 0]
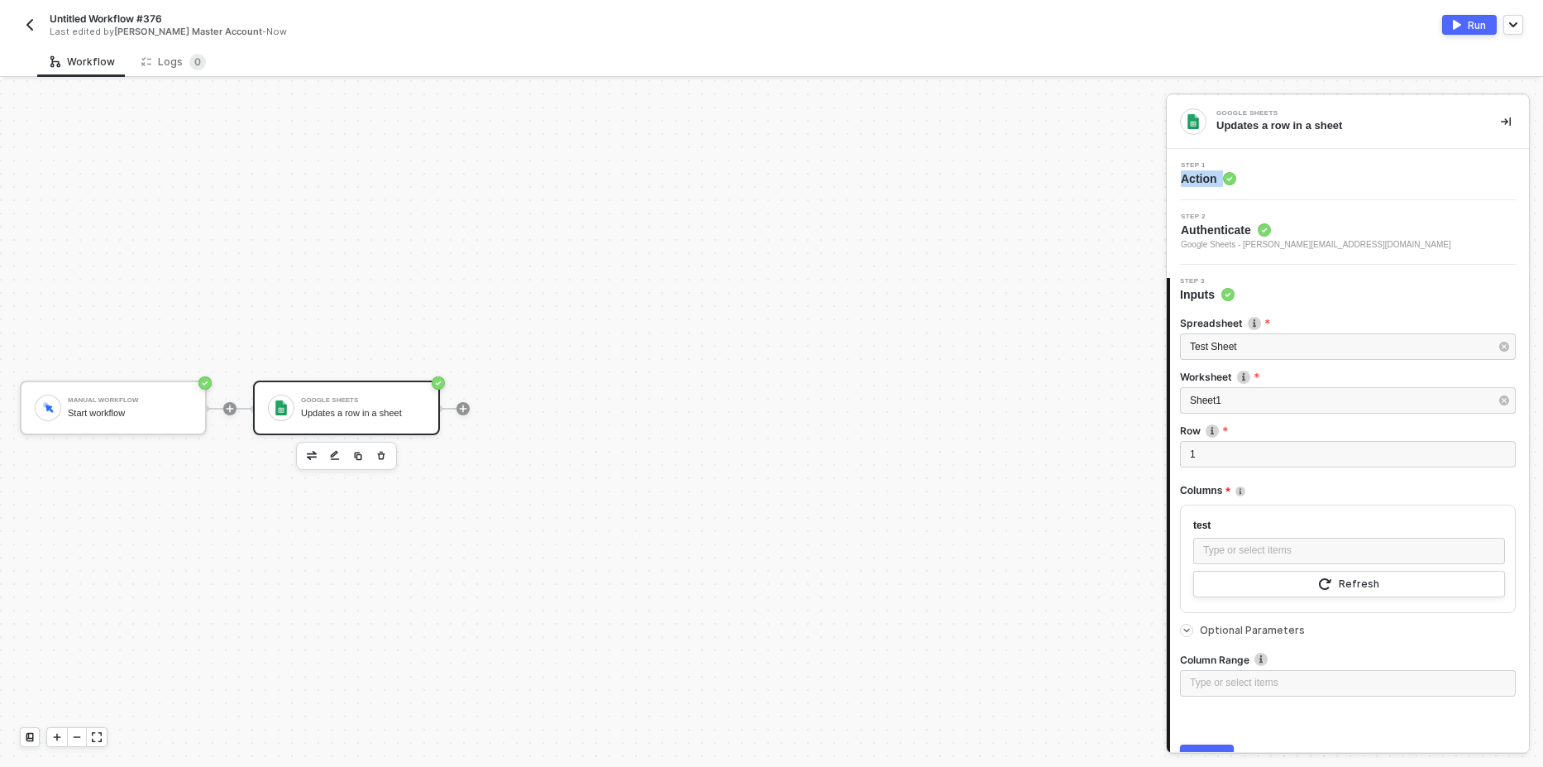
drag, startPoint x: 1277, startPoint y: 172, endPoint x: 1321, endPoint y: 168, distance: 44.0
click at [1316, 168] on div "Step 1 Action" at bounding box center [1350, 174] width 358 height 25
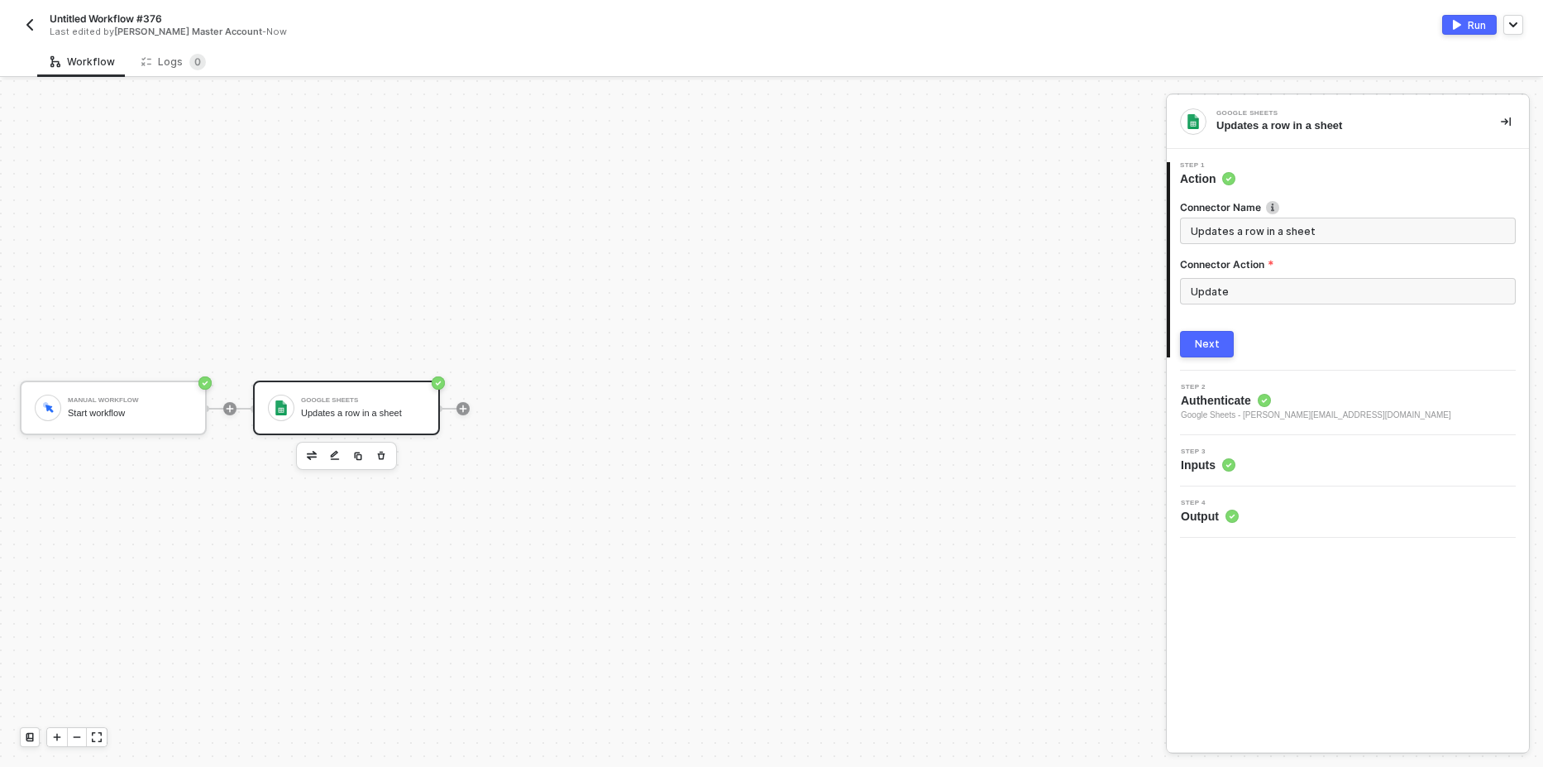
click at [1211, 339] on div "Next" at bounding box center [1207, 343] width 25 height 13
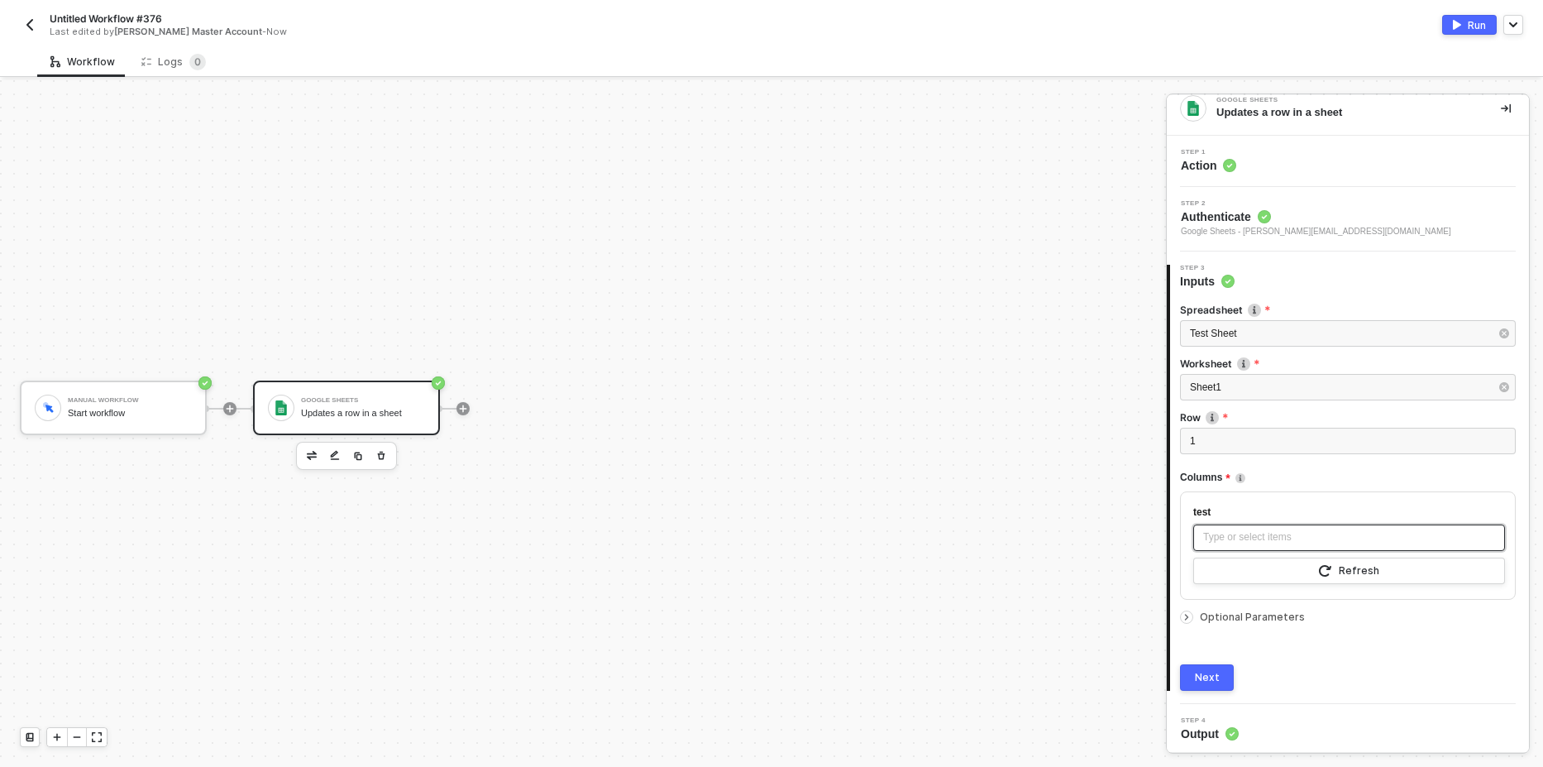
scroll to position [17, 0]
click at [1260, 529] on div "Type or select items ﻿" at bounding box center [1349, 534] width 292 height 16
click at [1217, 610] on span "Optional Parameters" at bounding box center [1252, 613] width 105 height 12
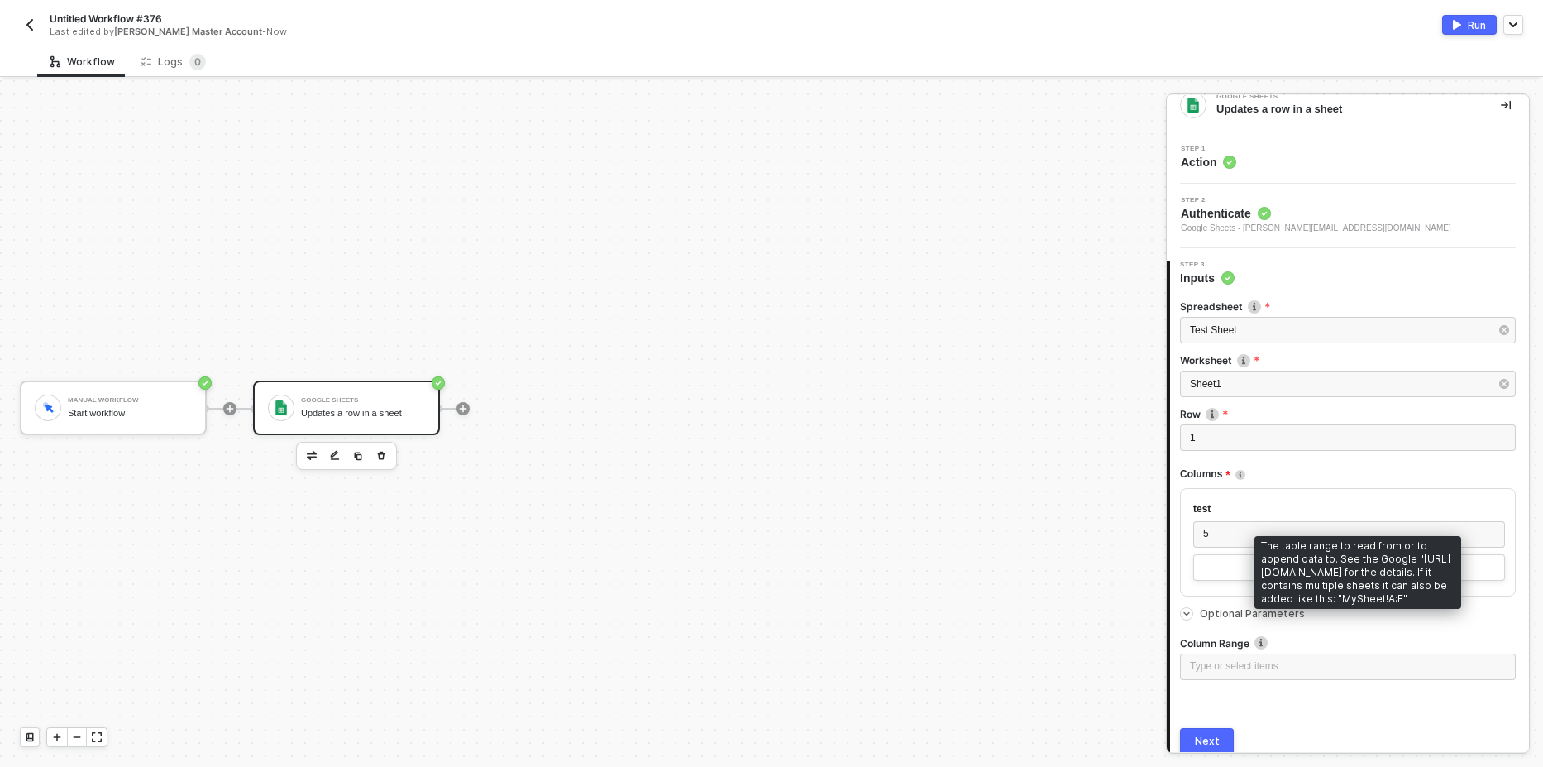
scroll to position [84, 0]
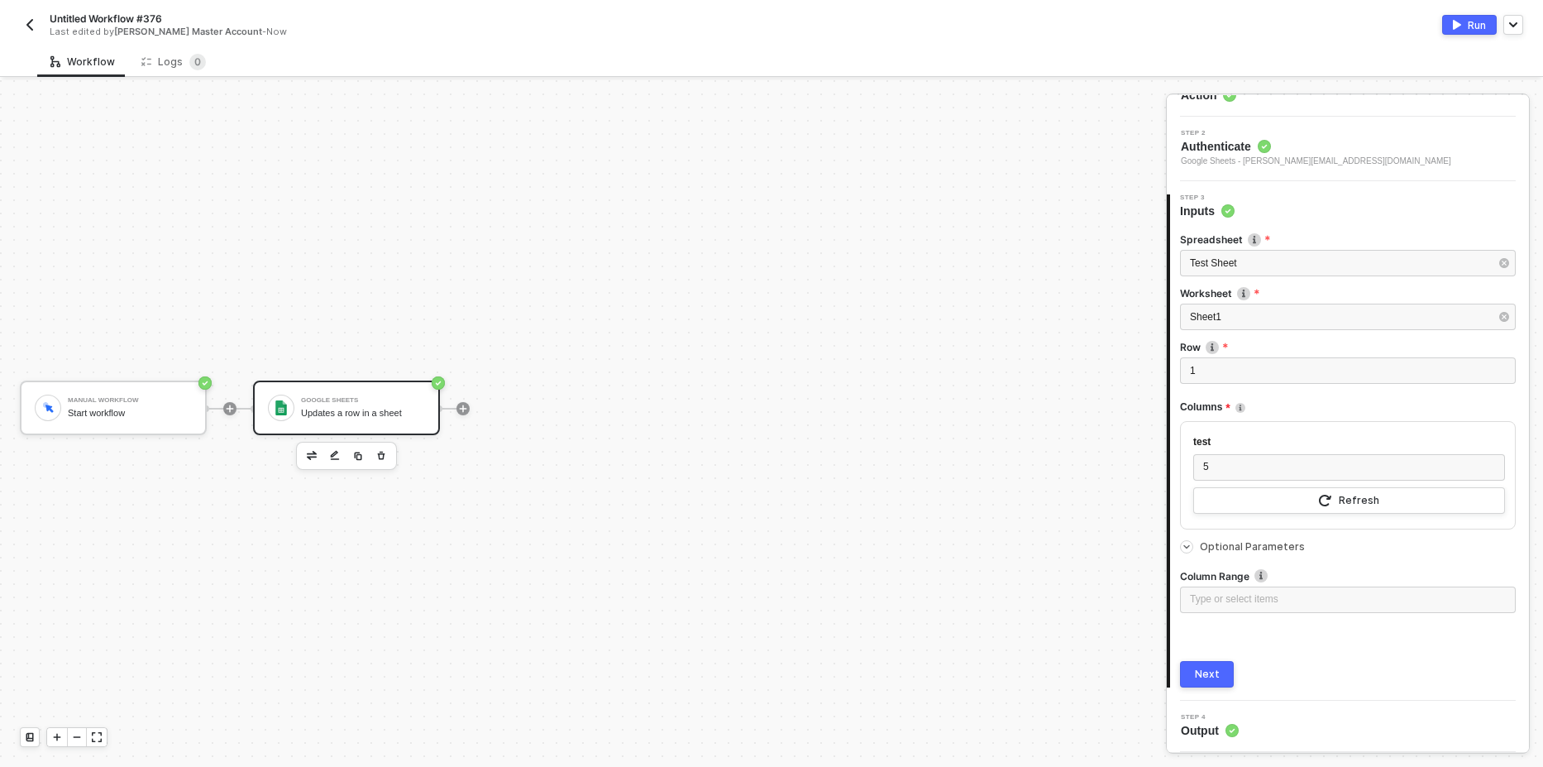
click at [1317, 688] on div "3 Step 3 Inputs Spreadsheet Test Sheet Worksheet Sheet1 Row 1 Columns test 5 Re…" at bounding box center [1348, 440] width 362 height 519
click at [1215, 680] on div "Next" at bounding box center [1207, 673] width 25 height 13
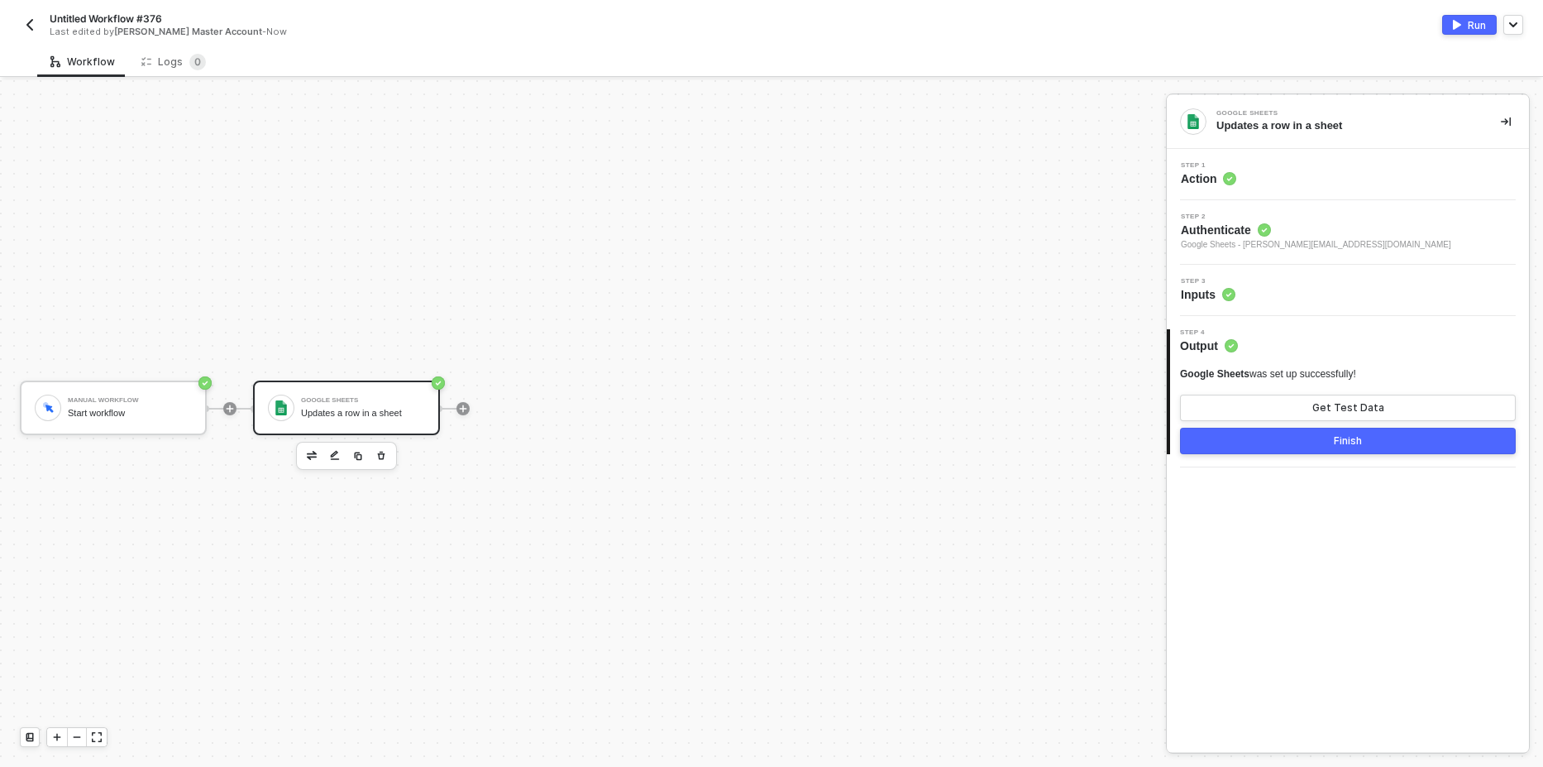
scroll to position [0, 0]
click at [1357, 403] on div "Get Test Data" at bounding box center [1348, 407] width 72 height 13
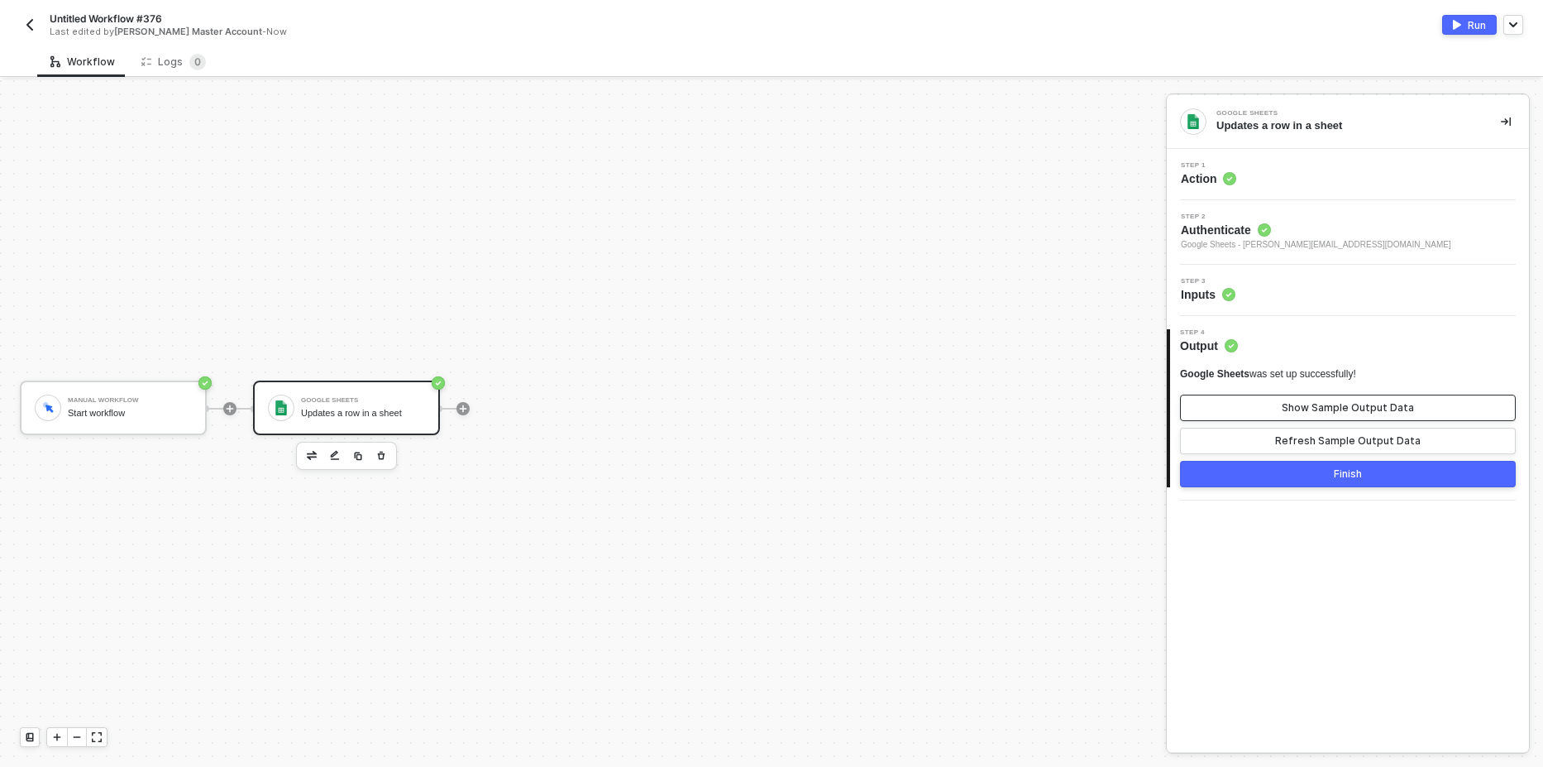
click at [1345, 399] on button "Show Sample Output Data" at bounding box center [1348, 407] width 336 height 26
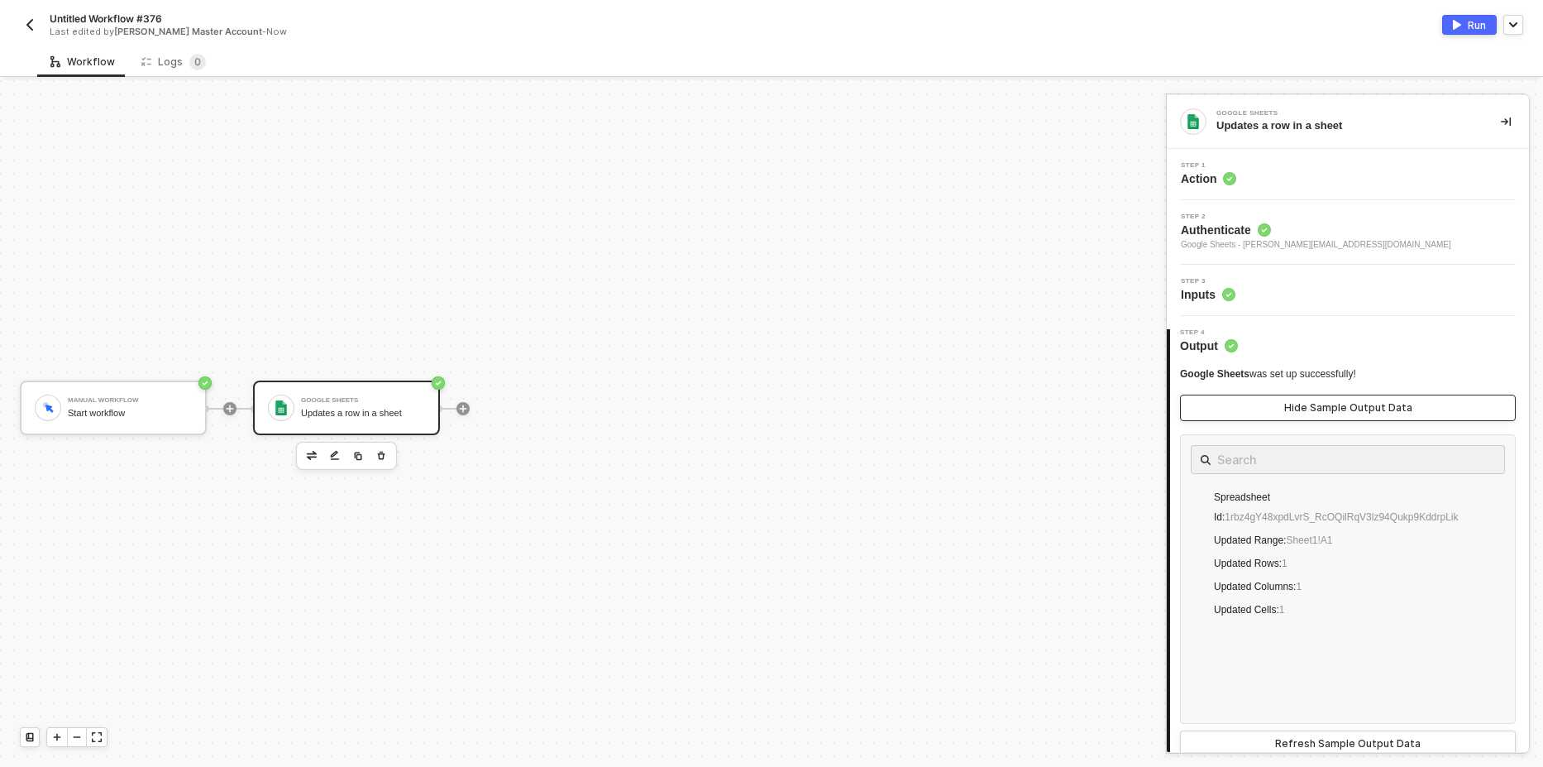
click at [1345, 399] on button "Hide Sample Output Data" at bounding box center [1348, 407] width 336 height 26
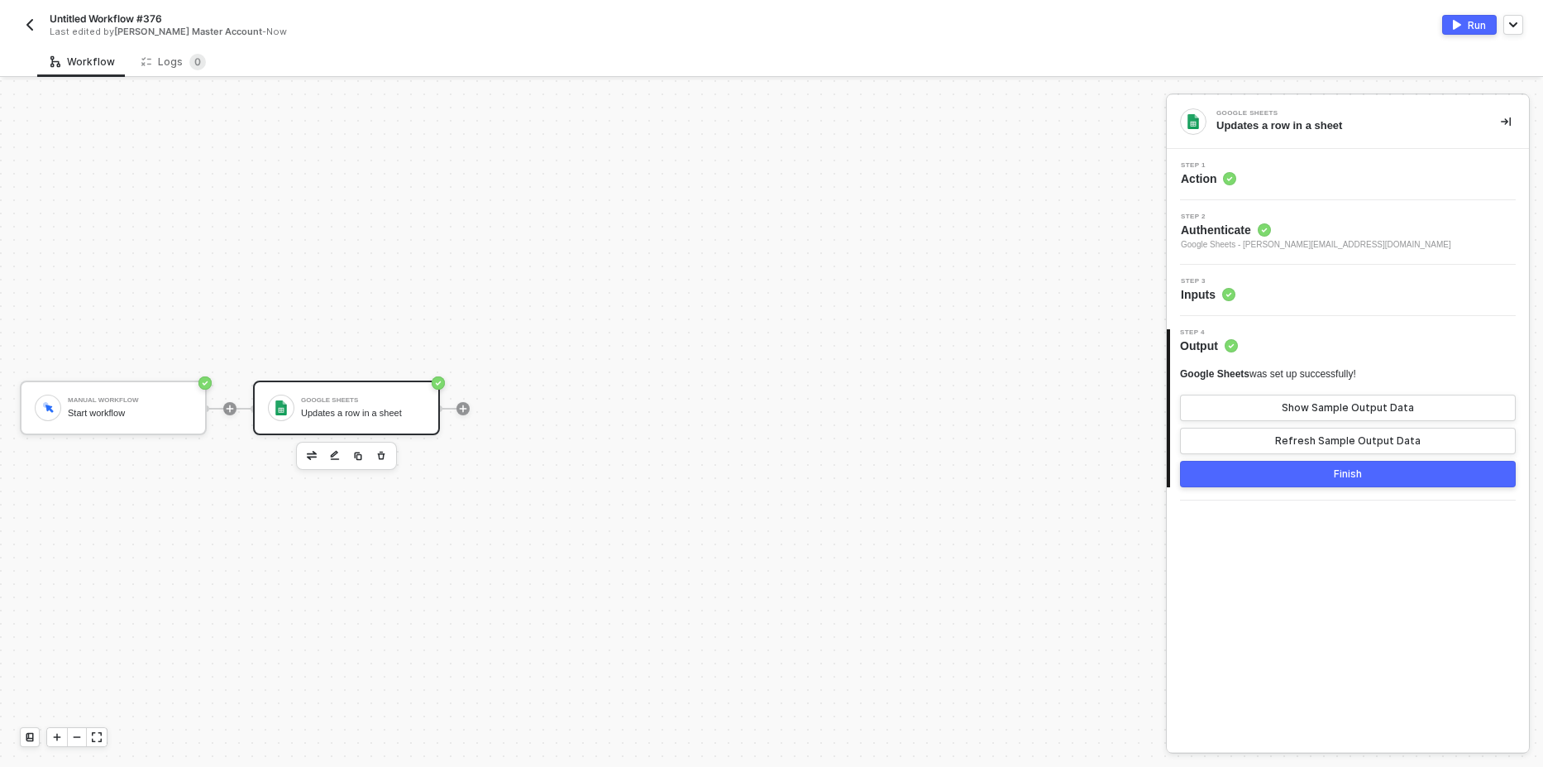
click at [1481, 31] on div "Run" at bounding box center [1477, 25] width 18 height 14
click at [1144, 31] on div "Running" at bounding box center [1147, 25] width 752 height 20
click at [170, 68] on div "Logs 0" at bounding box center [173, 62] width 64 height 17
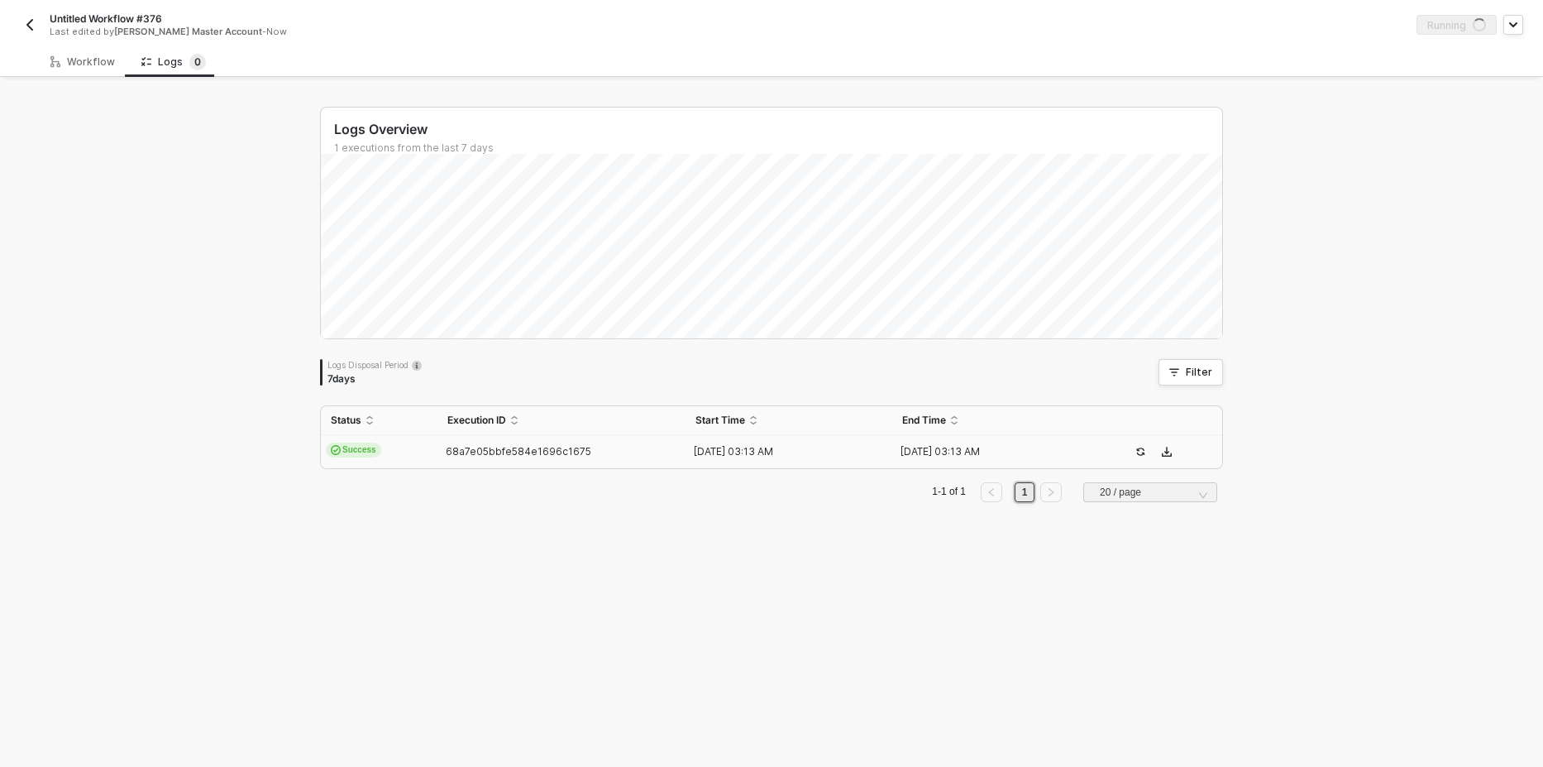
click at [350, 451] on span "Success" at bounding box center [353, 449] width 55 height 15
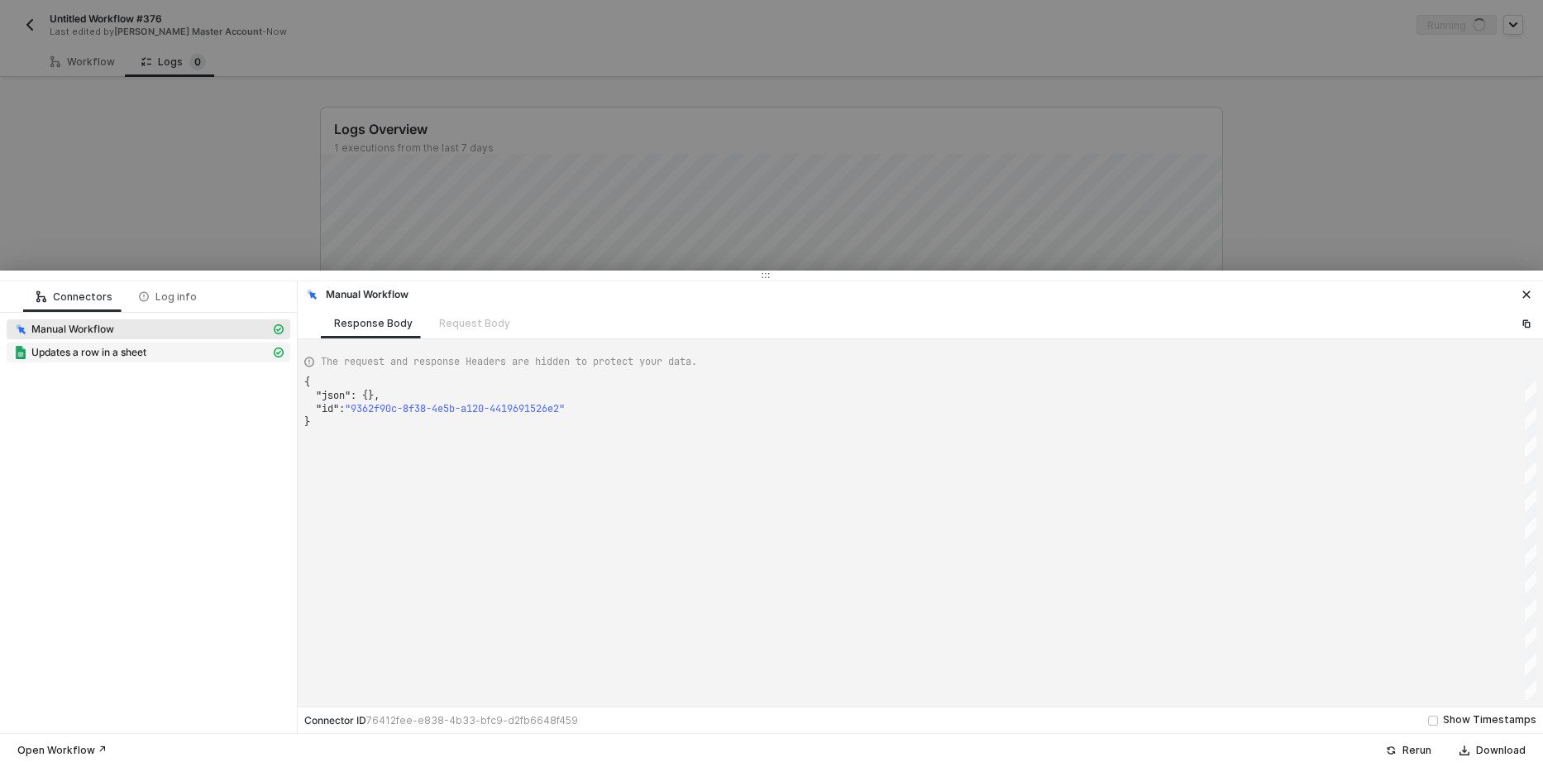
click at [167, 353] on div "Updates a row in a sheet" at bounding box center [141, 352] width 257 height 15
type textarea "{ "json": { "spreadsheetId": "1rbz4gY48xpdLvrS_RcOQilRqV3lz94Qukp9KddrpLik", "u…"
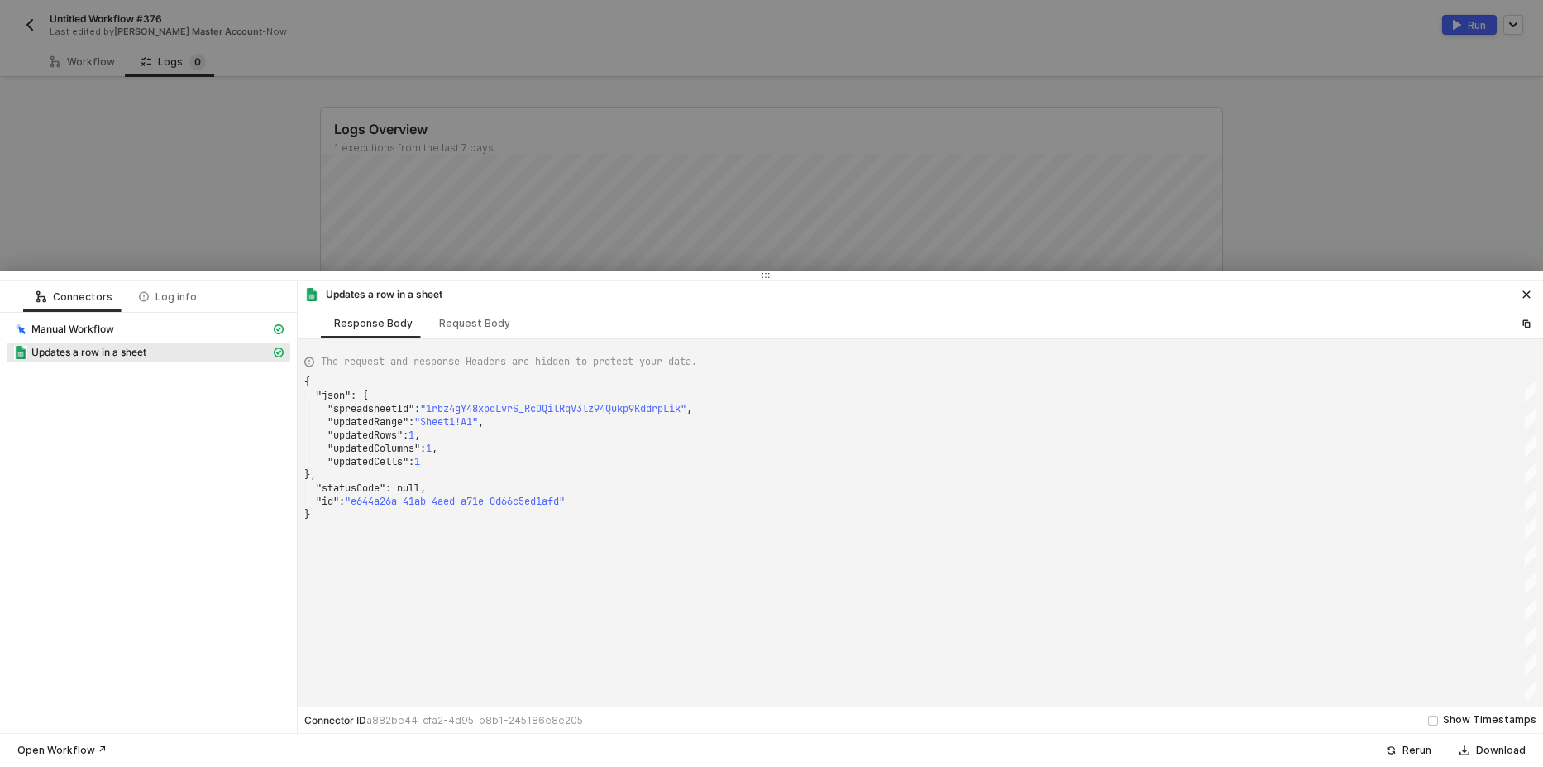
click at [1254, 151] on div at bounding box center [771, 383] width 1543 height 767
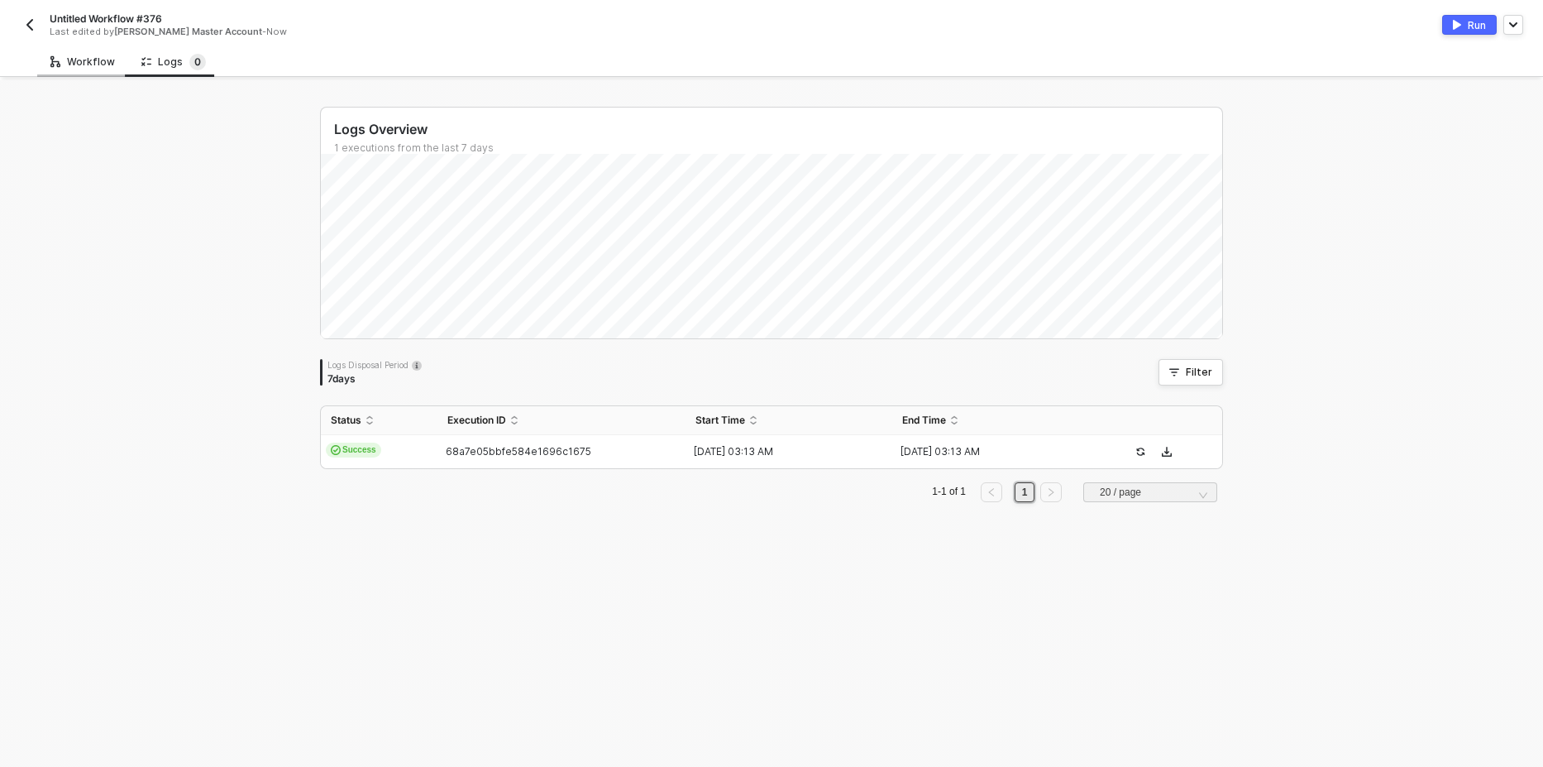
click at [77, 58] on div "Workflow" at bounding box center [82, 61] width 64 height 13
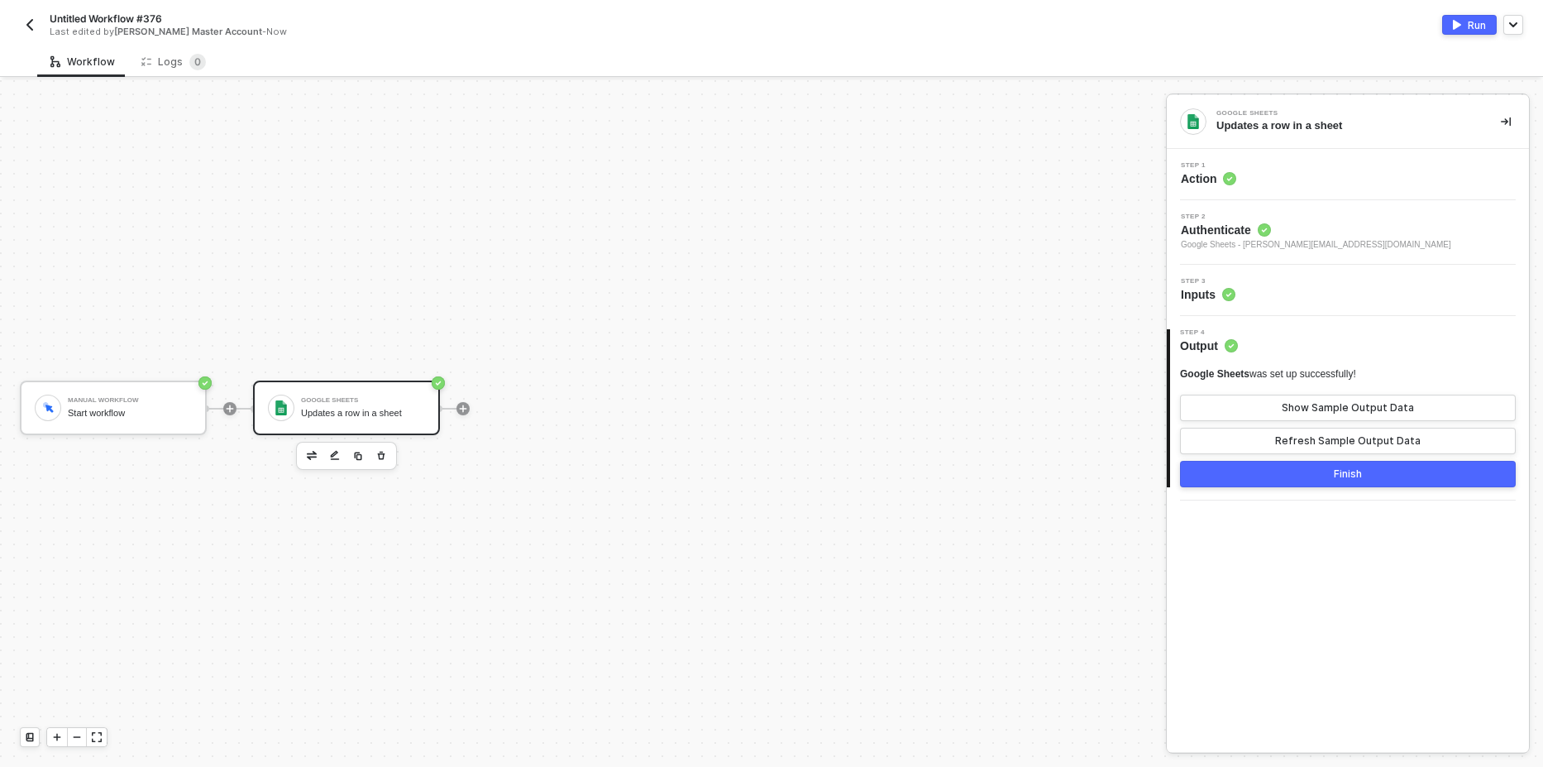
click at [1279, 296] on div "Step 3 Inputs" at bounding box center [1350, 290] width 358 height 25
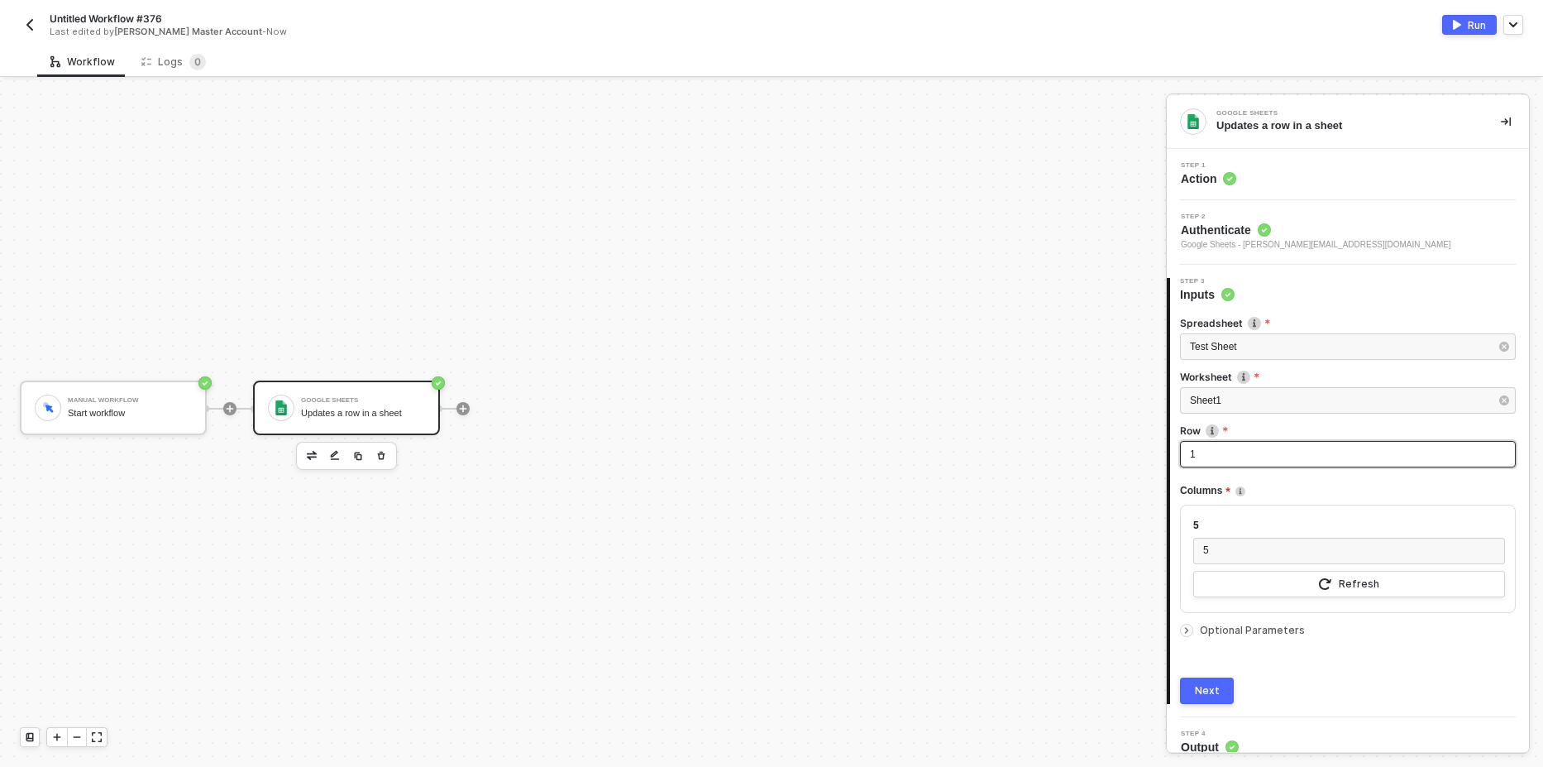
click at [1225, 461] on div "1" at bounding box center [1348, 455] width 316 height 16
click at [1463, 30] on button "Run" at bounding box center [1469, 25] width 55 height 20
click at [1223, 540] on div "5" at bounding box center [1349, 550] width 312 height 26
click at [1201, 525] on div "5" at bounding box center [1349, 526] width 312 height 16
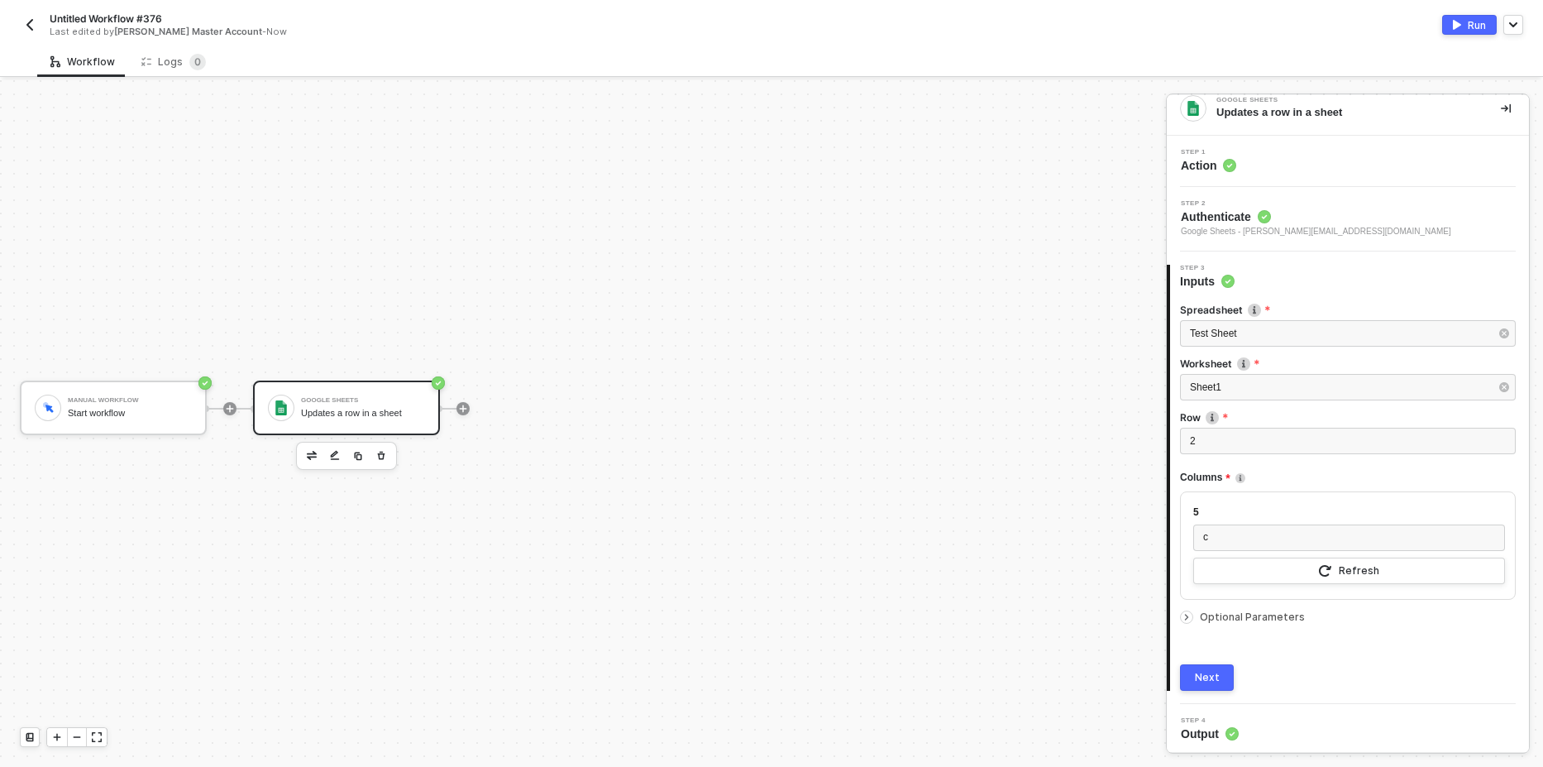
scroll to position [17, 0]
click at [1182, 607] on div at bounding box center [1190, 613] width 20 height 18
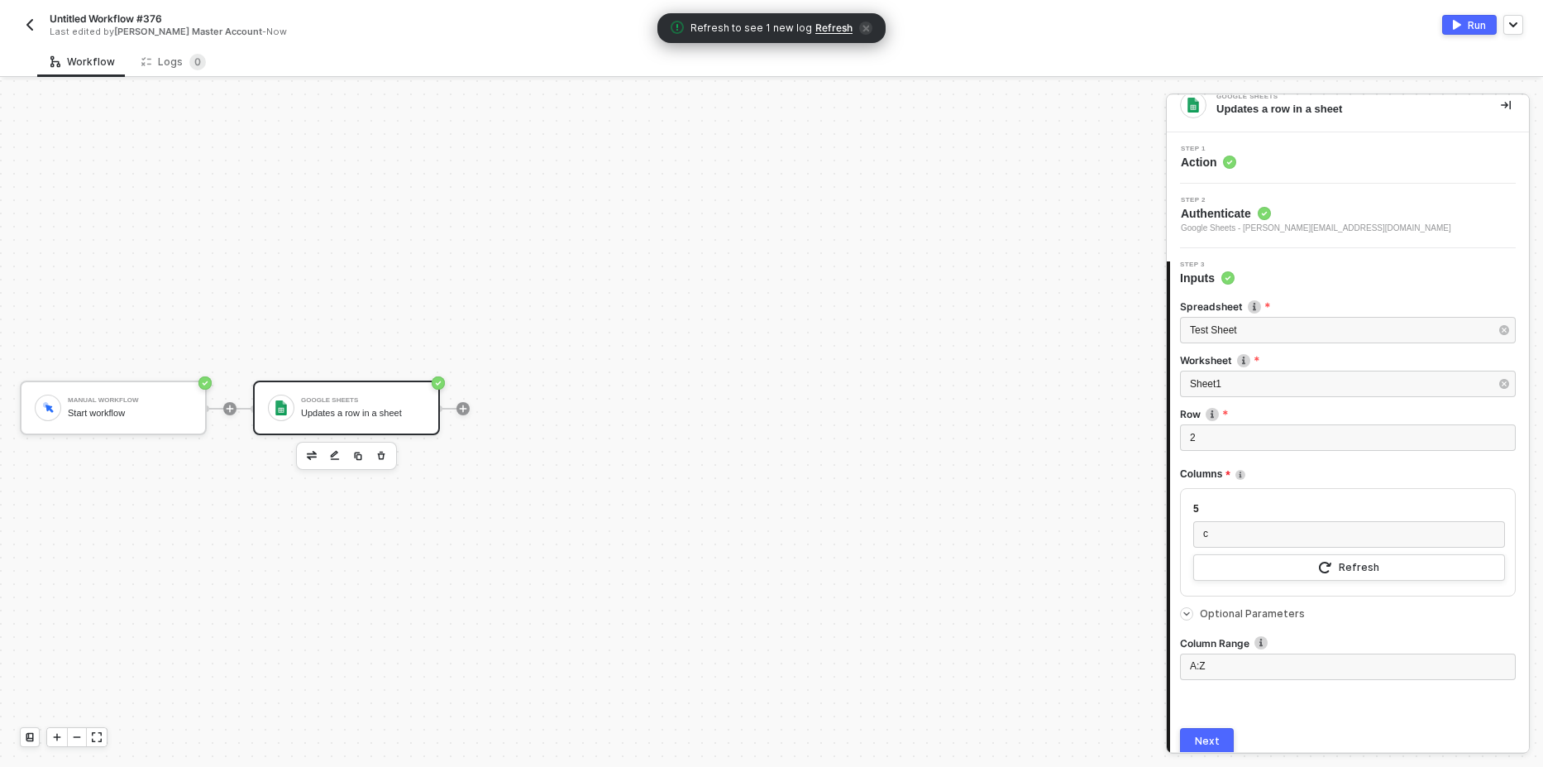
click at [1185, 612] on icon "icon-arrow-right-small" at bounding box center [1187, 614] width 10 height 10
click at [1472, 25] on div "Run" at bounding box center [1477, 25] width 18 height 14
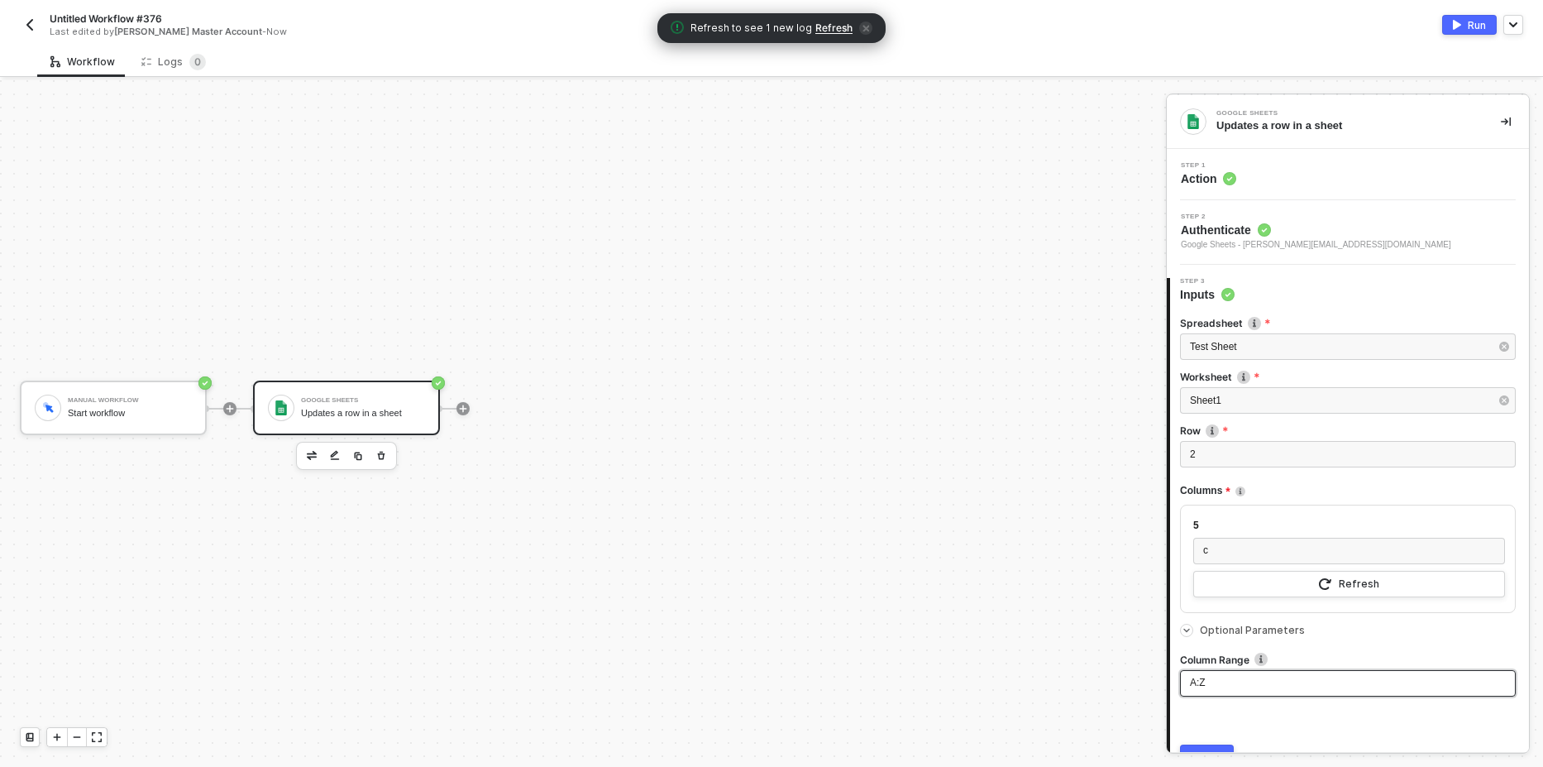
click at [1226, 690] on div "A:Z" at bounding box center [1348, 683] width 316 height 16
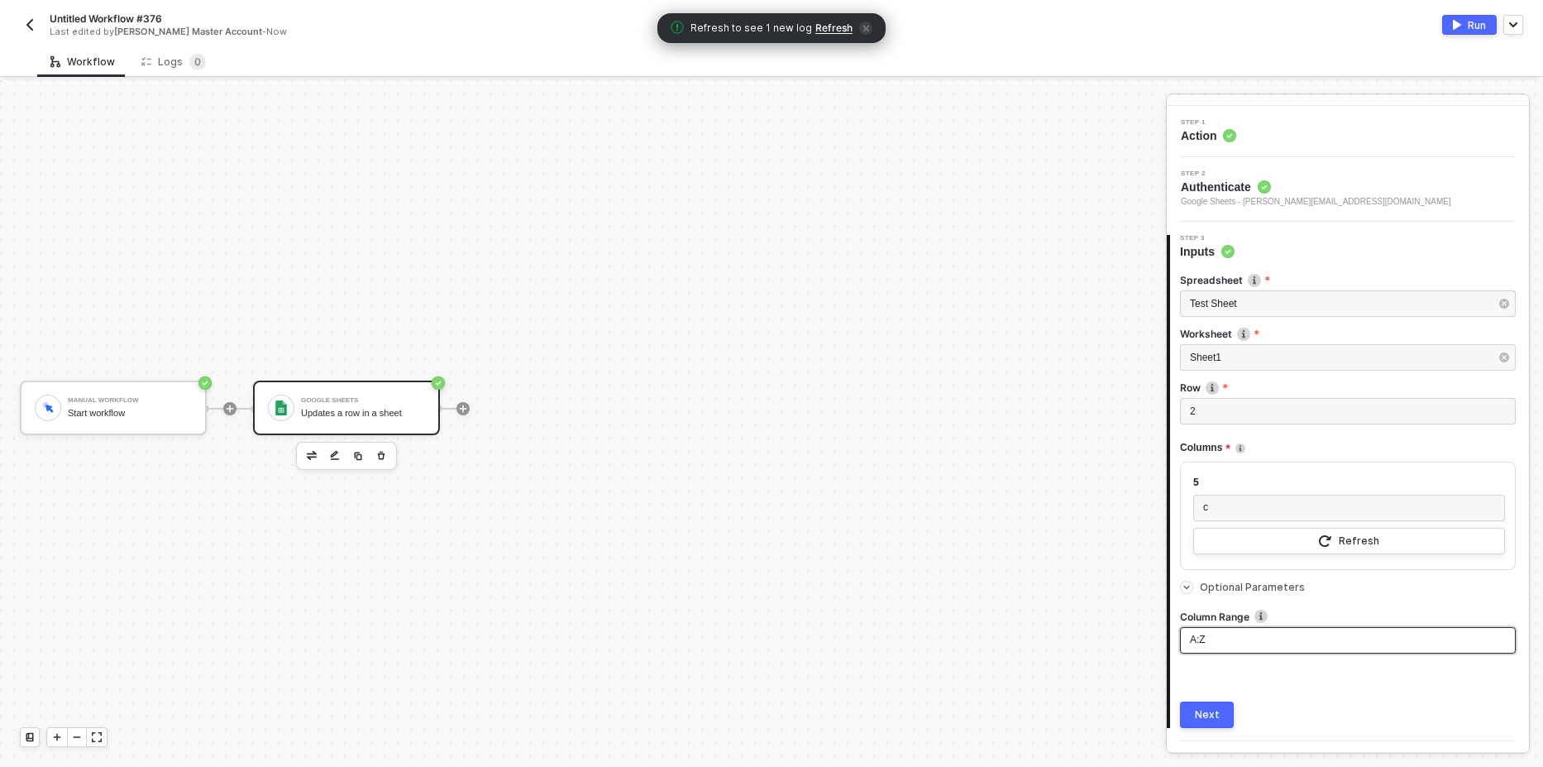
scroll to position [84, 0]
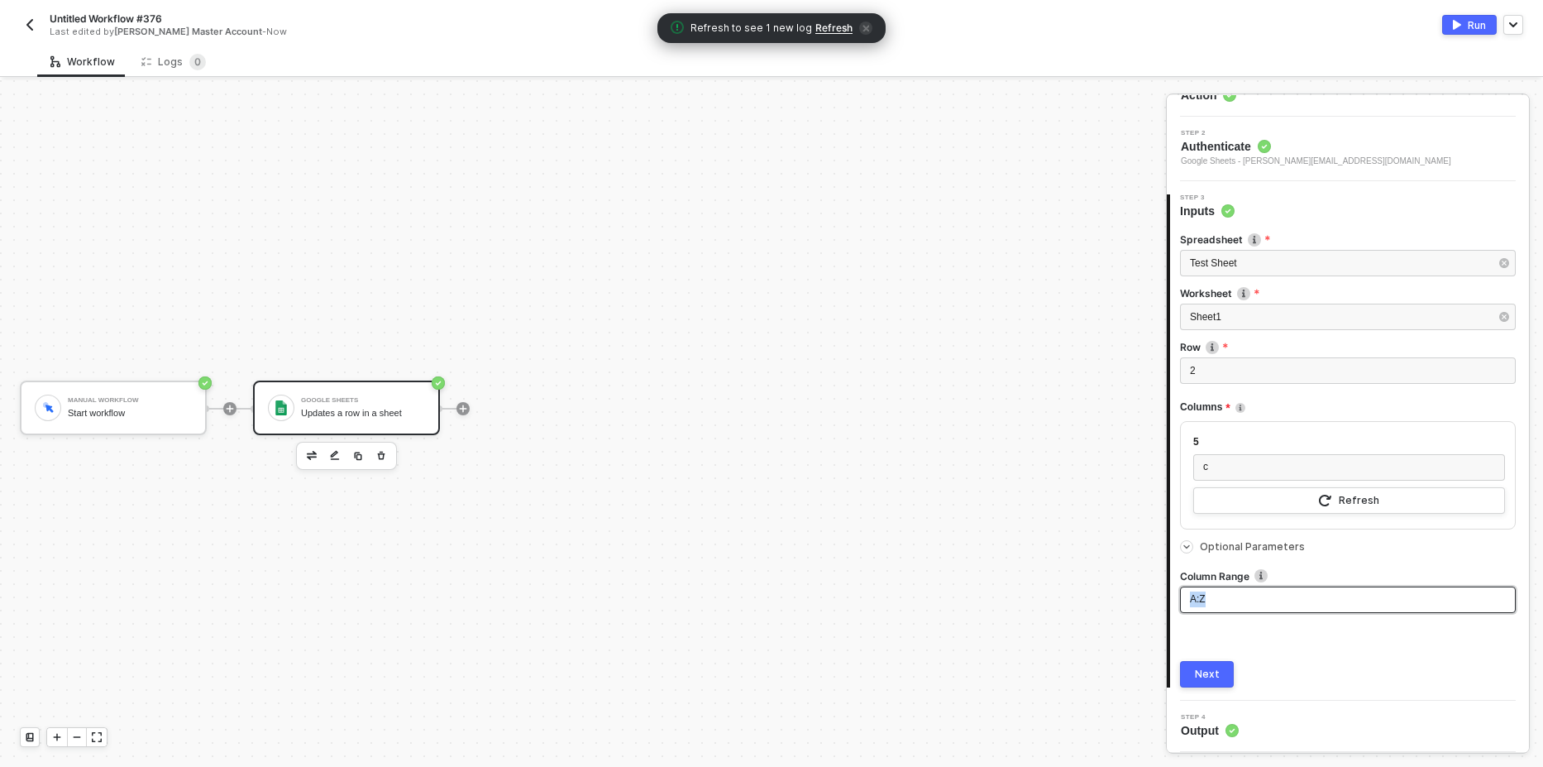
drag, startPoint x: 1223, startPoint y: 599, endPoint x: 1168, endPoint y: 591, distance: 55.1
click at [1168, 591] on div "Step 3 Inputs Spreadsheet Test Sheet Worksheet Sheet1 Row 2 Columns Value to be…" at bounding box center [1348, 440] width 362 height 493
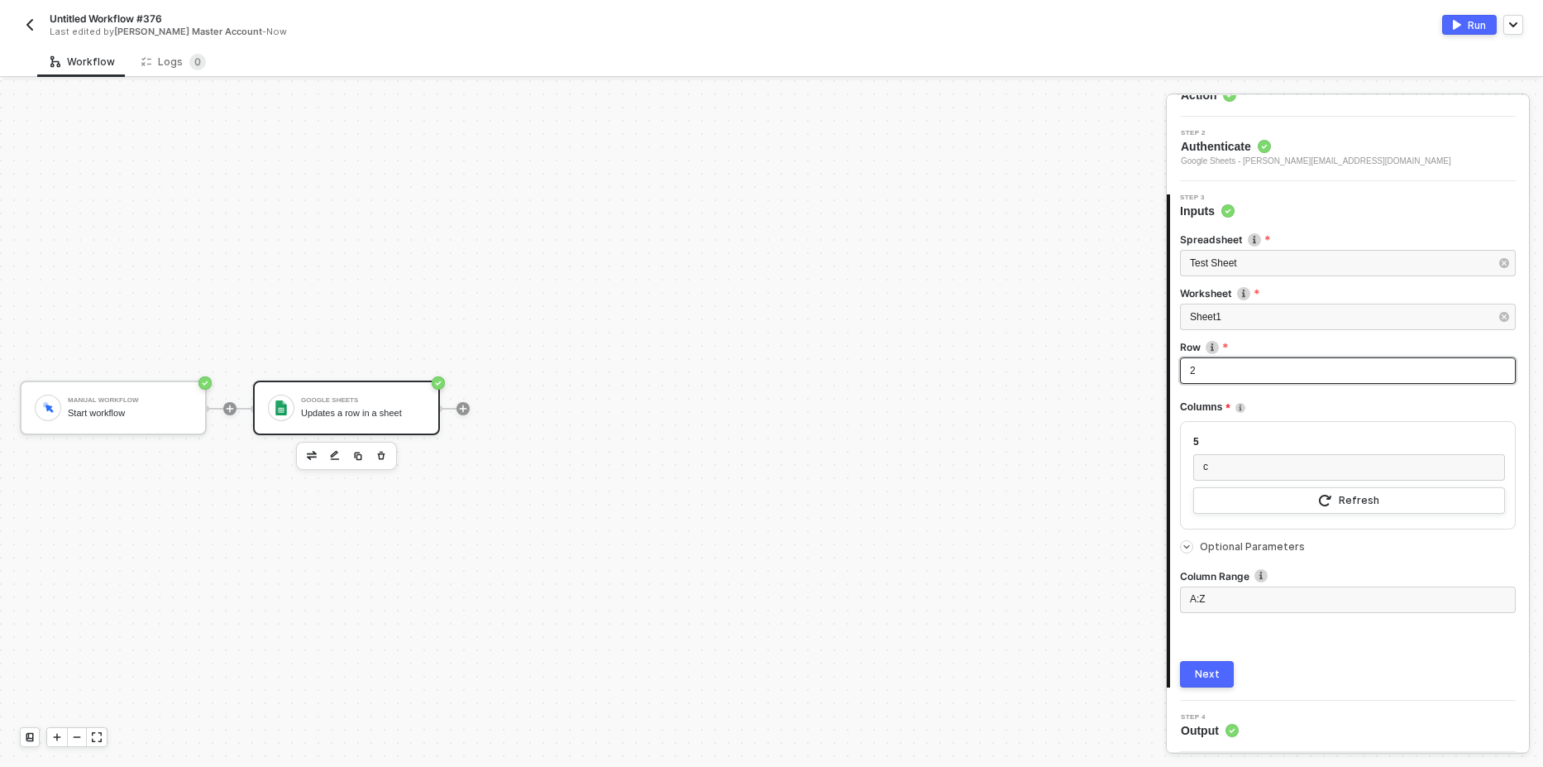
click at [1262, 371] on div "2" at bounding box center [1348, 371] width 316 height 16
click at [1266, 310] on div "Sheet1" at bounding box center [1339, 317] width 299 height 16
click at [997, 252] on div "Sheet1" at bounding box center [1031, 248] width 241 height 28
click at [1225, 377] on div "2" at bounding box center [1348, 371] width 316 height 16
click at [1222, 461] on div "c" at bounding box center [1349, 467] width 292 height 16
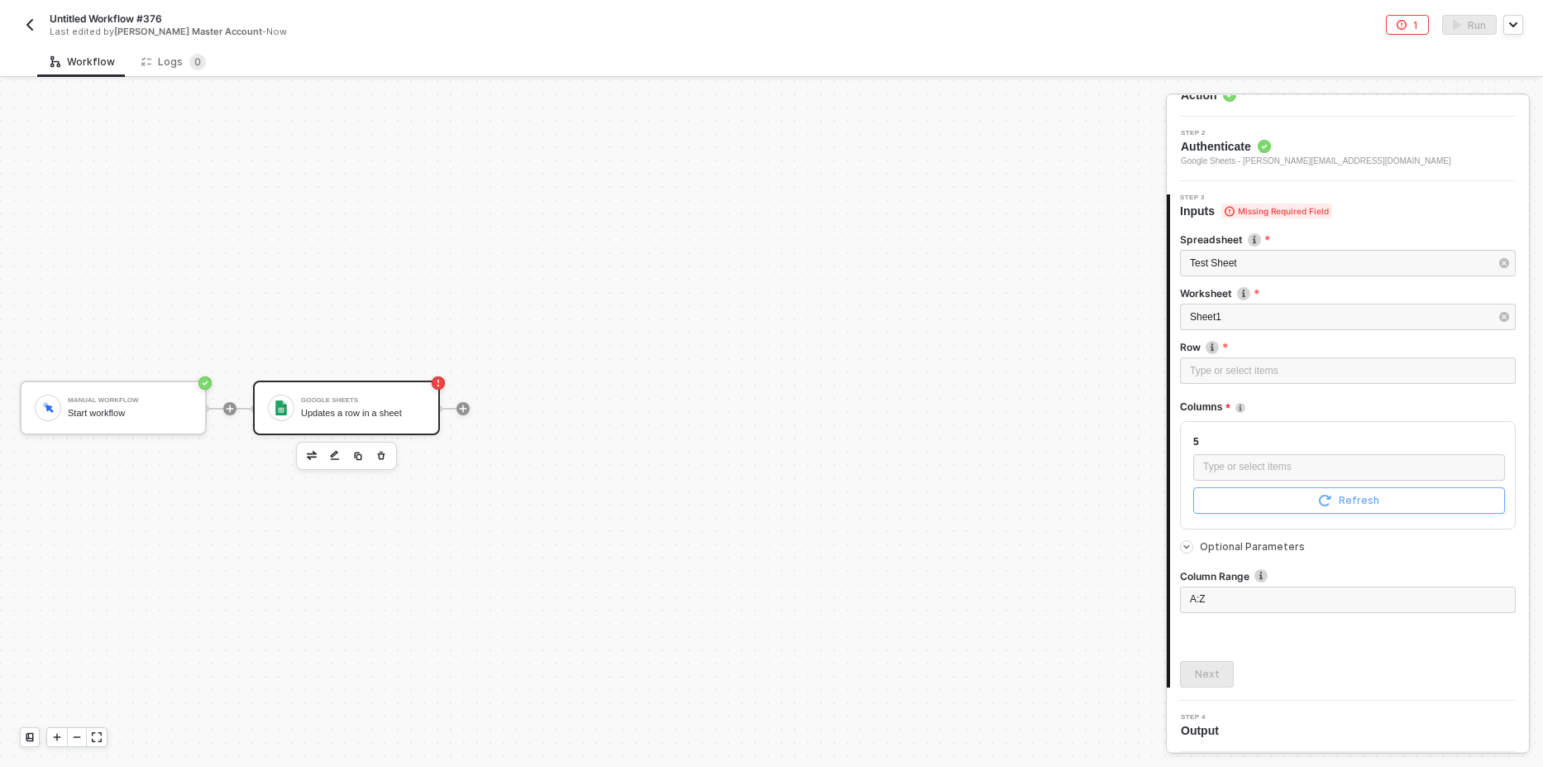
click at [1319, 506] on icon "icon-refresh" at bounding box center [1325, 500] width 13 height 13
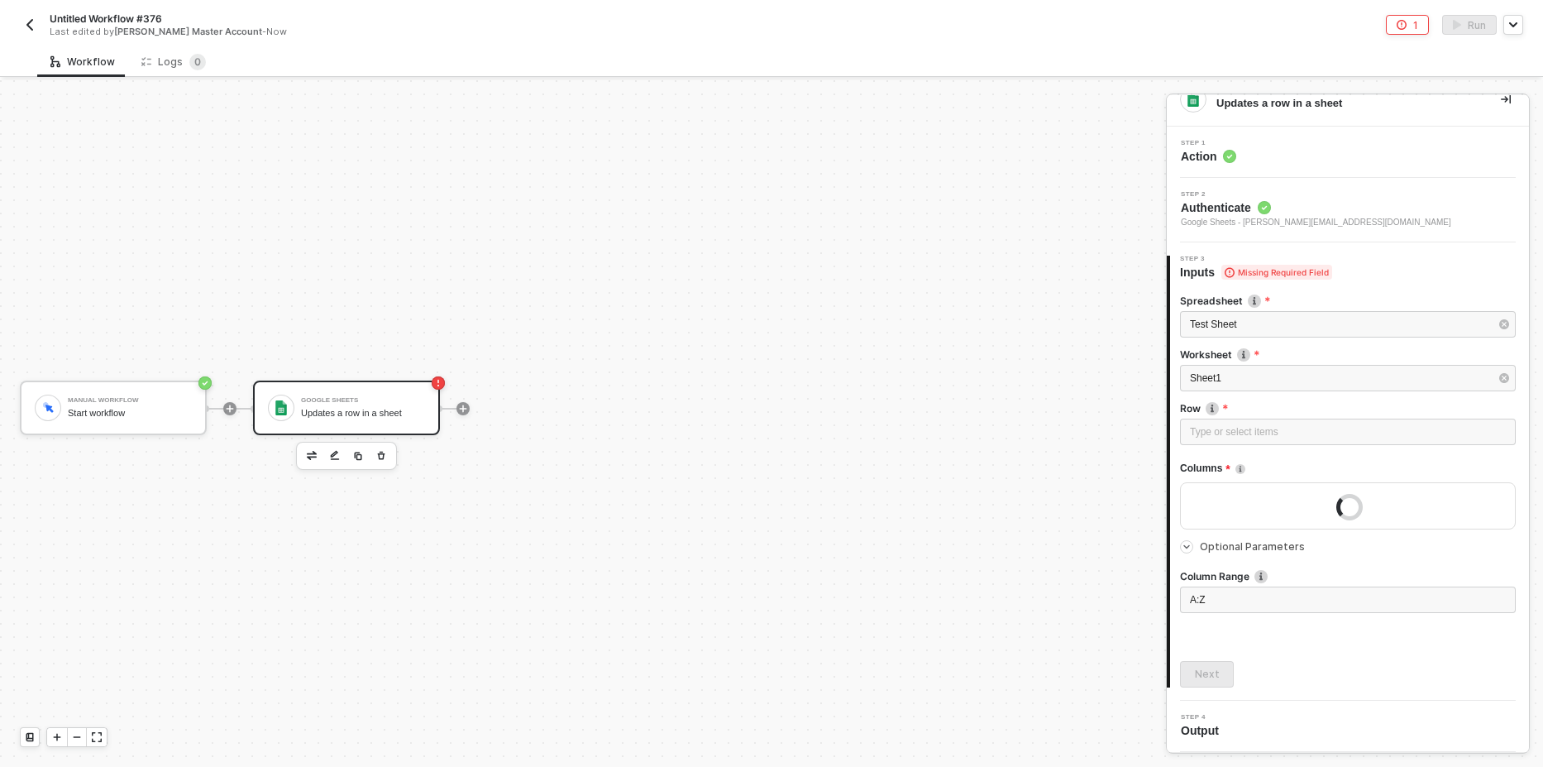
scroll to position [22, 0]
click at [1230, 430] on div "Type or select items ﻿" at bounding box center [1348, 432] width 316 height 16
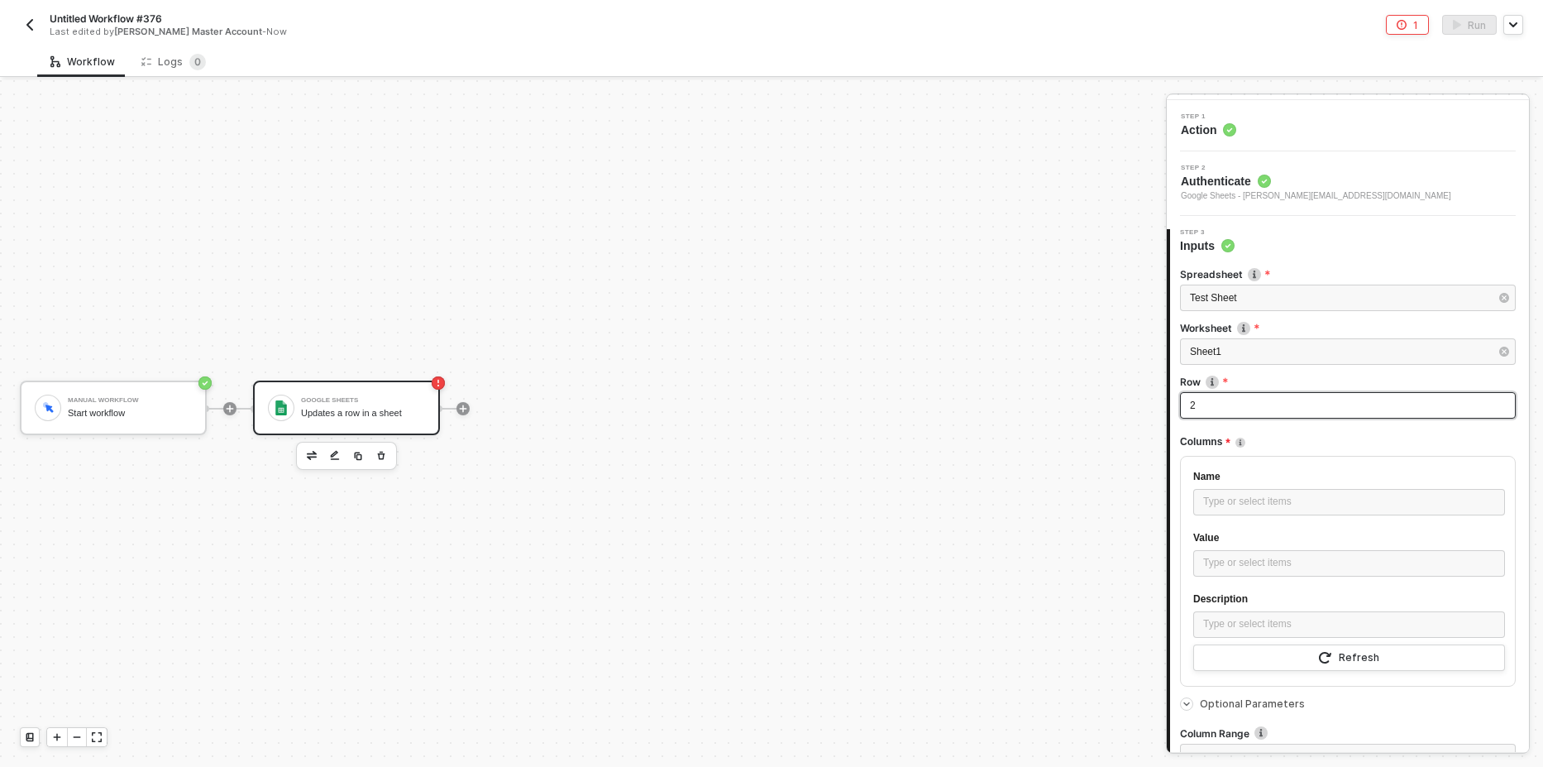
scroll to position [122, 0]
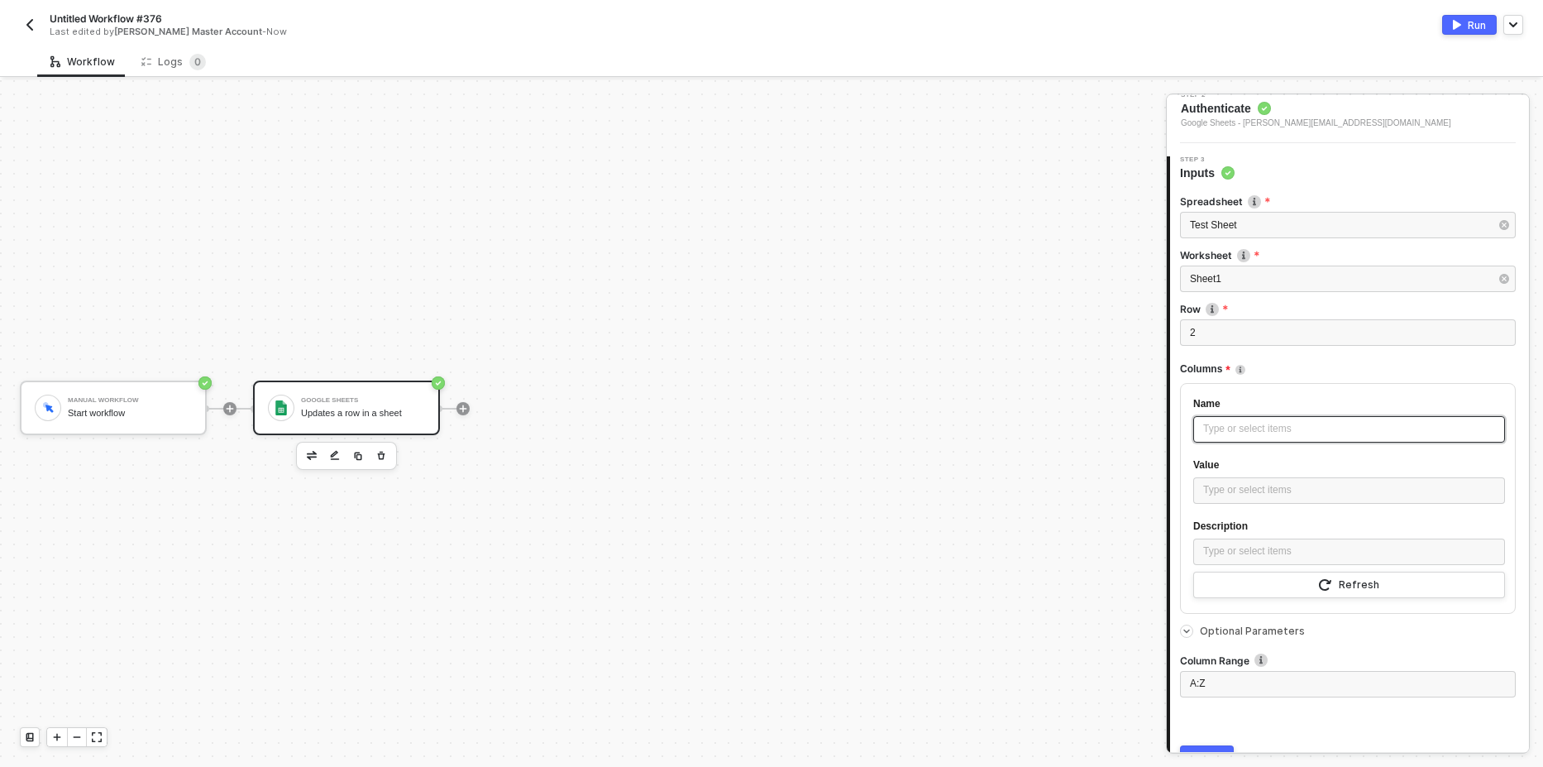
click at [1257, 427] on div "Type or select items ﻿" at bounding box center [1349, 429] width 292 height 16
click at [1227, 480] on div "Type or select items ﻿" at bounding box center [1349, 490] width 312 height 26
click at [1227, 483] on div "Type or select items ﻿" at bounding box center [1349, 490] width 292 height 16
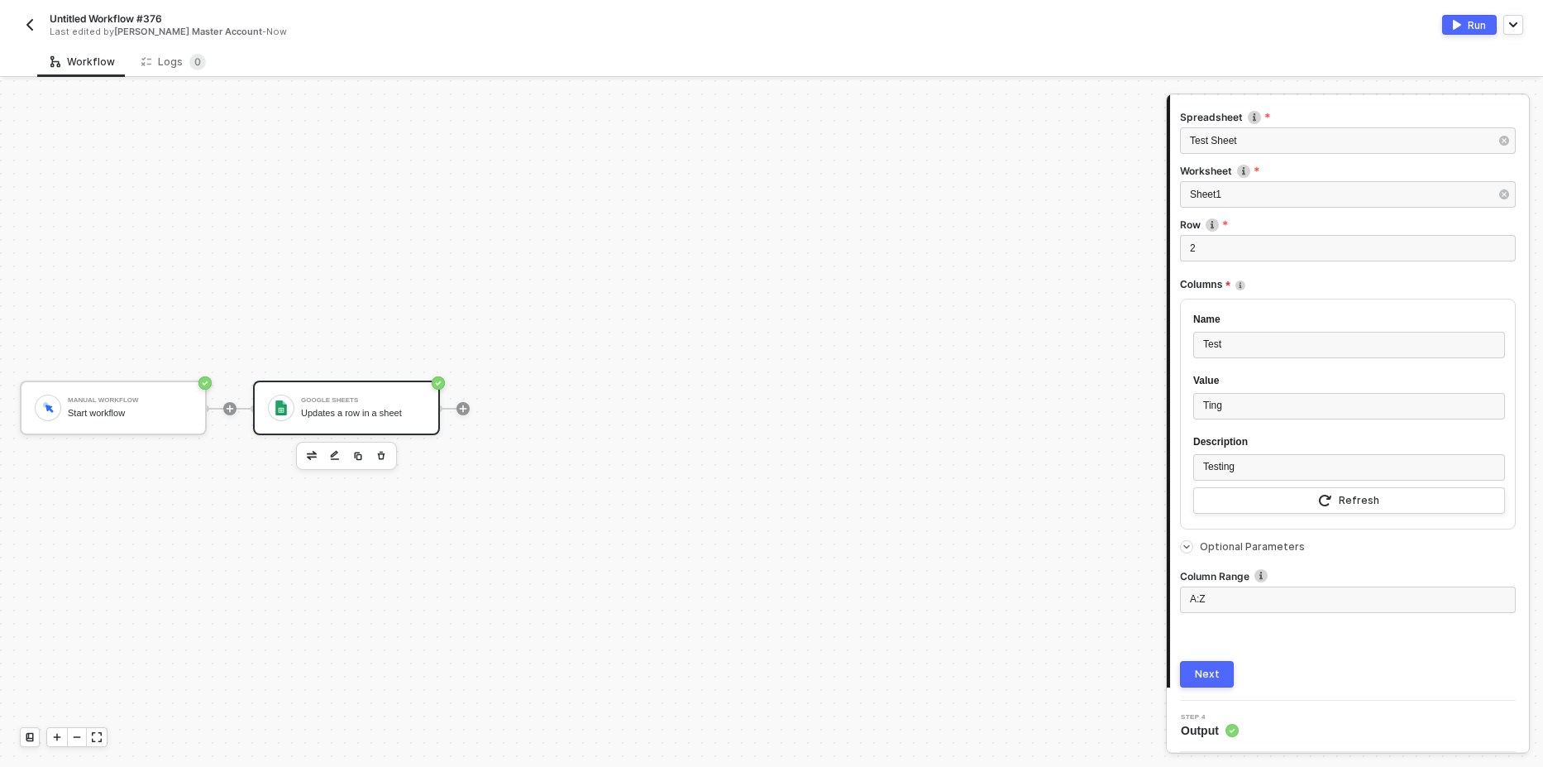
click at [1462, 21] on button "Run" at bounding box center [1469, 25] width 55 height 20
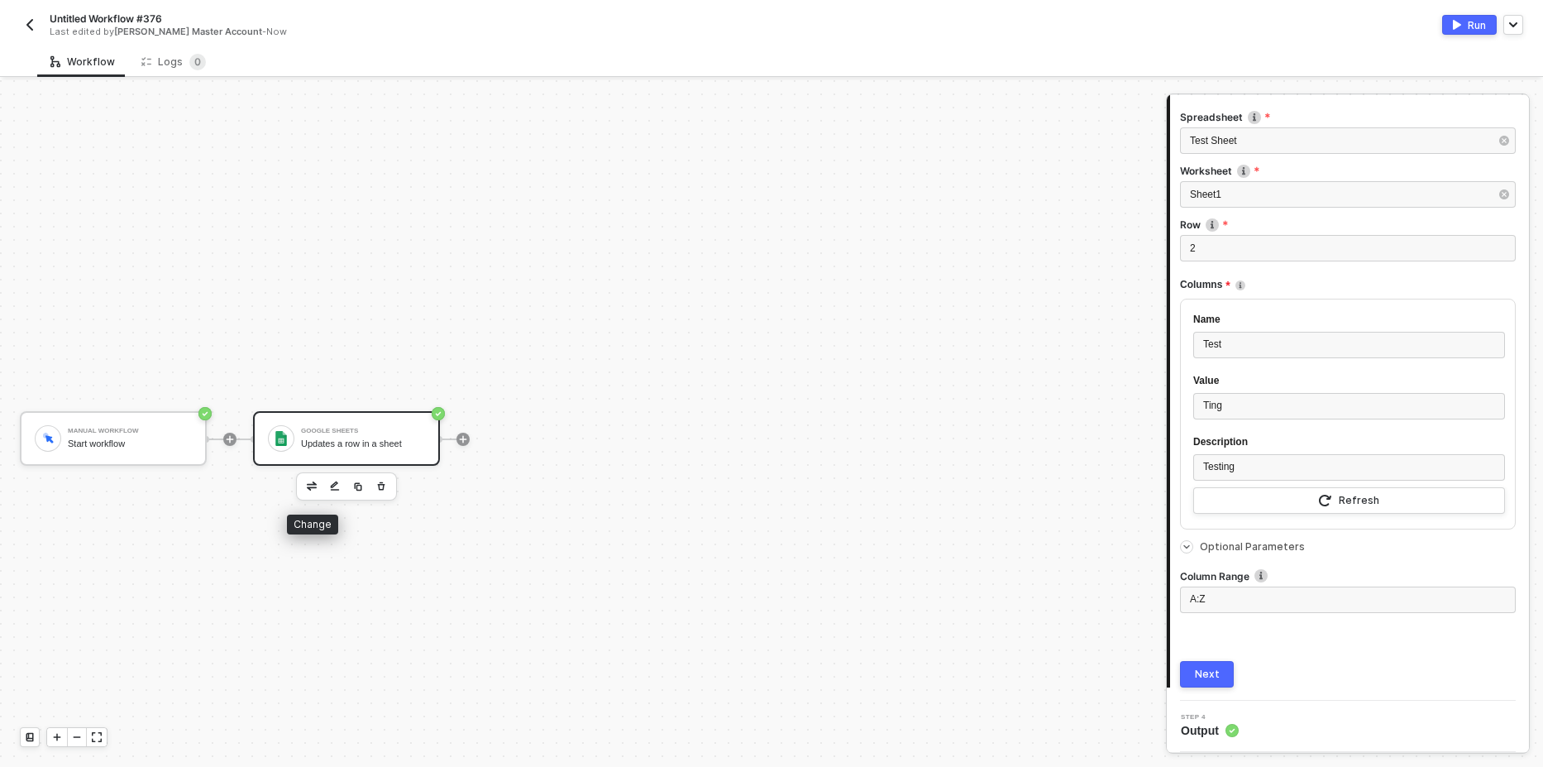
click at [315, 478] on button "button" at bounding box center [312, 486] width 20 height 20
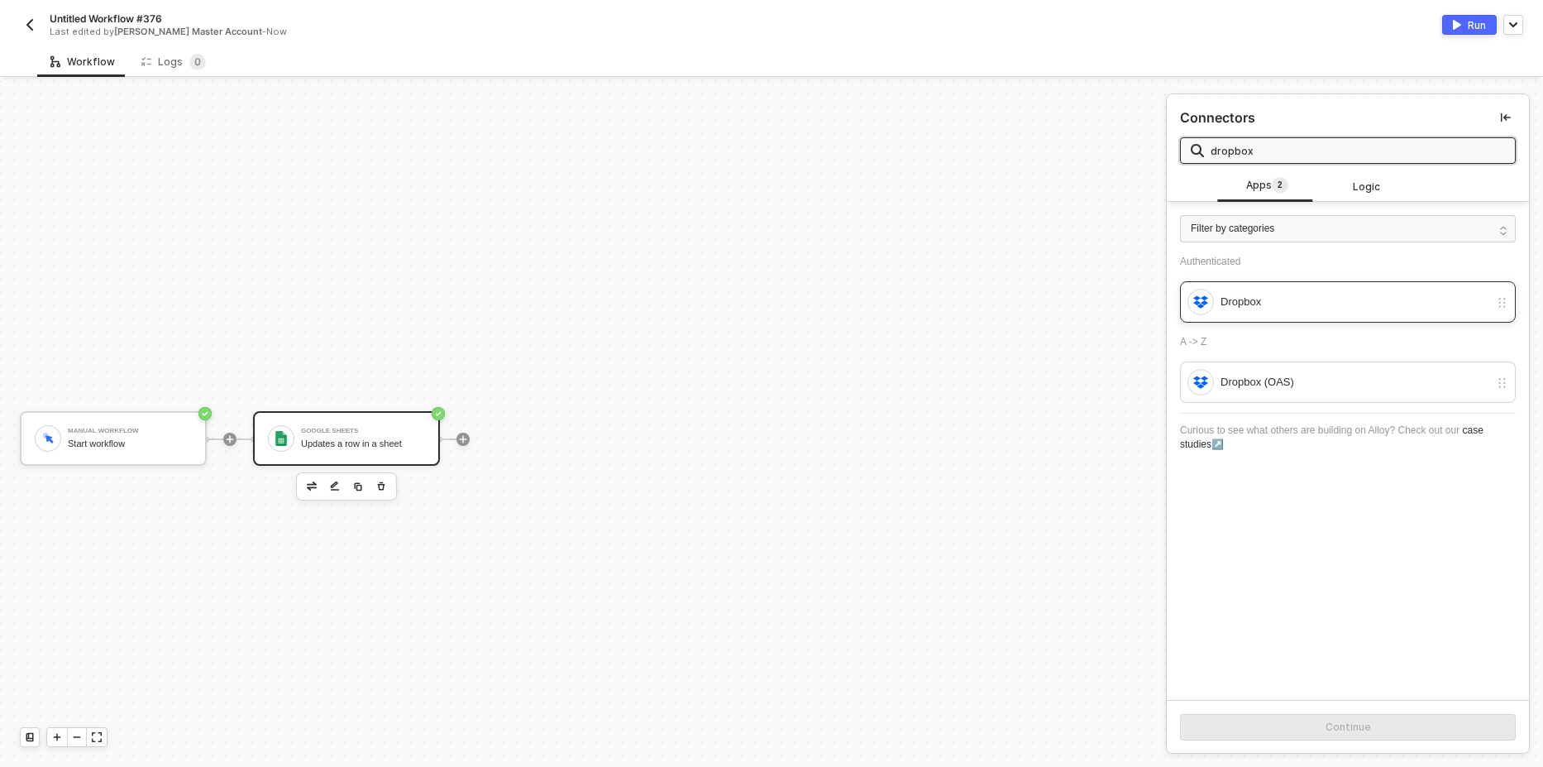
type input "dropbox"
click at [1293, 309] on div "Dropbox" at bounding box center [1354, 302] width 269 height 18
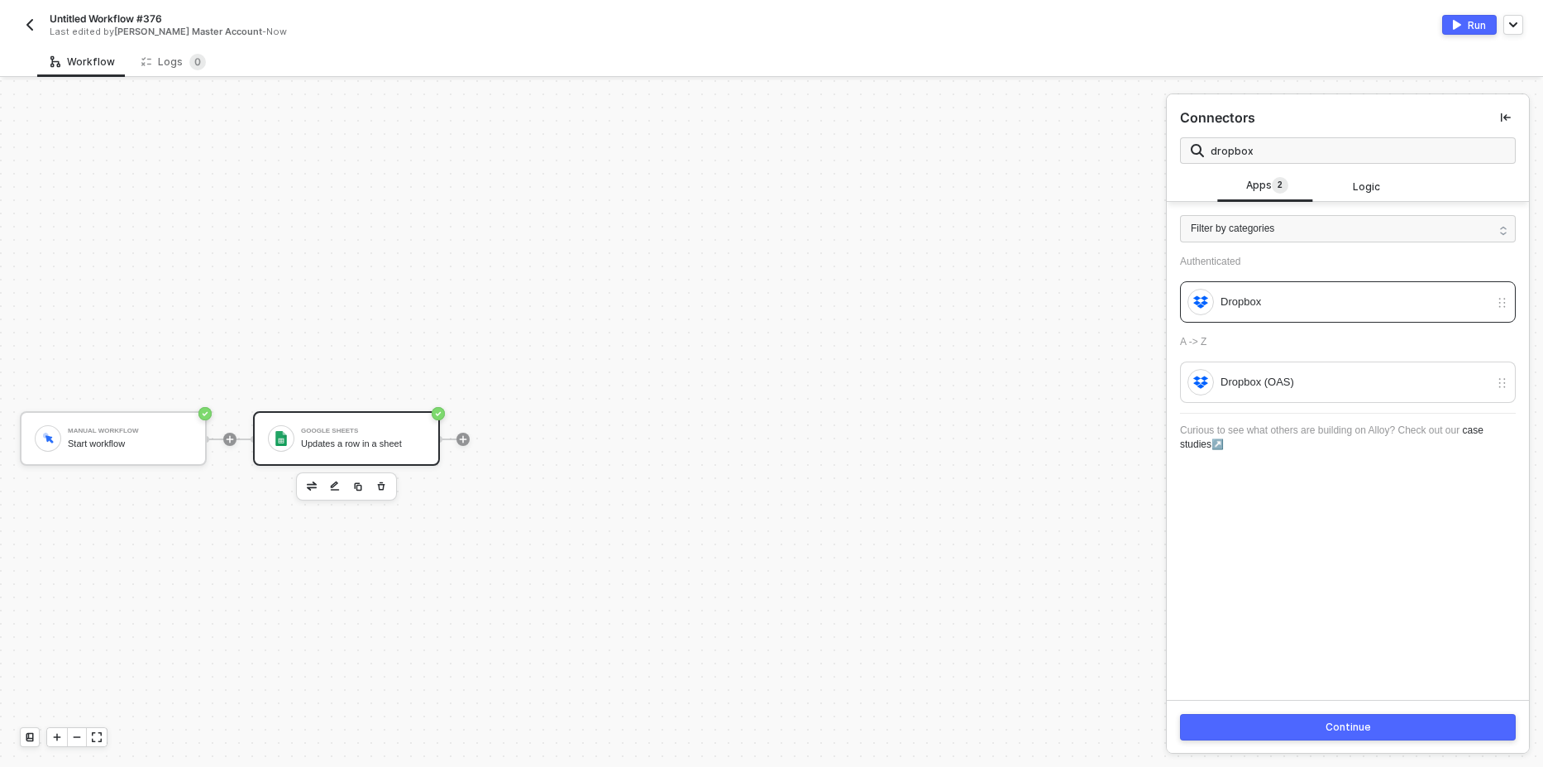
click at [1309, 721] on button "Continue" at bounding box center [1348, 727] width 336 height 26
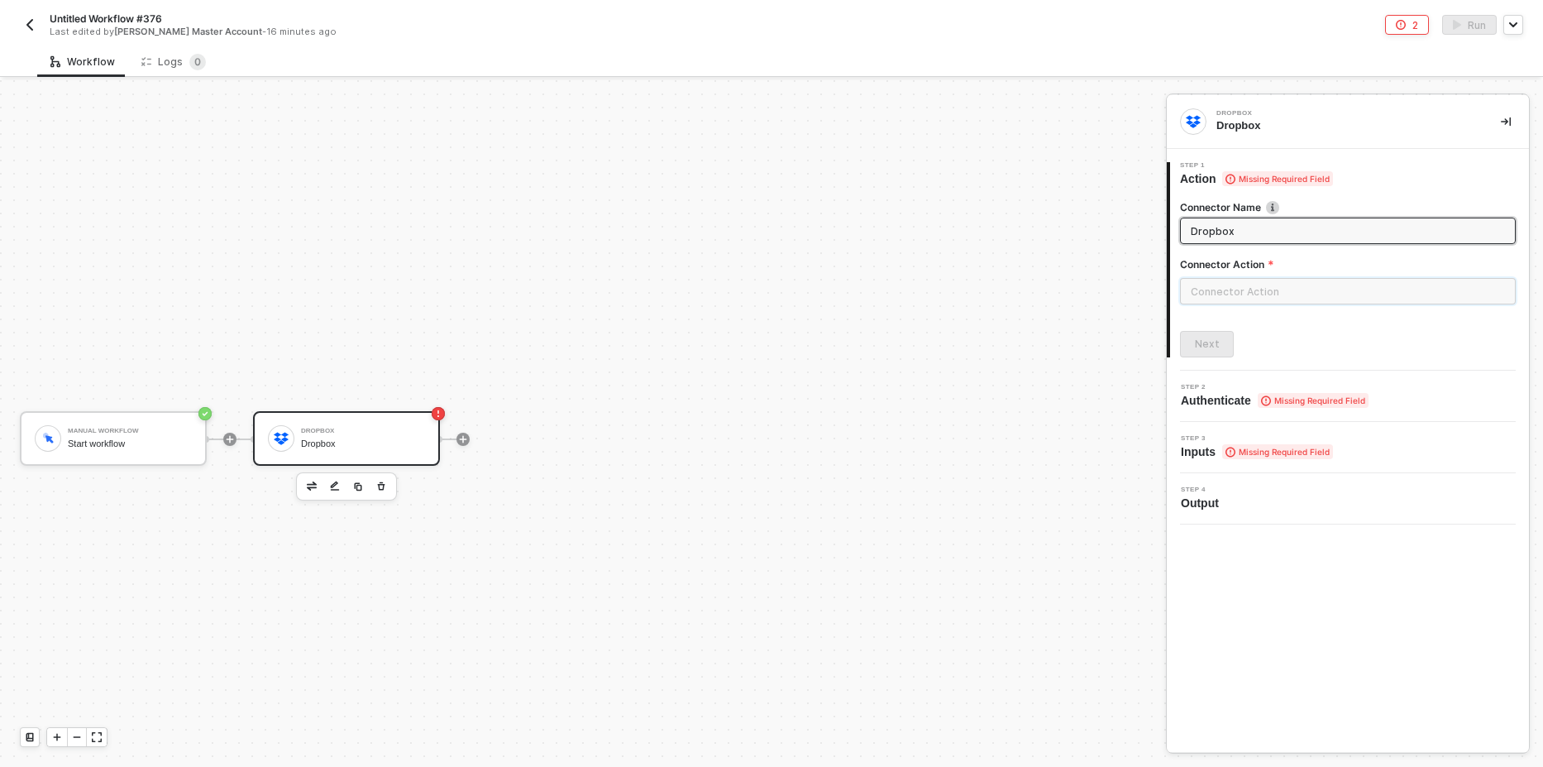
click at [1227, 278] on input "text" at bounding box center [1348, 291] width 336 height 26
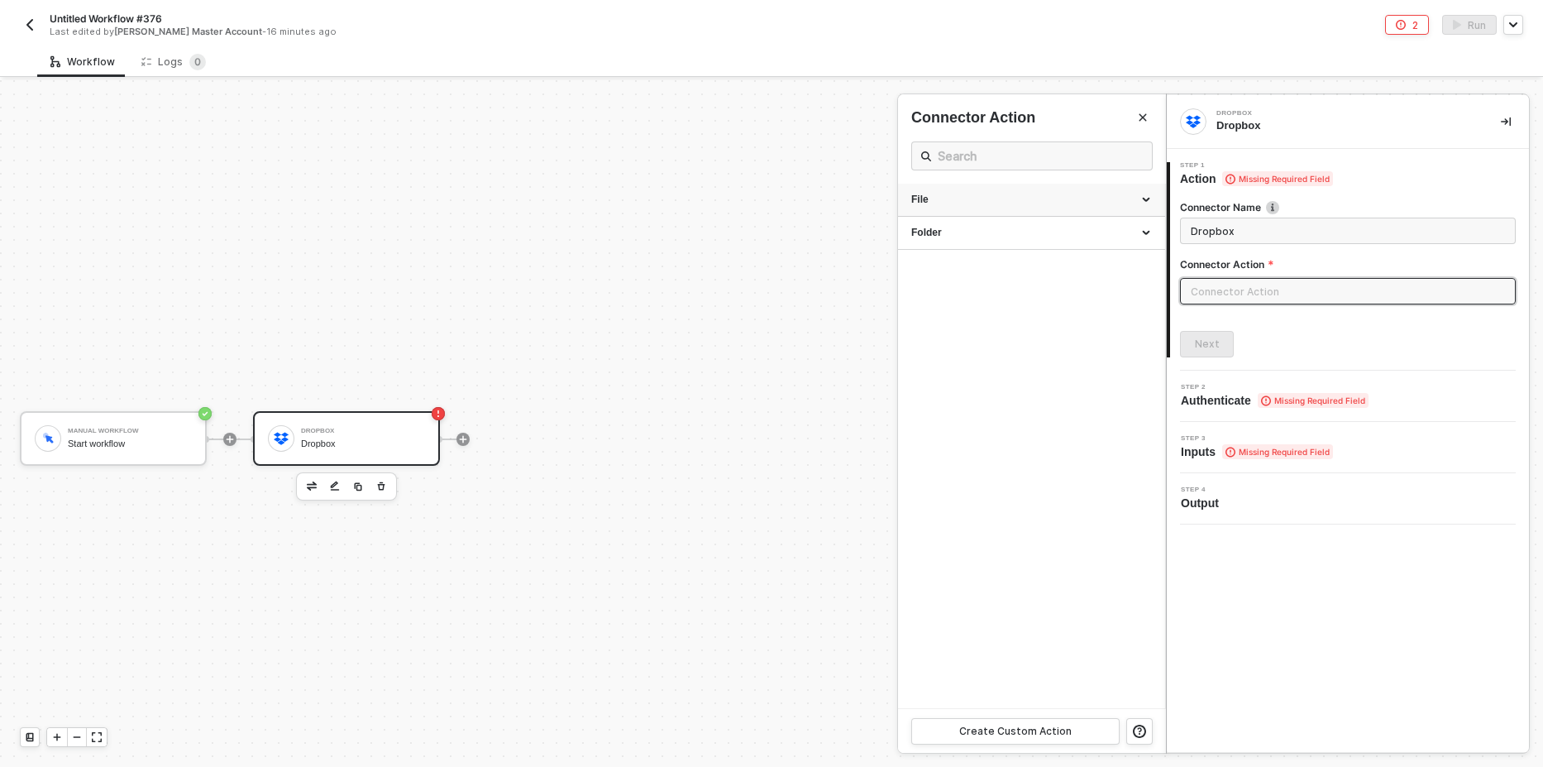
click at [947, 200] on div "File" at bounding box center [1031, 200] width 241 height 14
click at [996, 237] on div "Copy Copy a file" at bounding box center [1031, 237] width 241 height 27
type input "Copy a file"
type input "File - Copy"
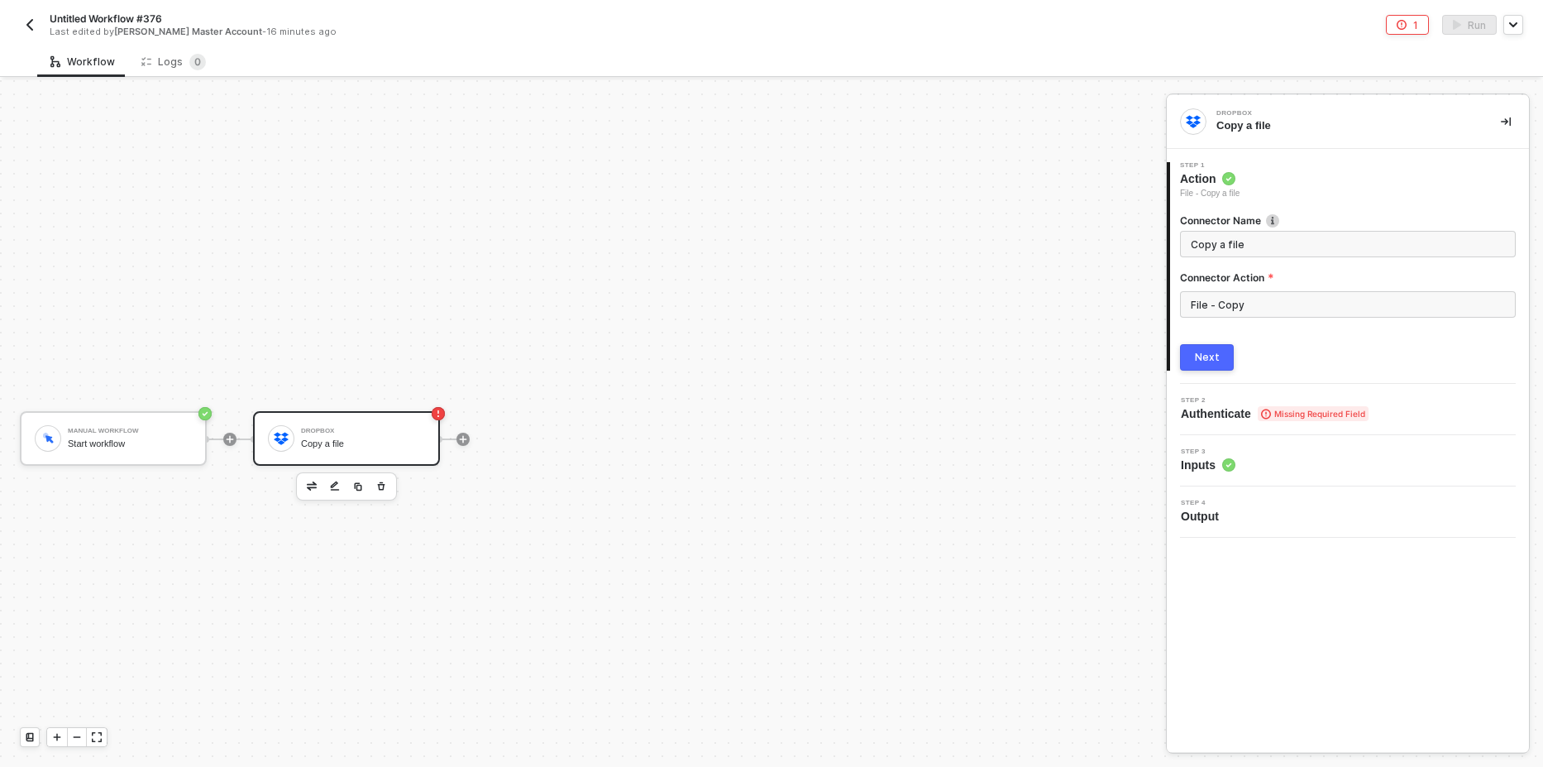
click at [1212, 361] on div "Next" at bounding box center [1207, 357] width 25 height 13
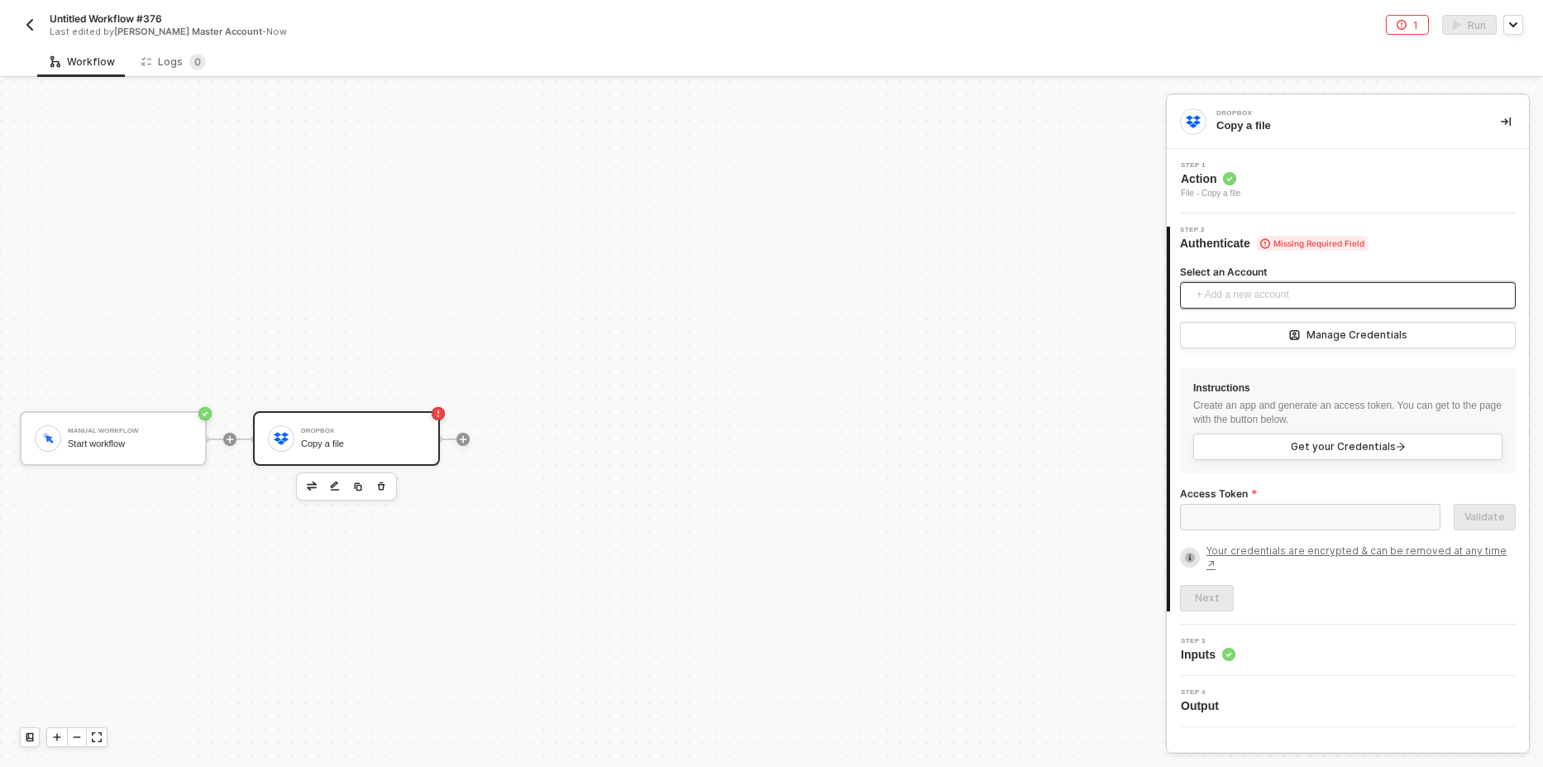
click at [1245, 294] on span "+ Add a new account" at bounding box center [1351, 295] width 309 height 26
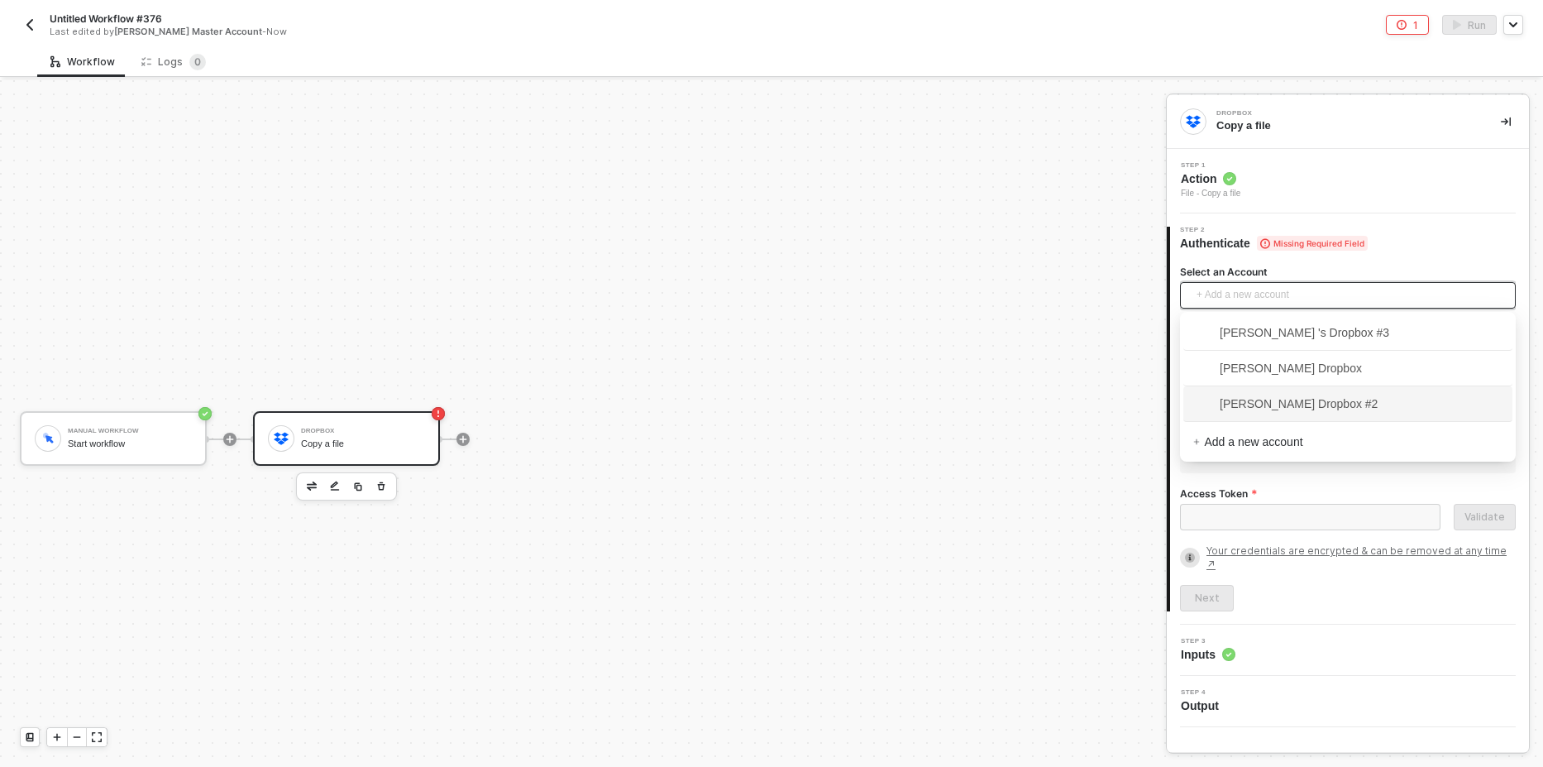
click at [1338, 403] on span "[PERSON_NAME] Dropbox #2" at bounding box center [1285, 403] width 184 height 18
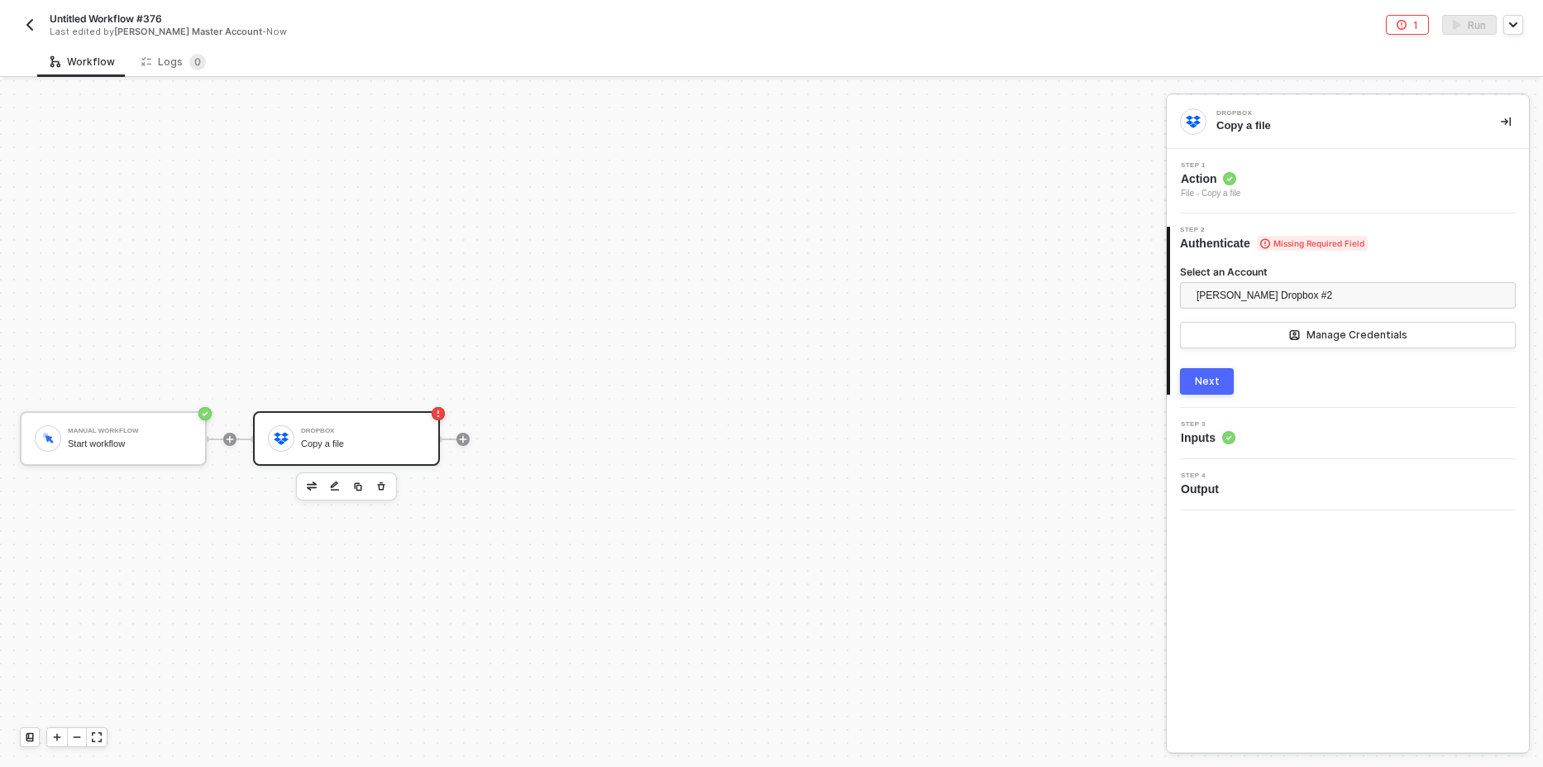
click at [1214, 386] on div "Next" at bounding box center [1207, 381] width 25 height 13
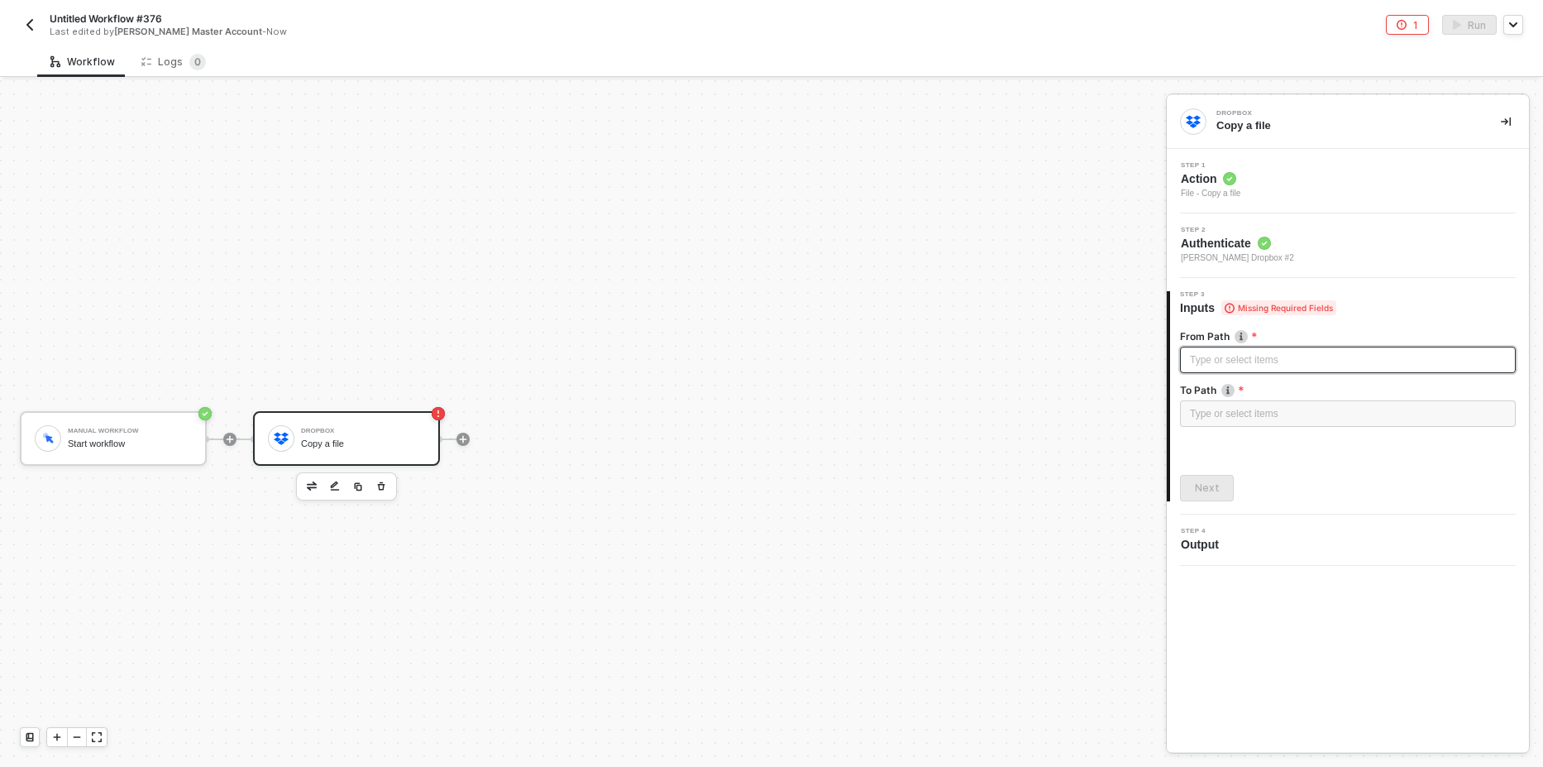
click at [1235, 360] on div "Type or select items ﻿" at bounding box center [1348, 360] width 316 height 16
click at [1253, 409] on div "Type or select items ﻿" at bounding box center [1348, 414] width 316 height 16
click at [1283, 187] on div "Step 1 Action File - Copy a file" at bounding box center [1350, 181] width 358 height 38
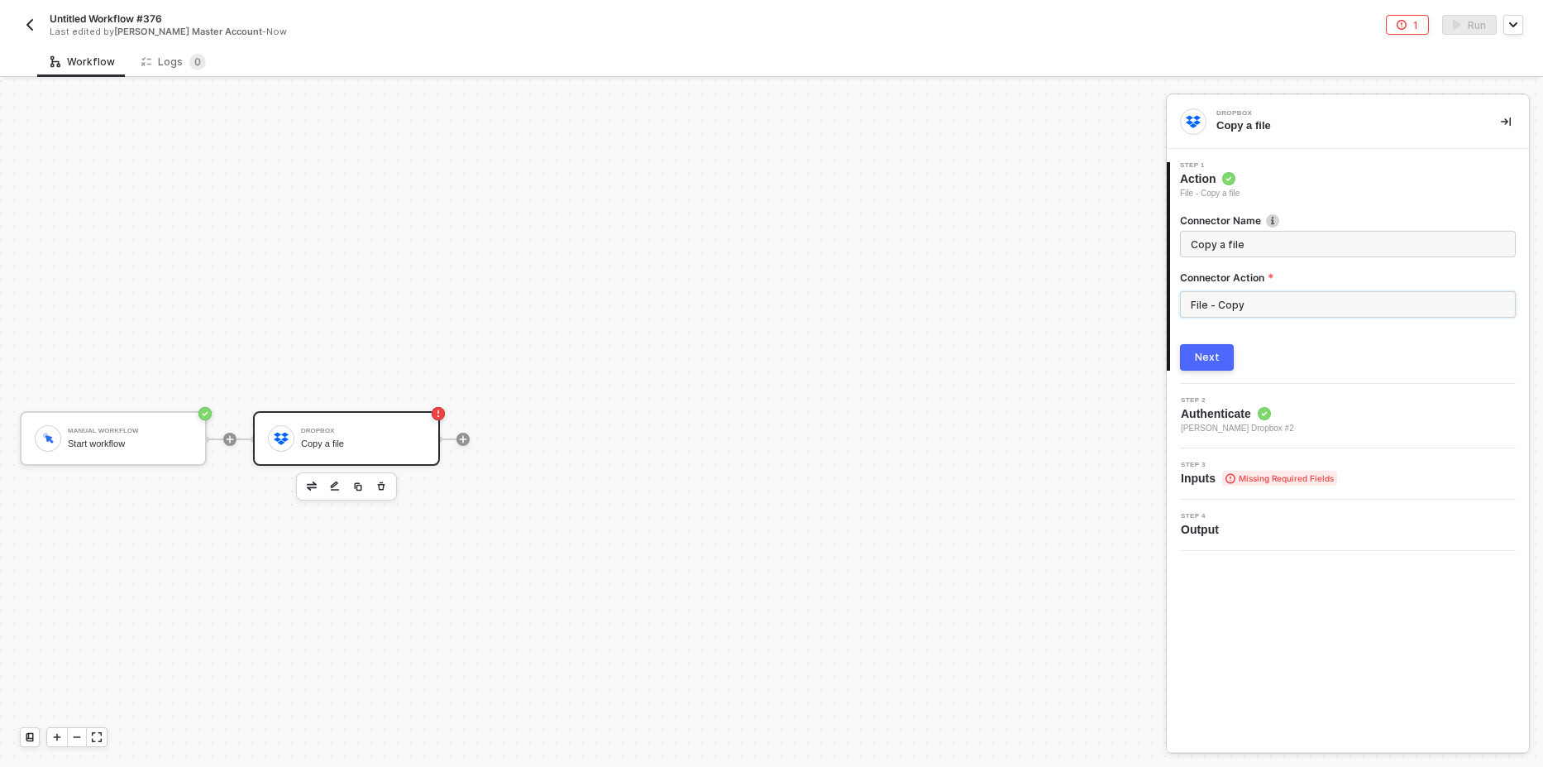
click at [1260, 300] on input "File - Copy" at bounding box center [1348, 304] width 336 height 26
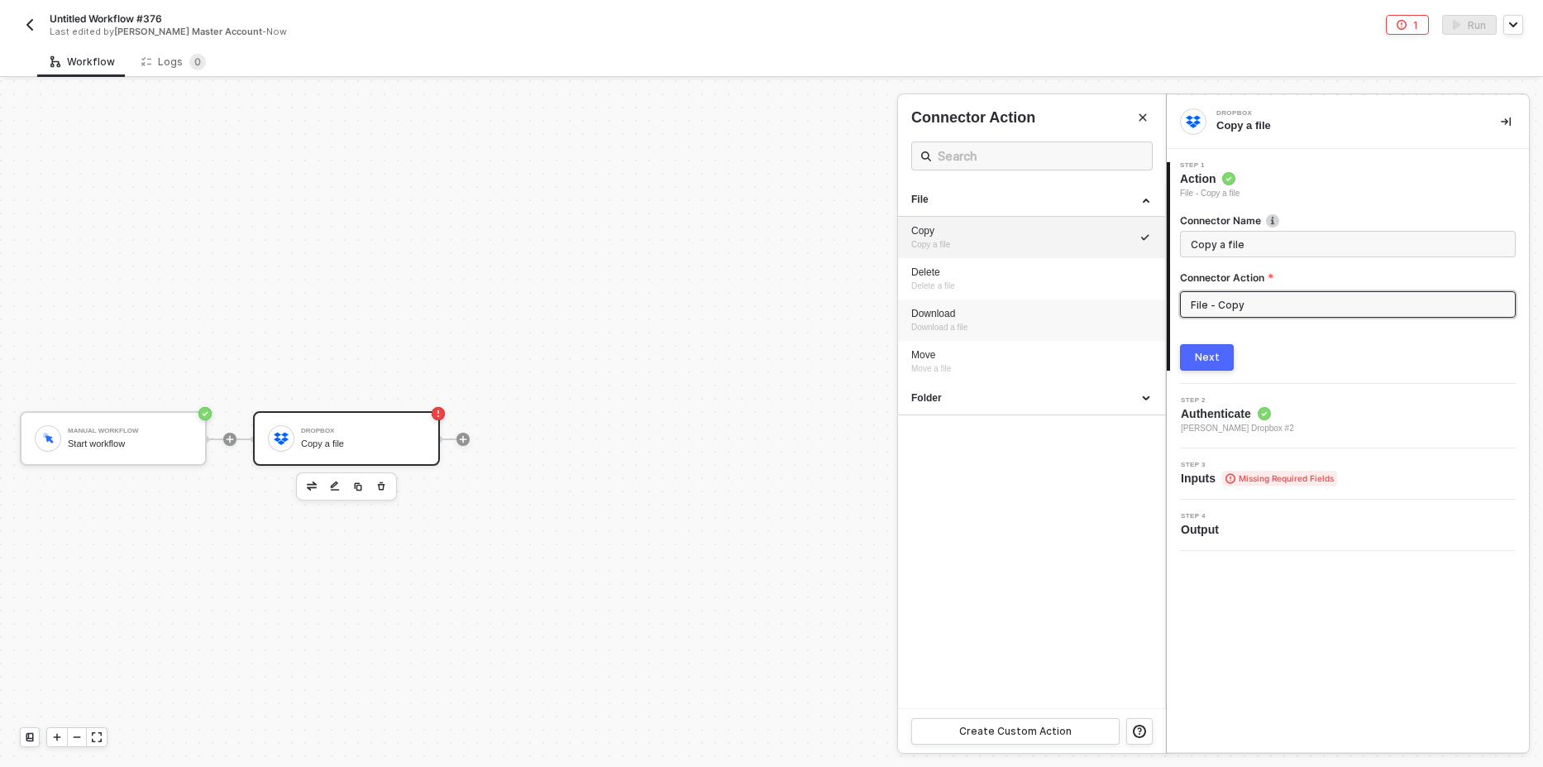
click at [999, 330] on div "Download Download a file" at bounding box center [1031, 320] width 241 height 27
type input "Download a file"
type input "File - Download"
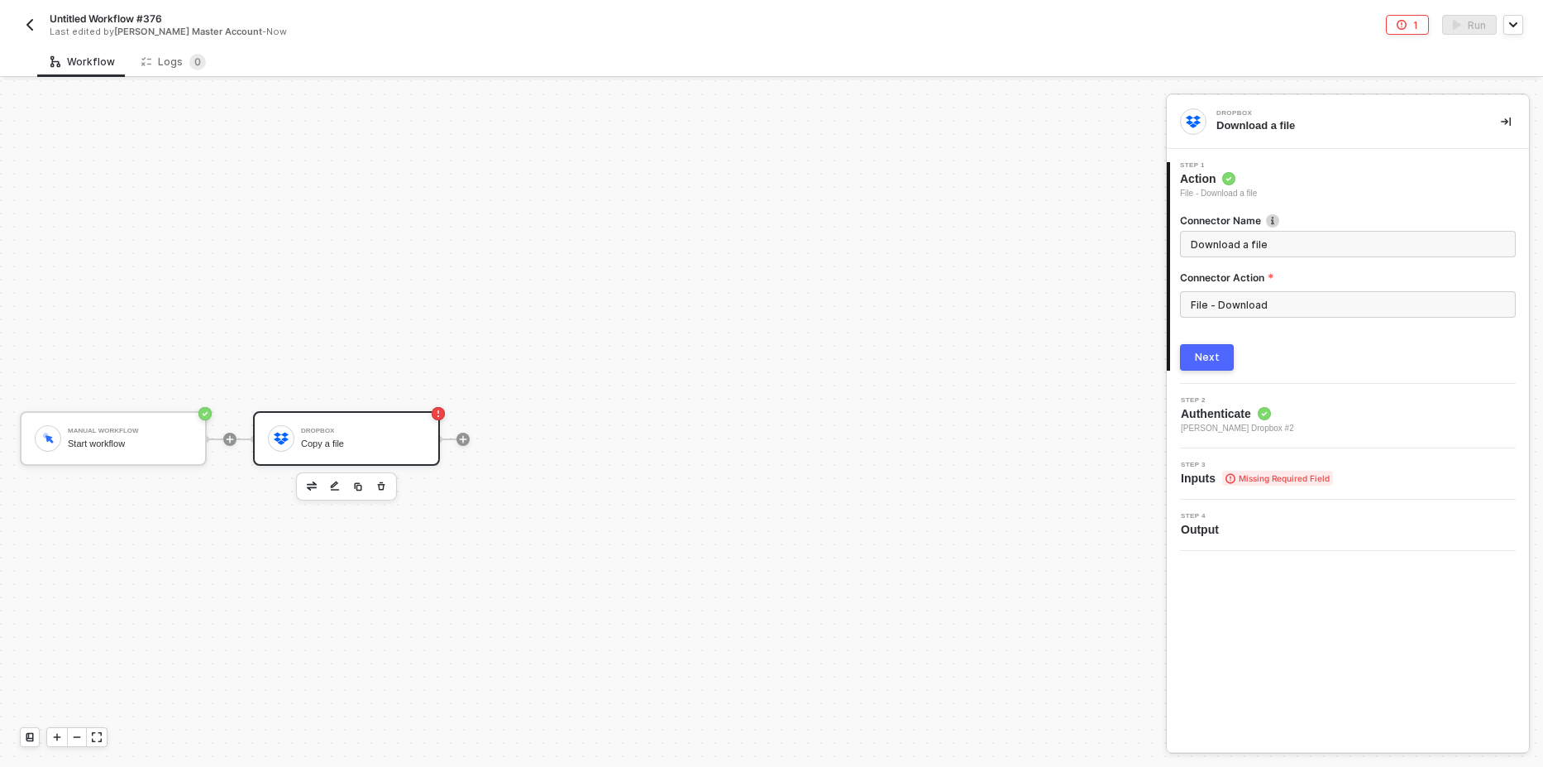
click at [1189, 358] on button "Next" at bounding box center [1207, 357] width 54 height 26
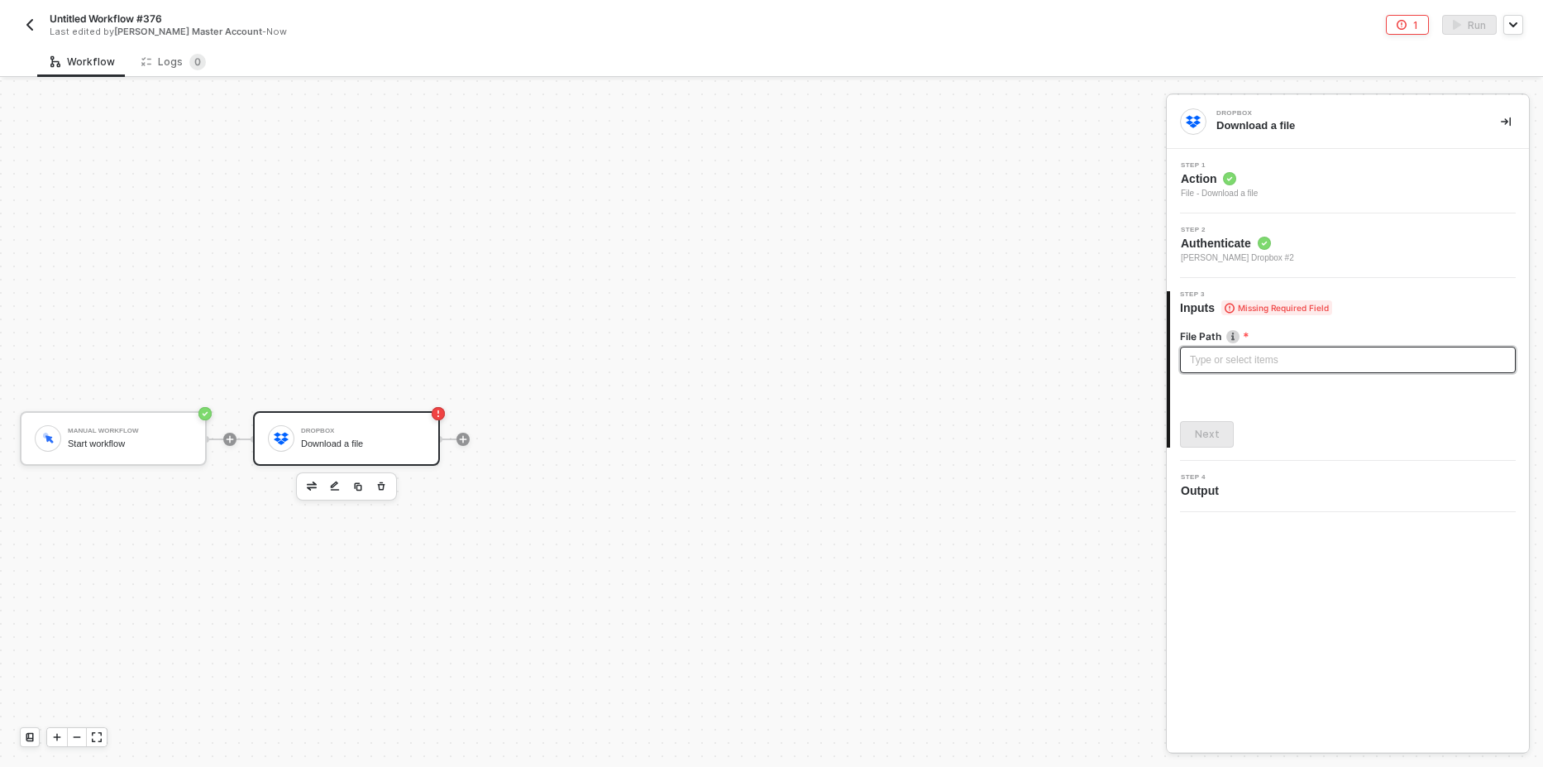
click at [1228, 362] on div "Type or select items ﻿" at bounding box center [1348, 360] width 316 height 16
click at [1297, 188] on div "Step 1 Action File - Download a file" at bounding box center [1350, 181] width 358 height 38
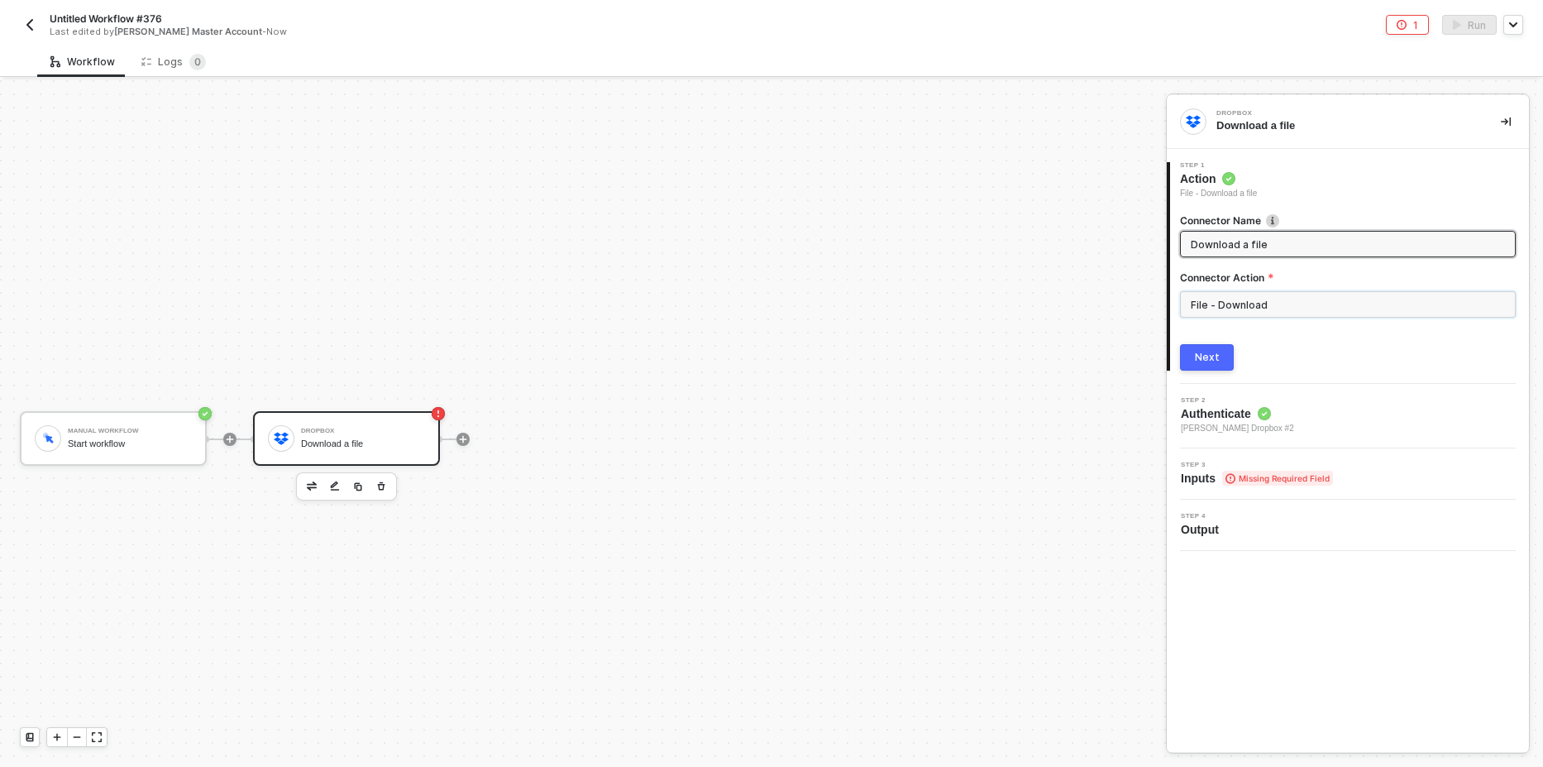
click at [1225, 308] on input "File - Download" at bounding box center [1348, 304] width 336 height 26
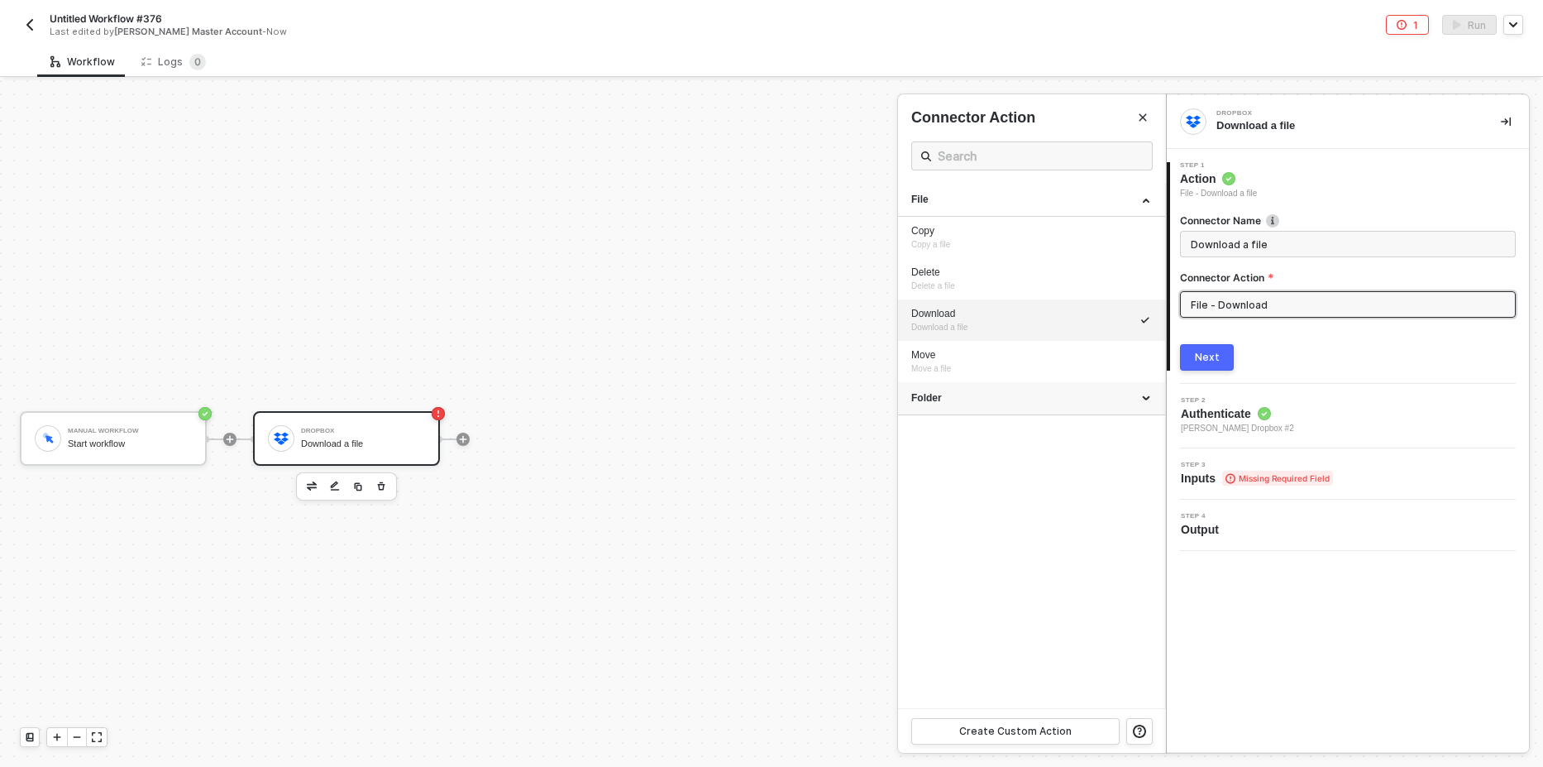
click at [1018, 397] on div "Folder" at bounding box center [1031, 398] width 241 height 14
click at [779, 487] on div at bounding box center [771, 423] width 1543 height 686
